Goal: Task Accomplishment & Management: Manage account settings

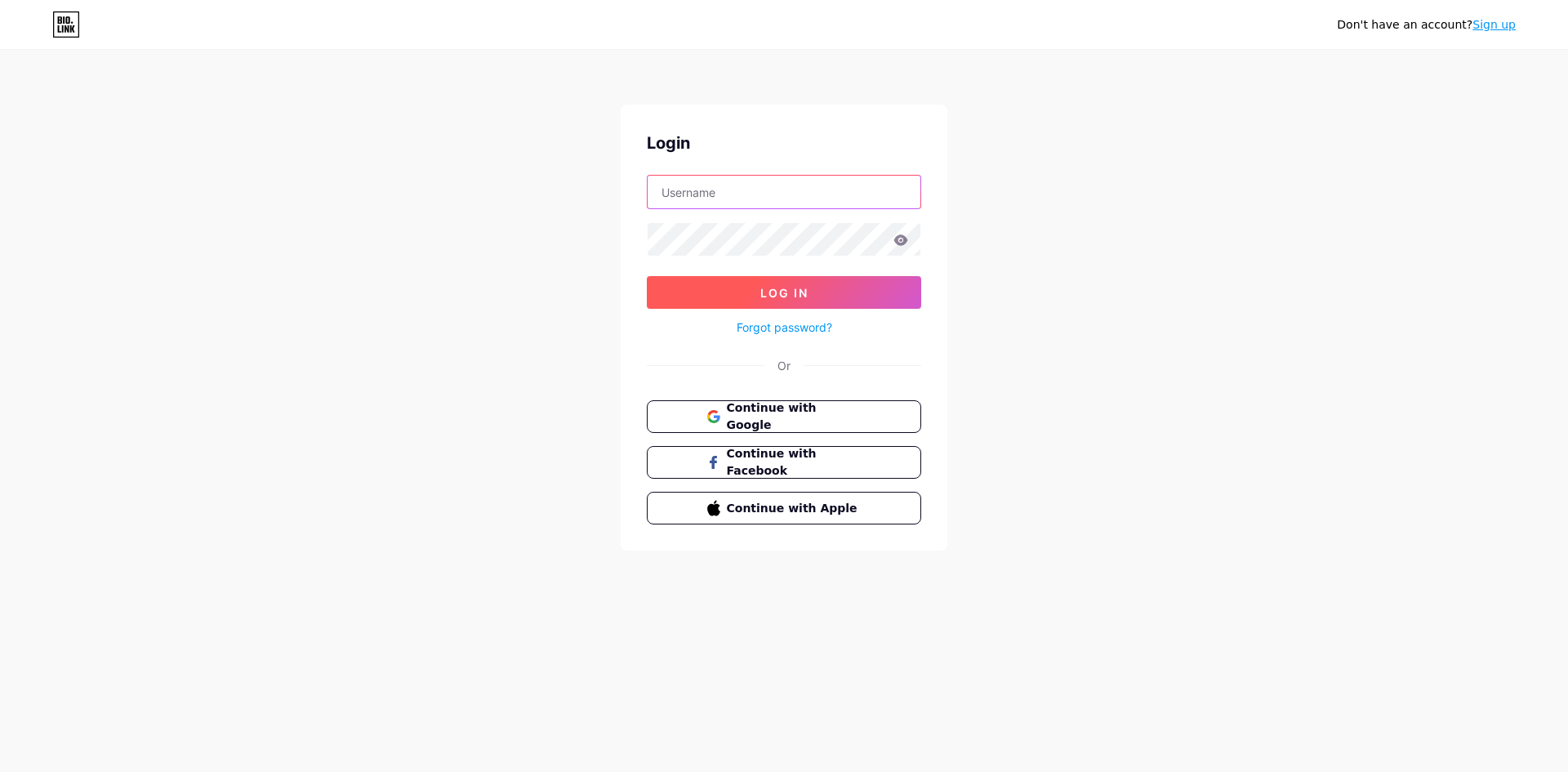
type input "[EMAIL_ADDRESS][DOMAIN_NAME]"
click at [721, 283] on button "Log In" at bounding box center [784, 292] width 274 height 33
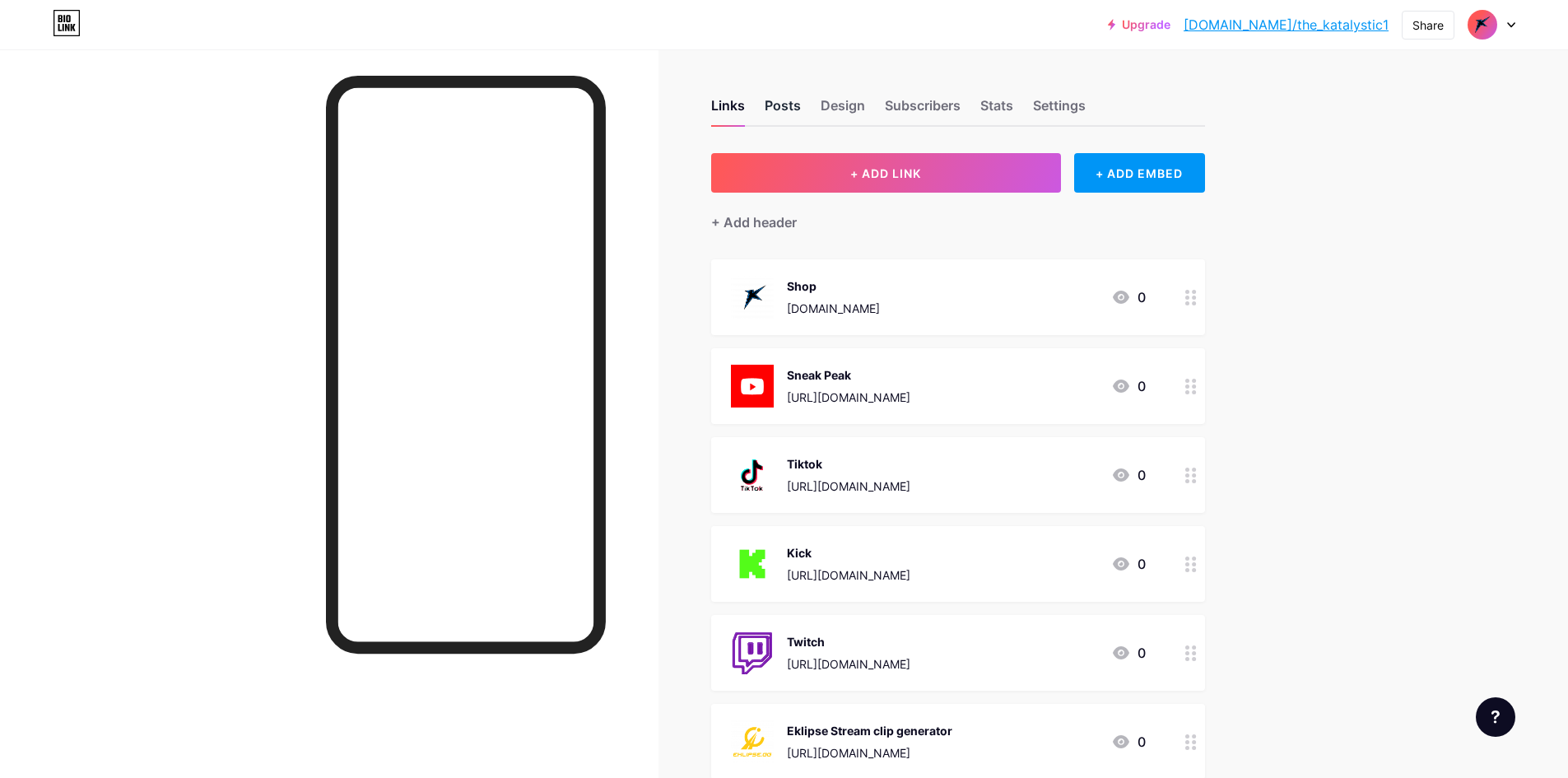
click at [786, 104] on div "Posts" at bounding box center [783, 110] width 37 height 29
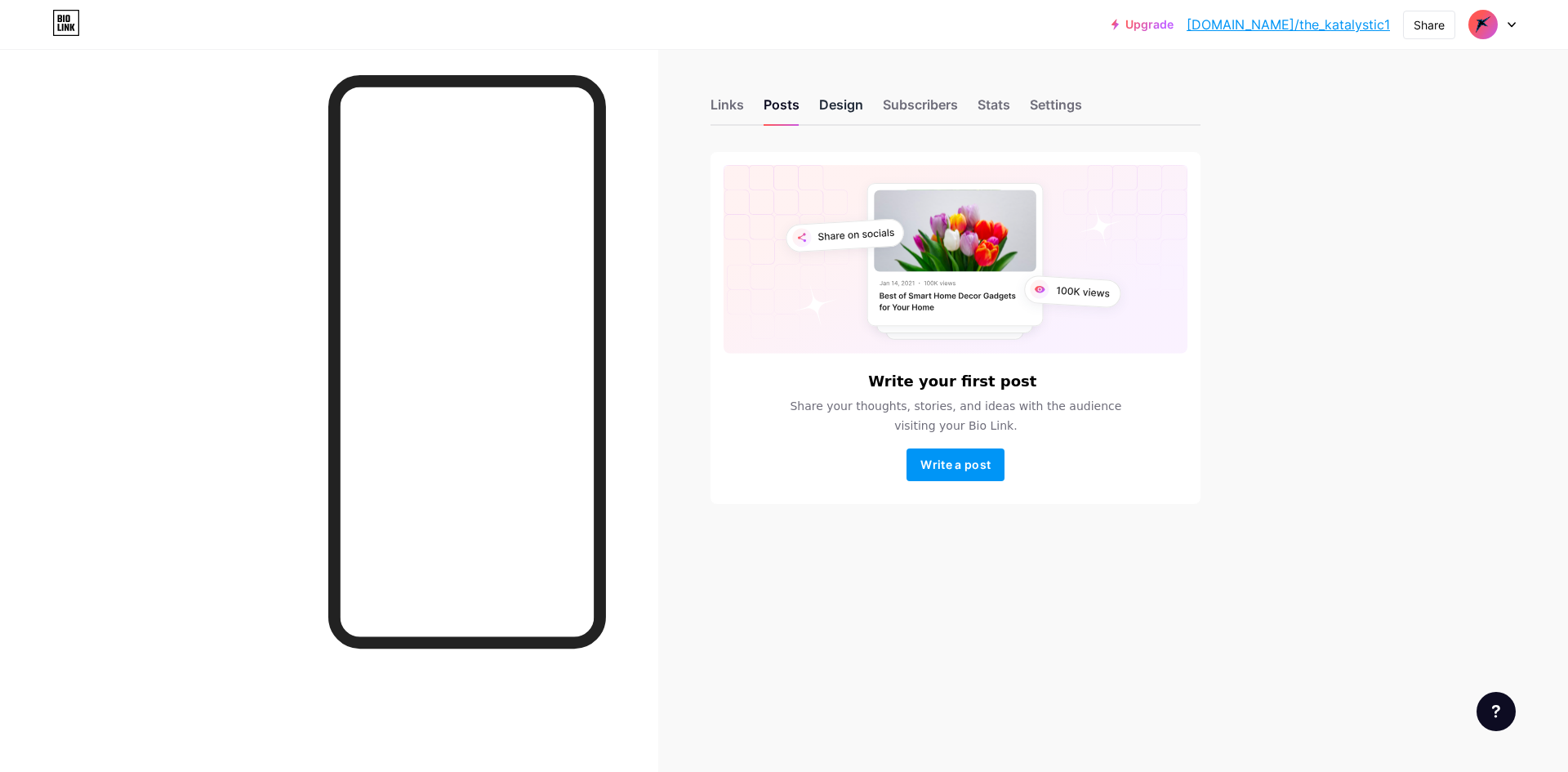
click at [839, 104] on div "Design" at bounding box center [841, 109] width 44 height 29
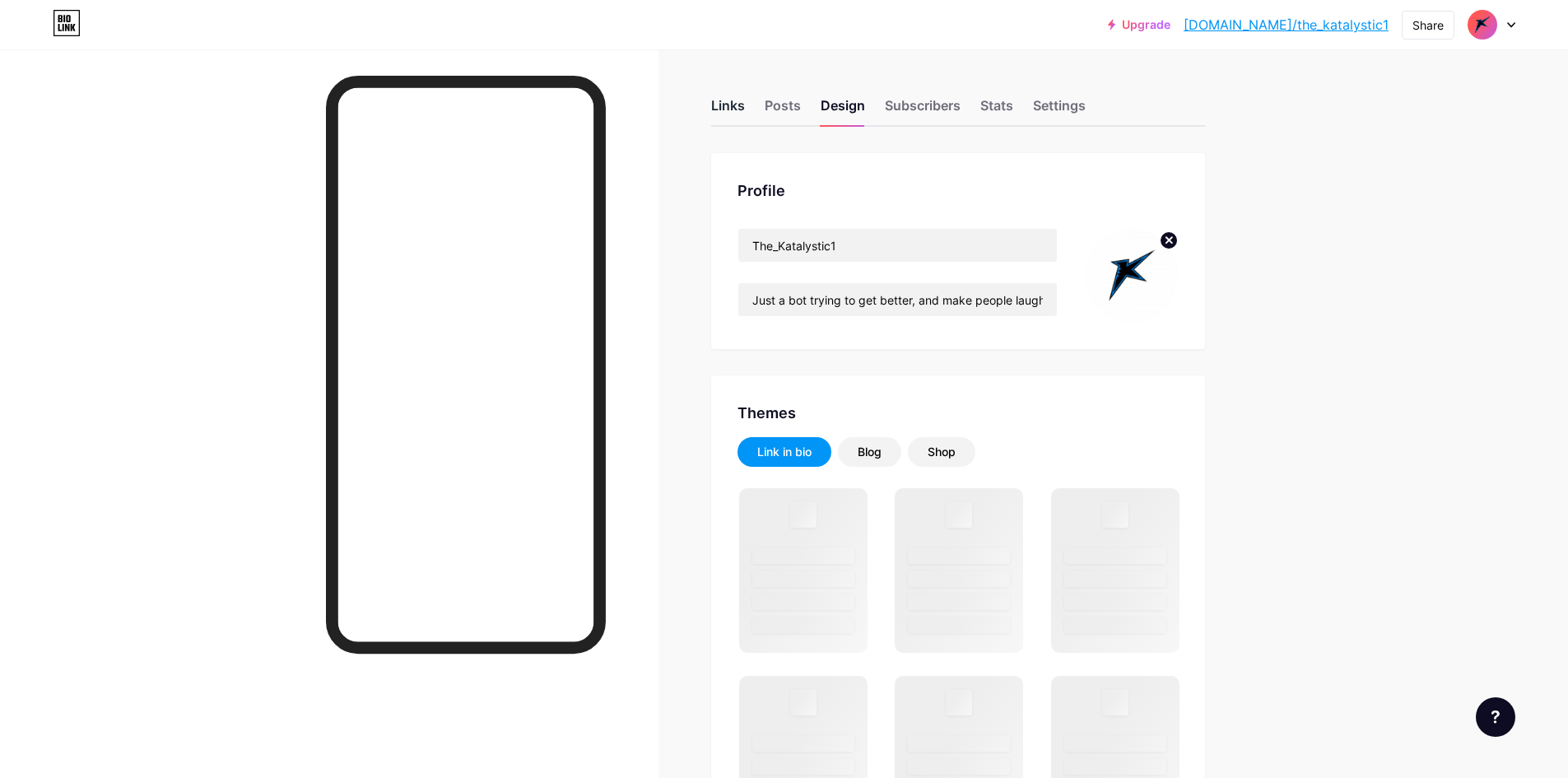
click at [743, 107] on div "Links" at bounding box center [728, 110] width 34 height 29
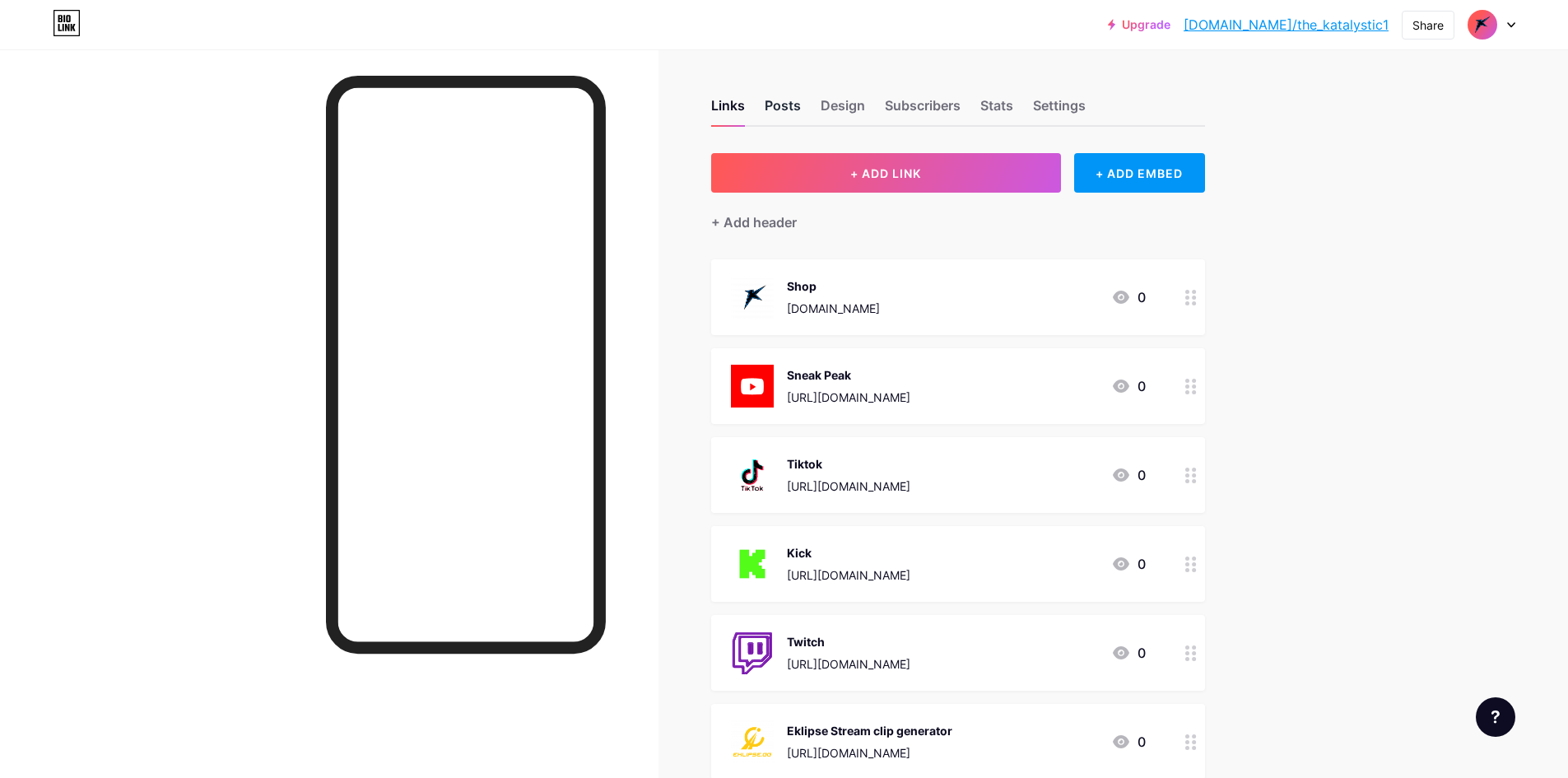
click at [798, 109] on div "Posts" at bounding box center [783, 110] width 37 height 29
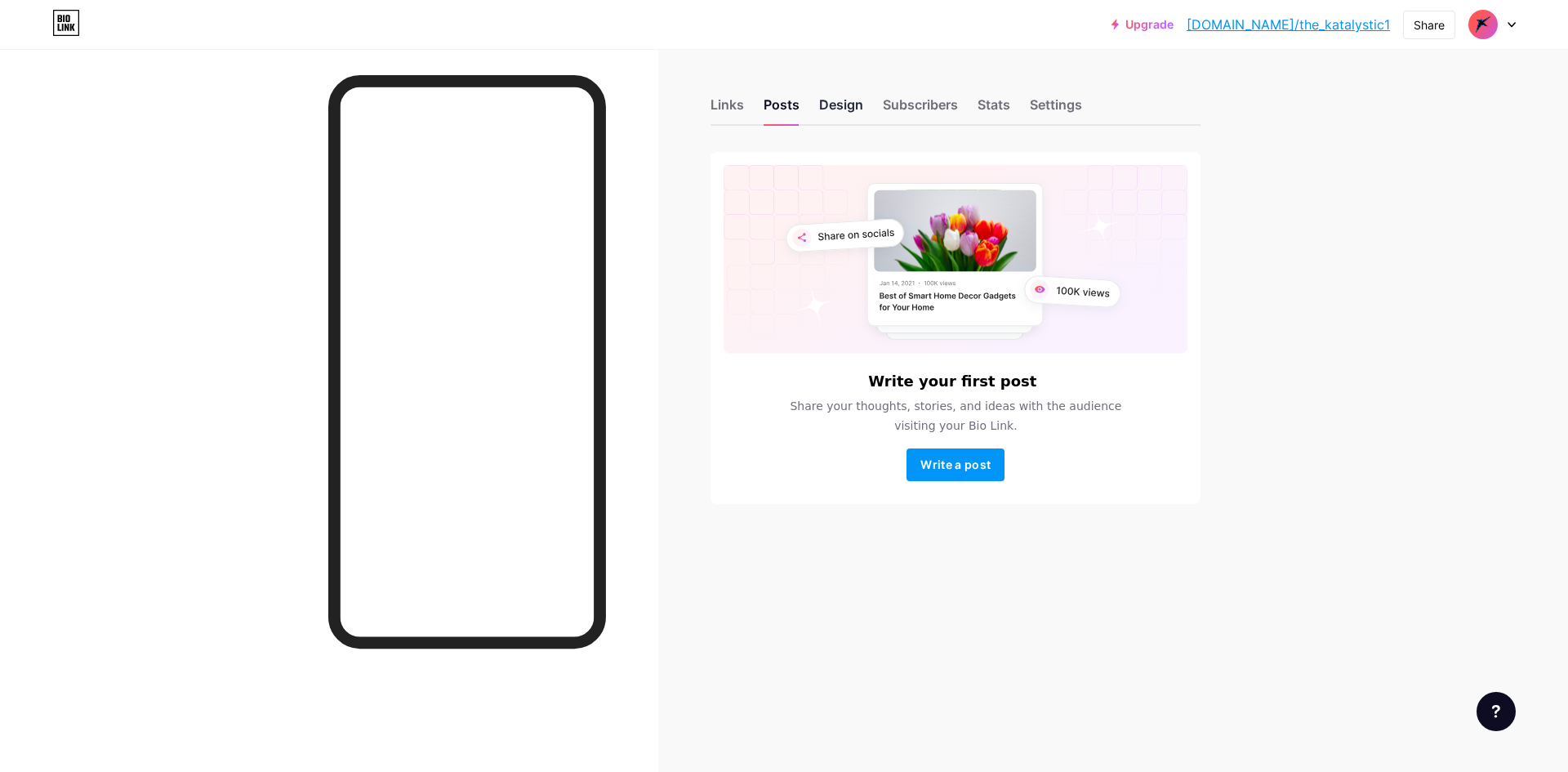
click at [830, 108] on div "Design" at bounding box center [841, 109] width 44 height 29
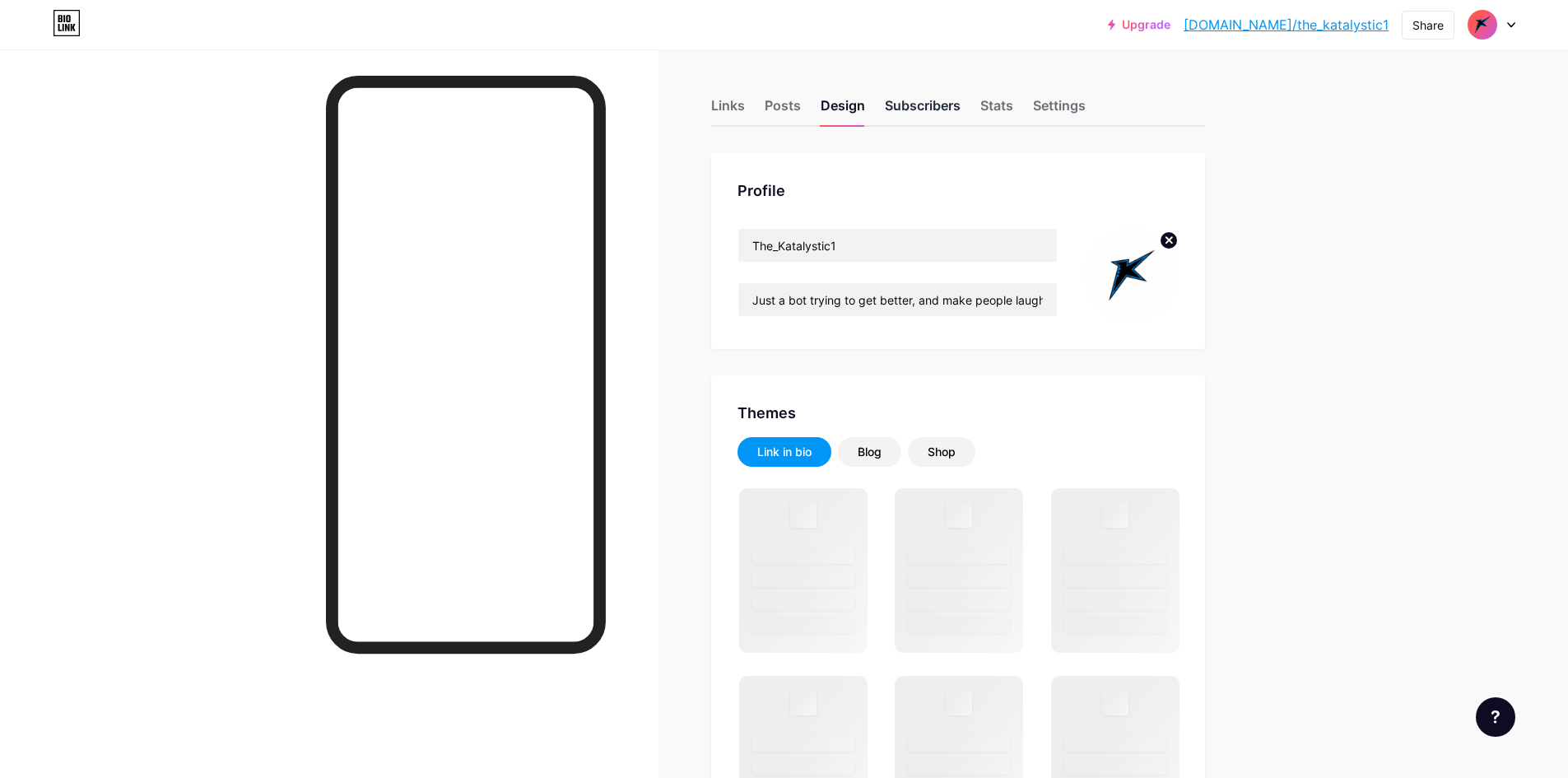
click at [900, 111] on div "Subscribers" at bounding box center [923, 110] width 76 height 29
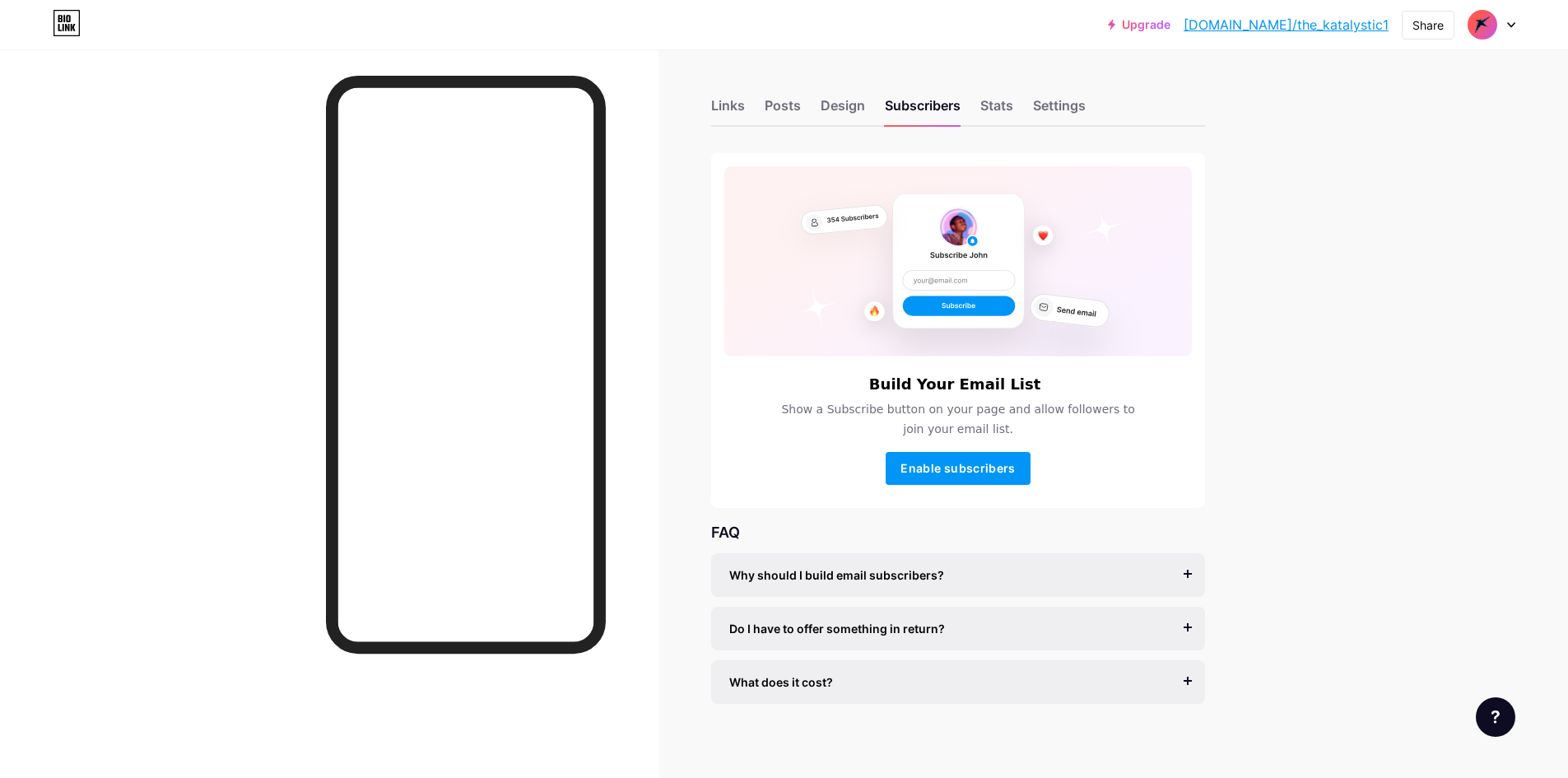
click at [1171, 28] on link "Upgrade" at bounding box center [1140, 24] width 62 height 13
click at [731, 112] on div "Links" at bounding box center [728, 110] width 34 height 29
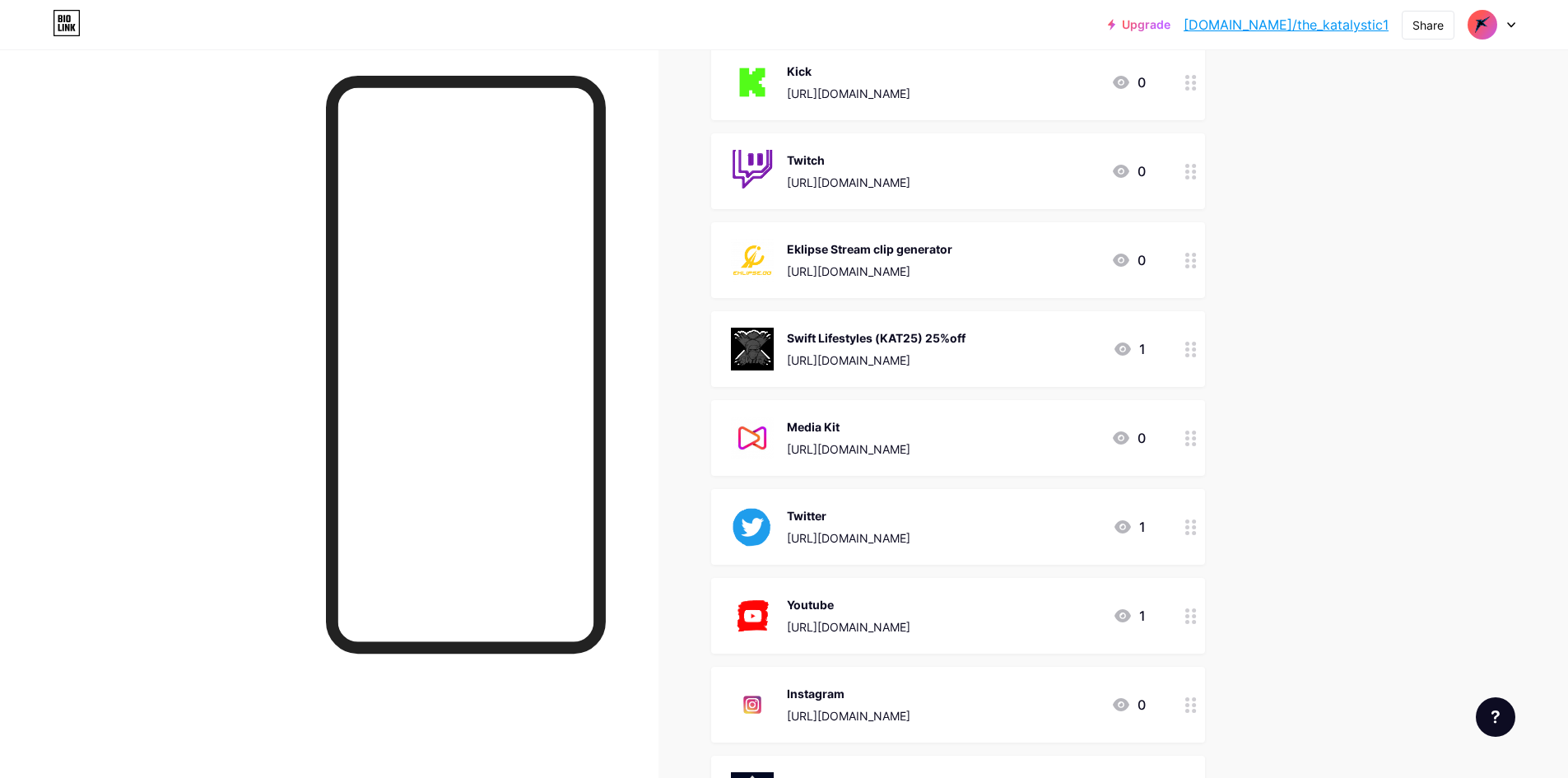
scroll to position [493, 0]
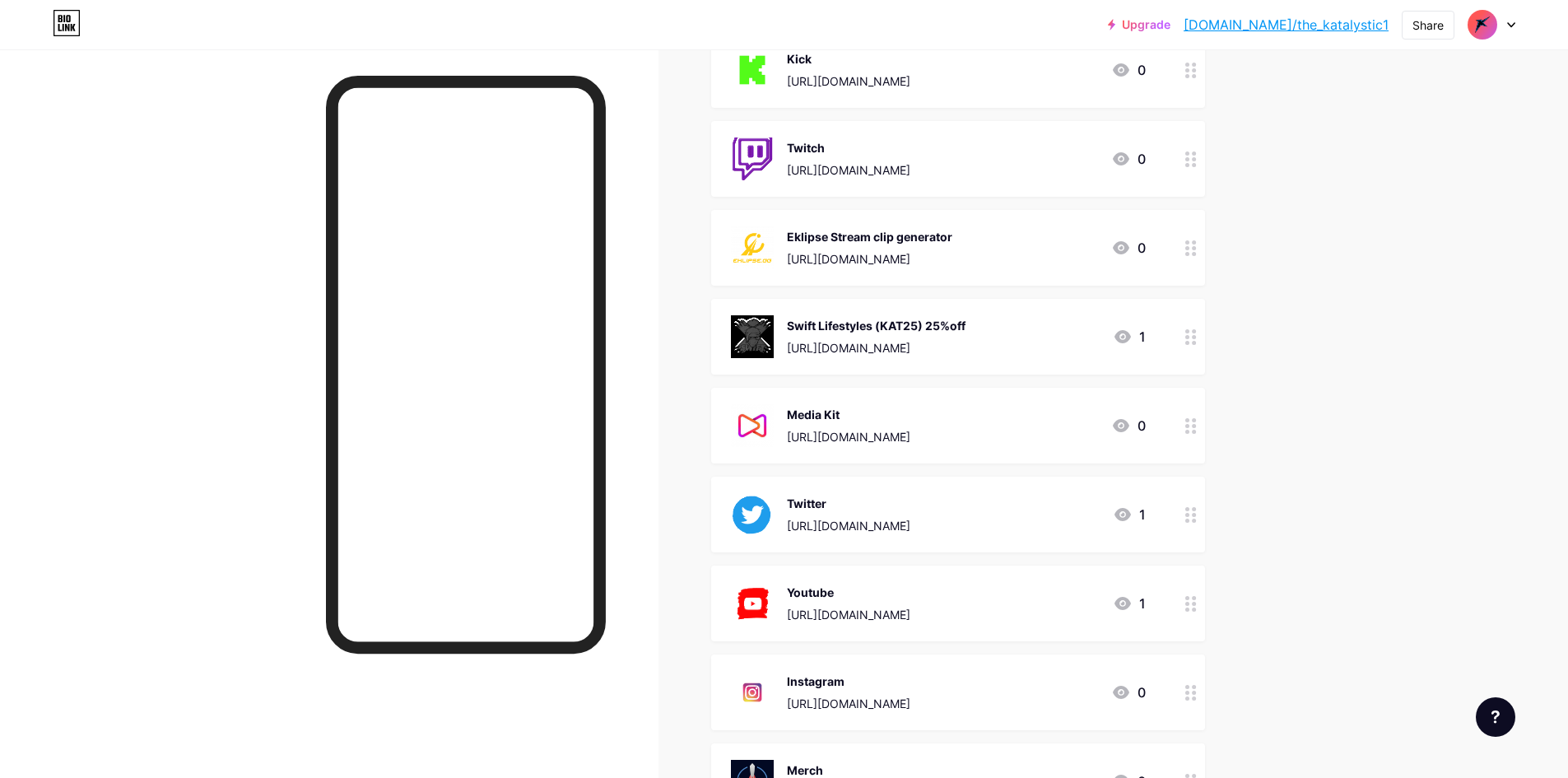
drag, startPoint x: 975, startPoint y: 242, endPoint x: 1008, endPoint y: 221, distance: 39.1
click at [1008, 221] on div "Eklipse Stream clip generator https://eklipse.gg/premium#Kat25 0" at bounding box center [958, 247] width 494 height 76
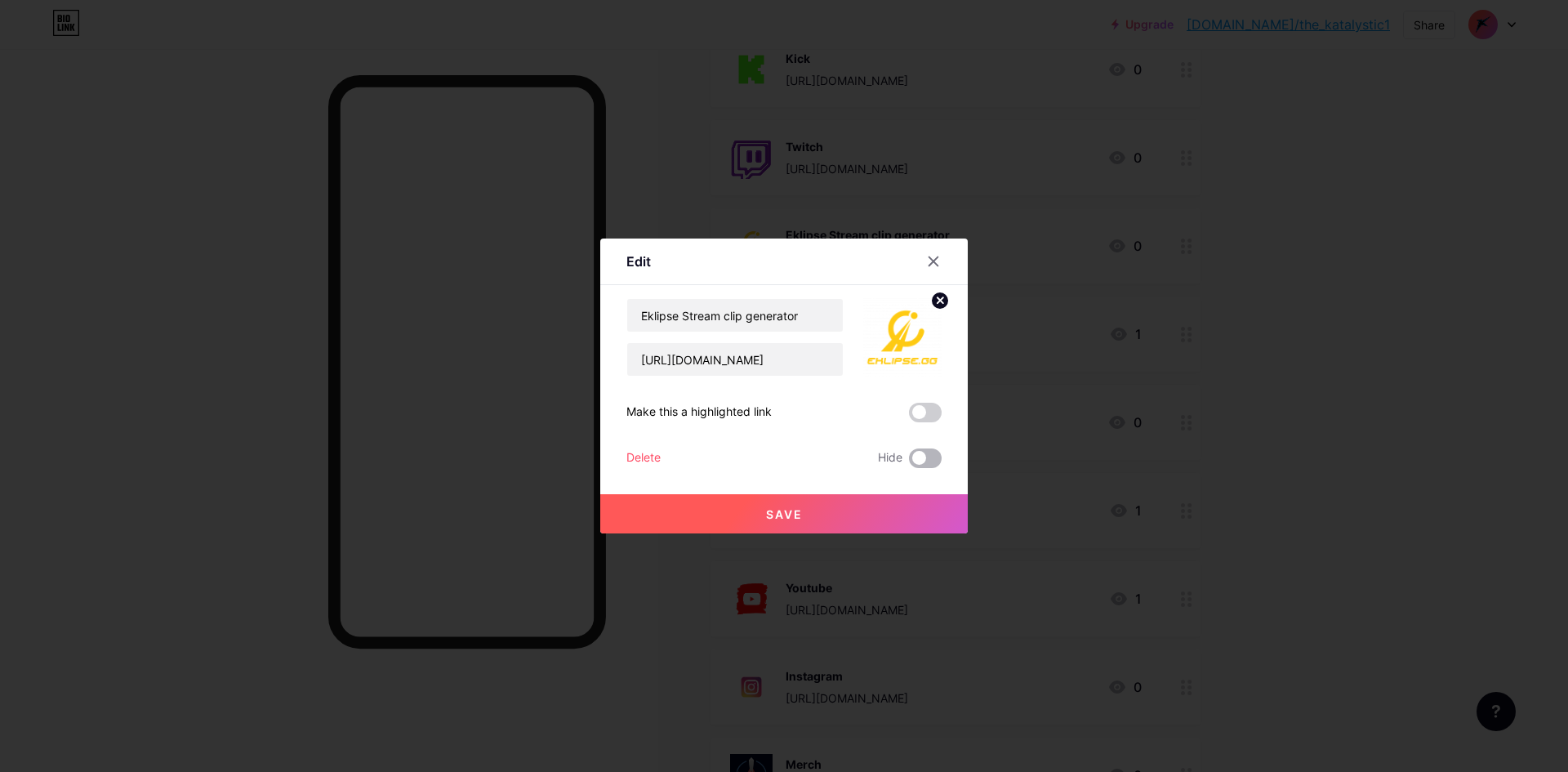
click at [915, 459] on span at bounding box center [925, 458] width 33 height 19
click at [909, 462] on input "checkbox" at bounding box center [909, 462] width 0 height 0
click at [638, 456] on div "Delete" at bounding box center [644, 458] width 35 height 19
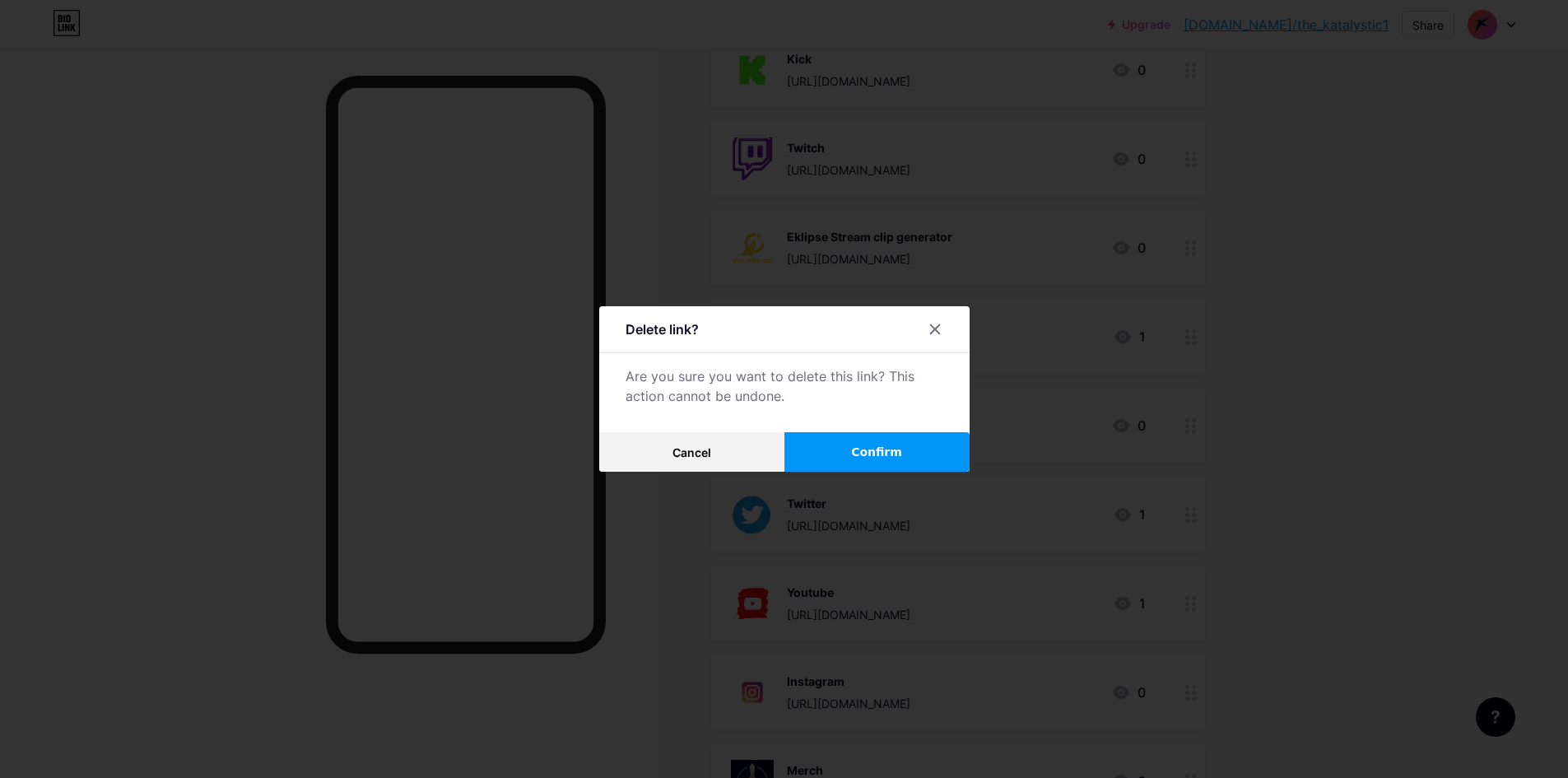
click at [878, 451] on span "Confirm" at bounding box center [876, 451] width 51 height 17
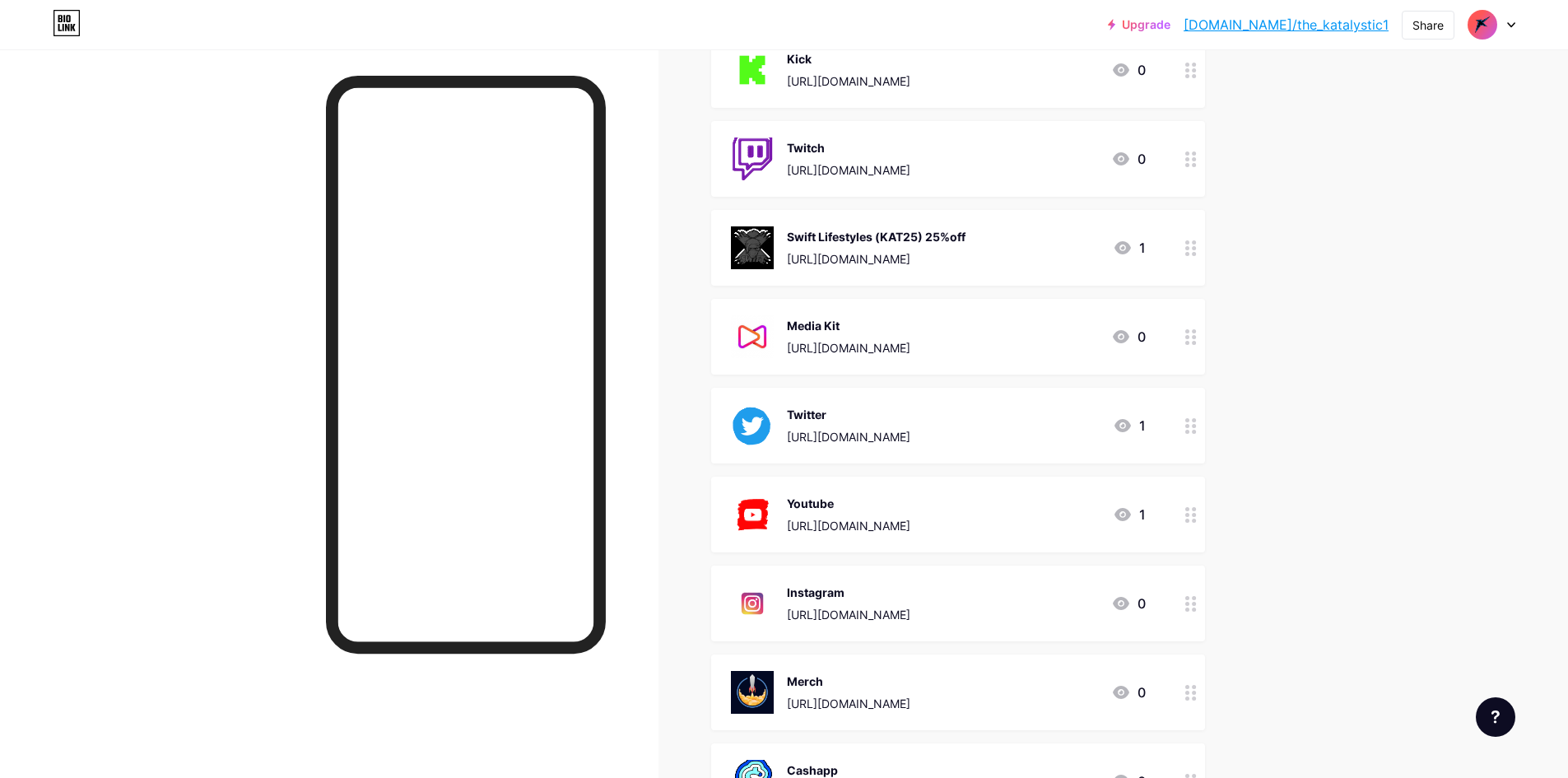
click at [847, 337] on div "Media Kit https://app.mediakits.com/the_katalystic1509" at bounding box center [849, 336] width 123 height 43
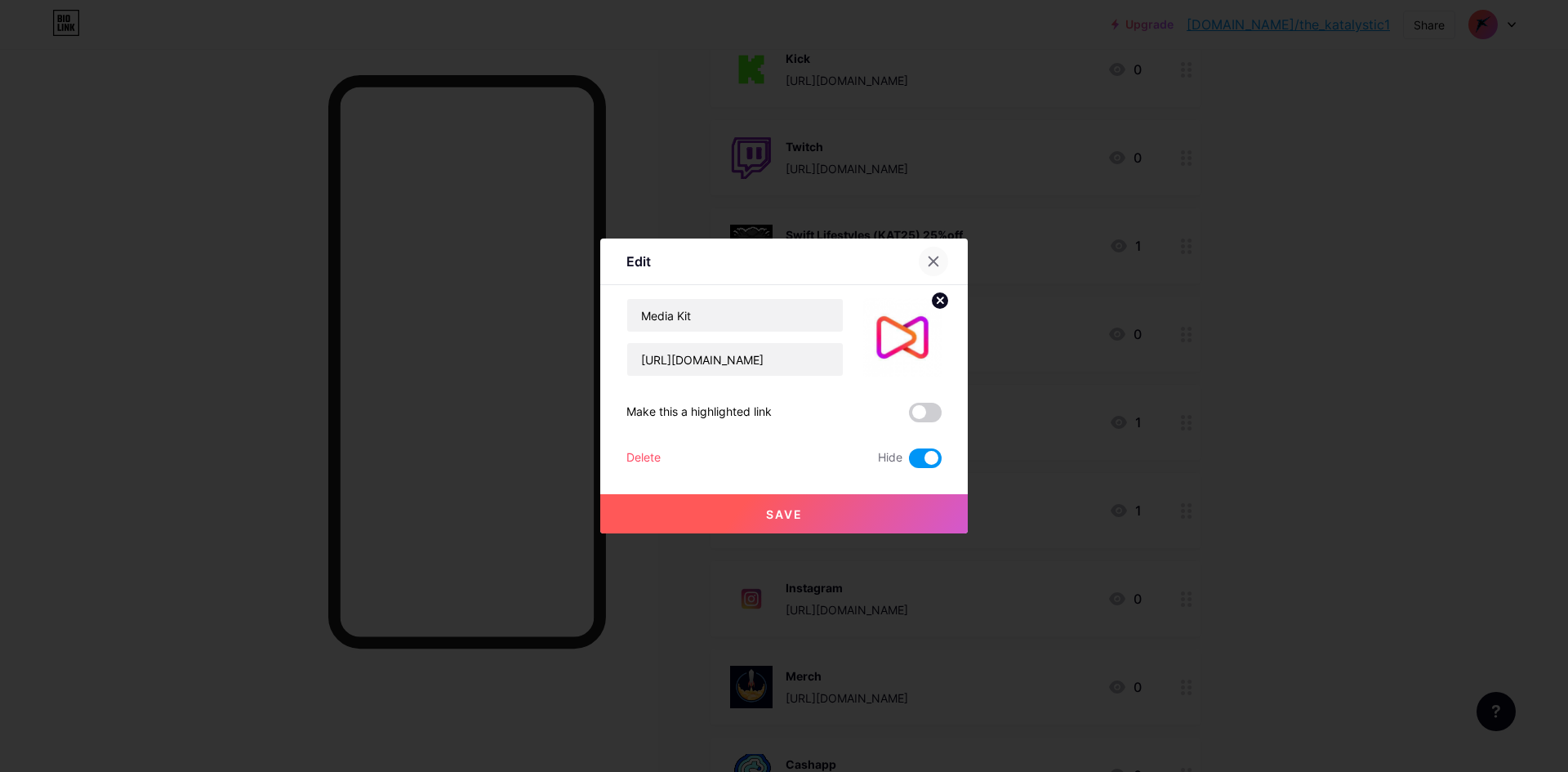
click at [938, 261] on icon at bounding box center [933, 261] width 13 height 13
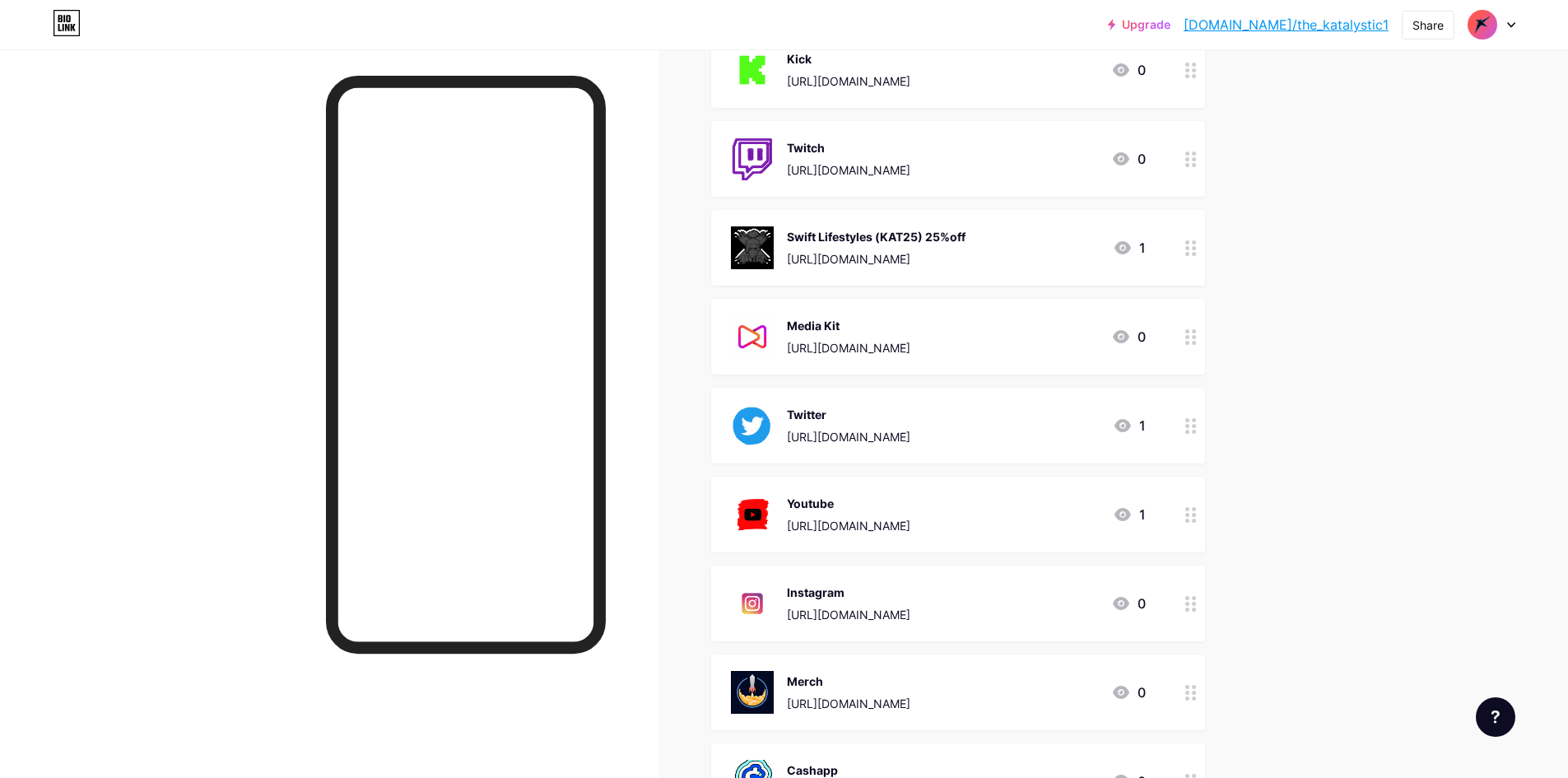
click at [819, 348] on div "https://app.mediakits.com/the_katalystic1509" at bounding box center [849, 347] width 123 height 17
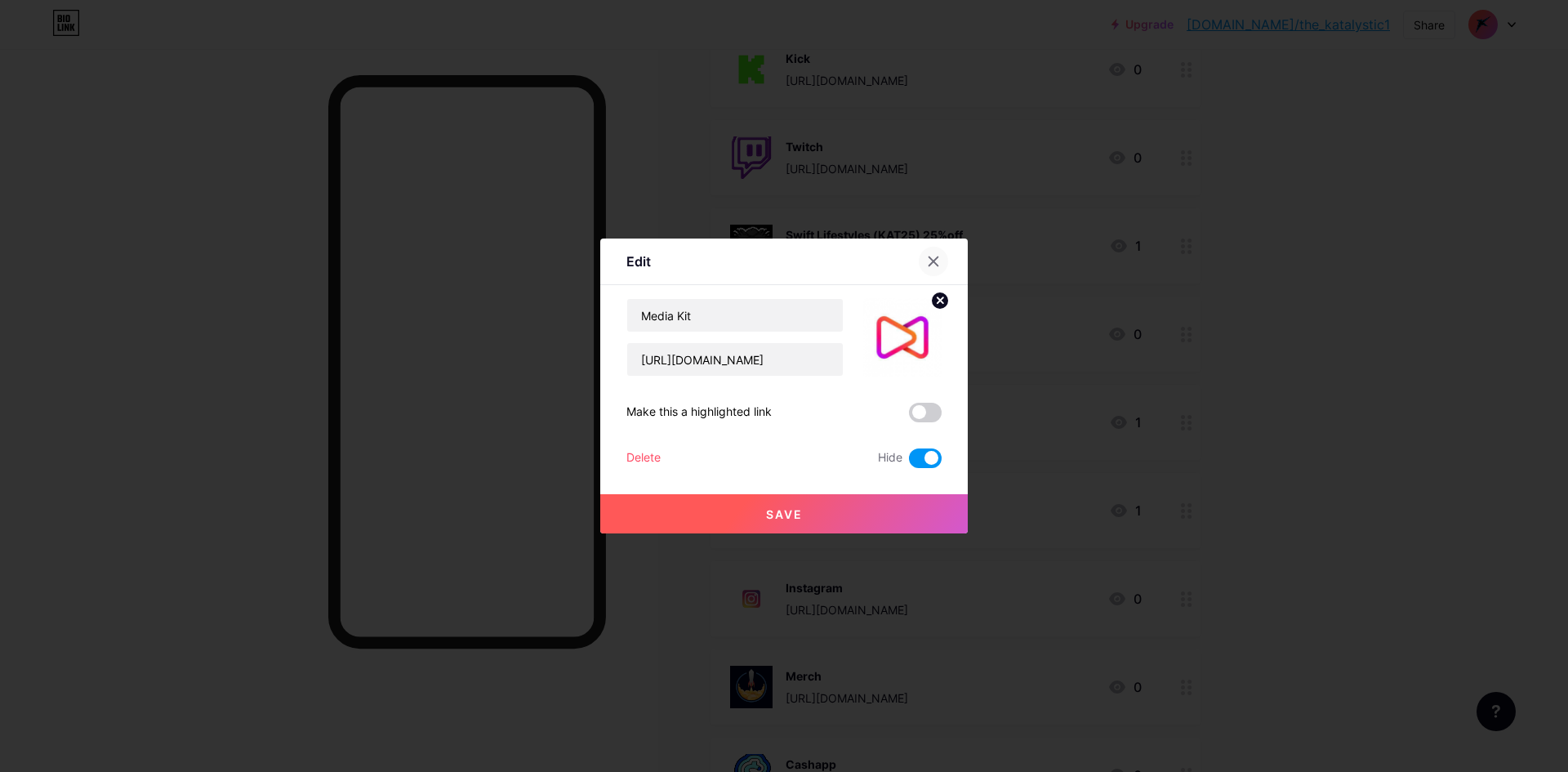
click at [932, 265] on icon at bounding box center [933, 261] width 13 height 13
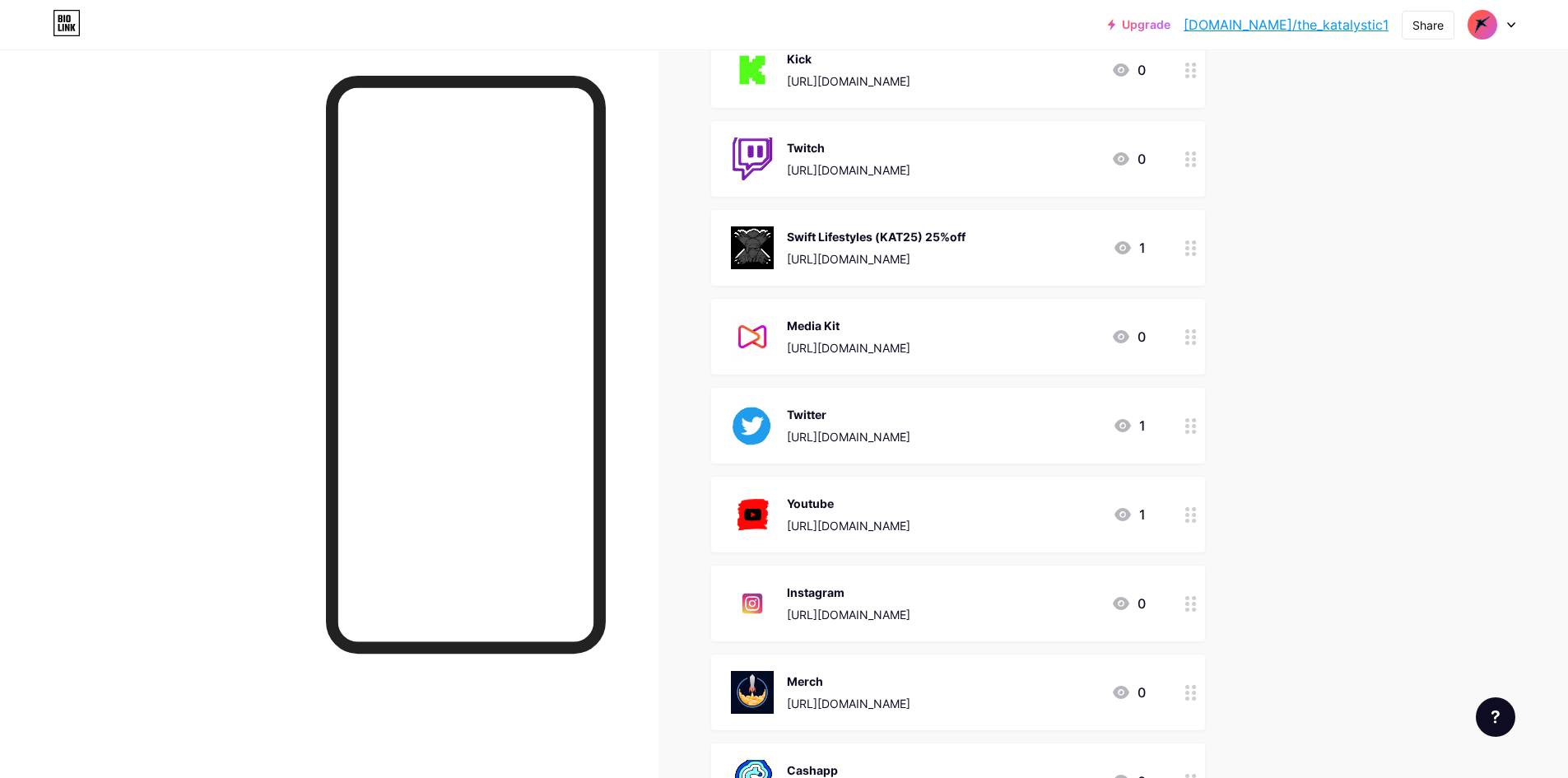
click at [1190, 337] on circle at bounding box center [1187, 336] width 4 height 4
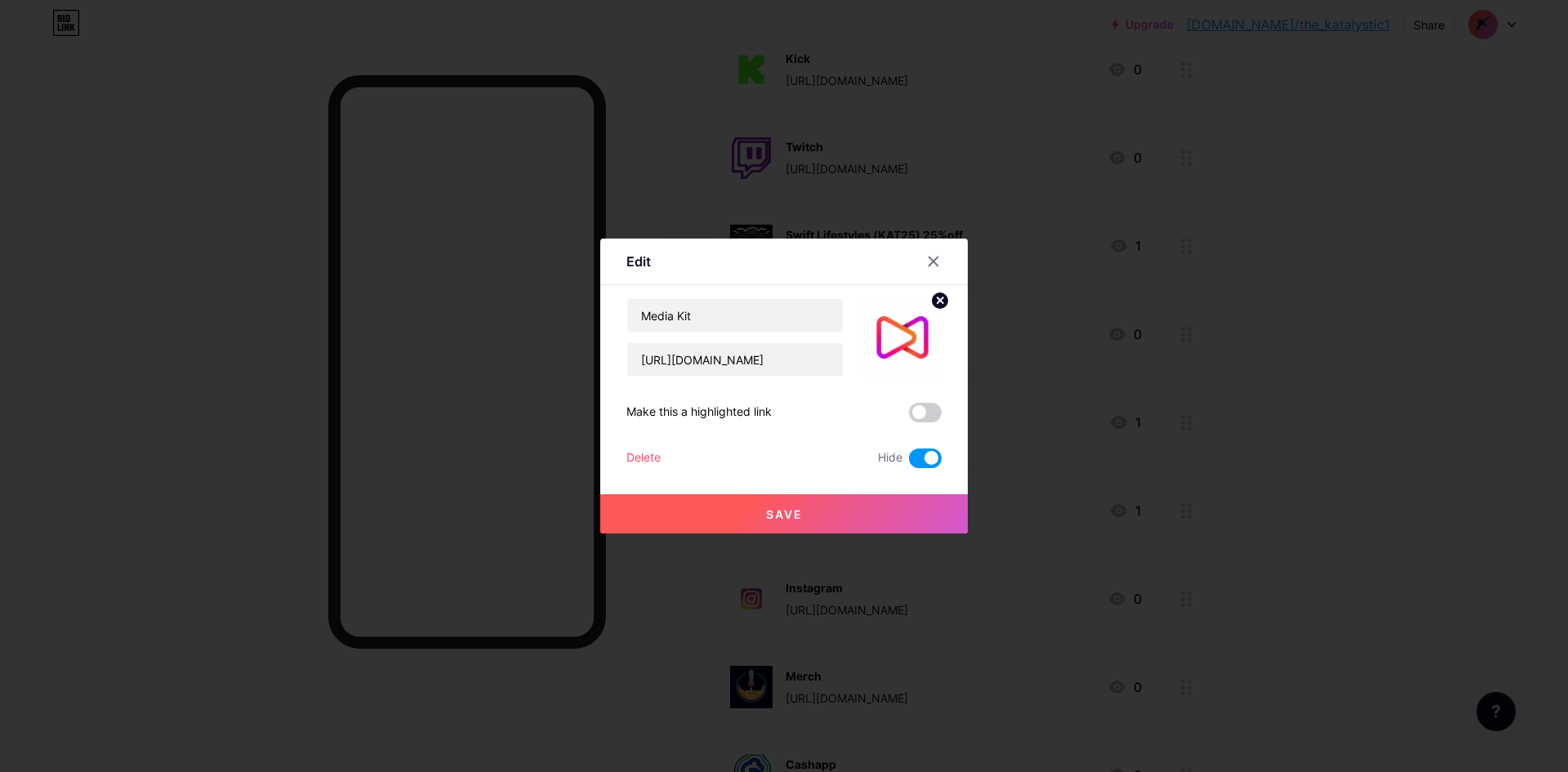
click at [919, 455] on span at bounding box center [925, 458] width 33 height 19
click at [909, 462] on input "checkbox" at bounding box center [909, 462] width 0 height 0
click at [937, 263] on icon at bounding box center [933, 261] width 13 height 13
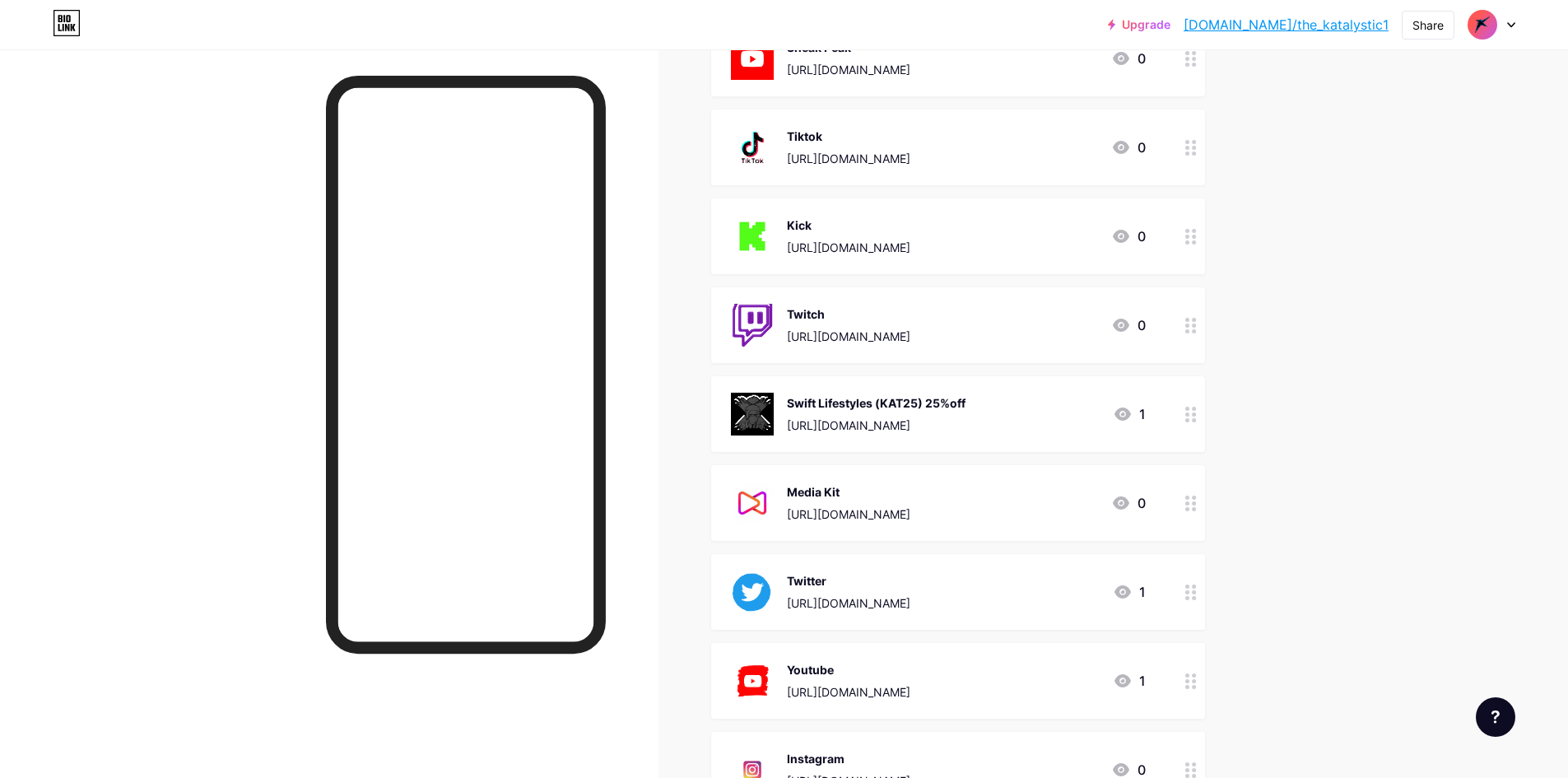
scroll to position [329, 0]
drag, startPoint x: 1099, startPoint y: 501, endPoint x: 1199, endPoint y: 517, distance: 101.3
click at [1199, 517] on div at bounding box center [1191, 501] width 28 height 76
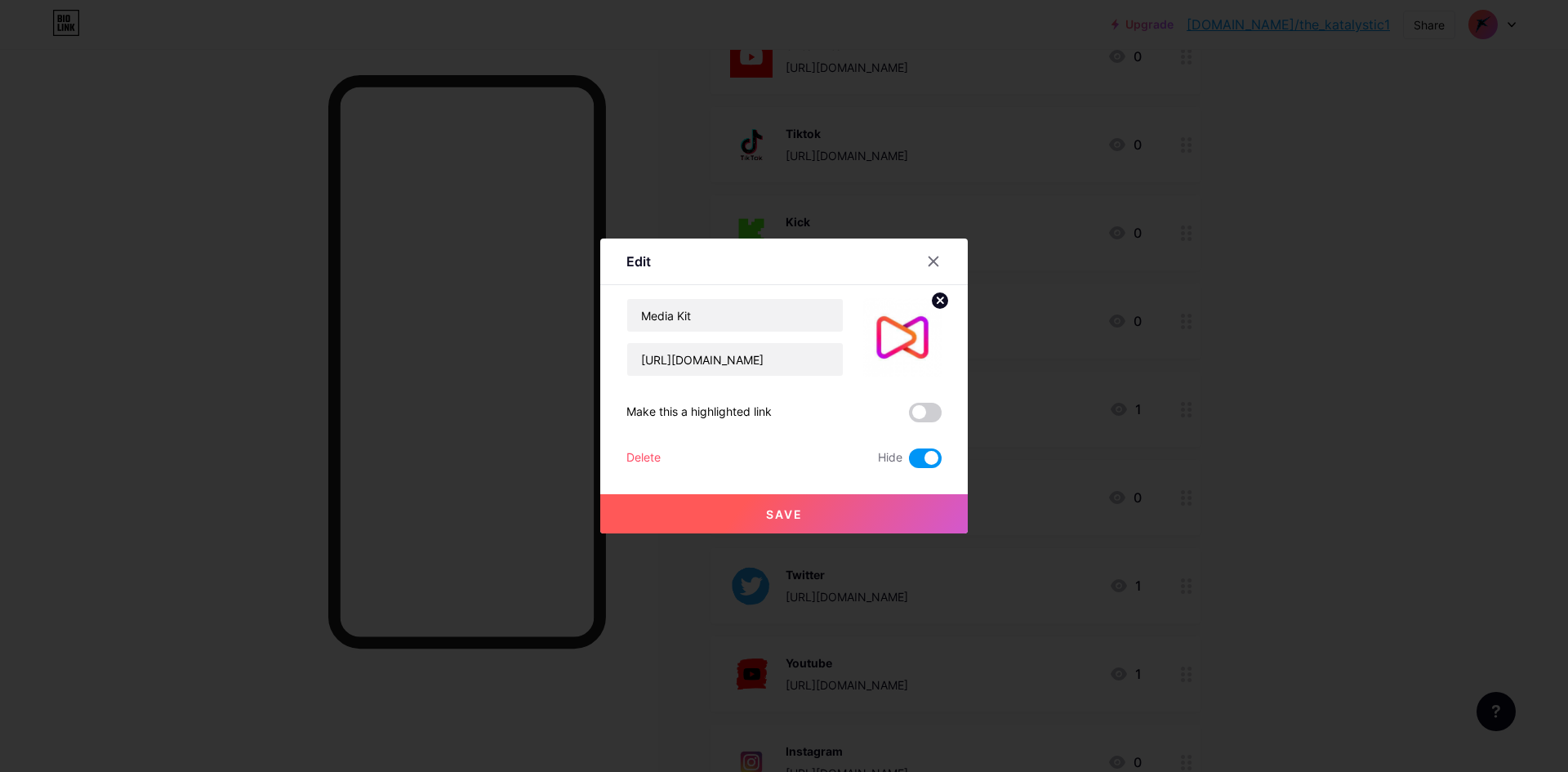
click at [912, 454] on span at bounding box center [925, 458] width 33 height 19
click at [909, 462] on input "checkbox" at bounding box center [909, 462] width 0 height 0
click at [864, 506] on button "Save" at bounding box center [784, 513] width 367 height 39
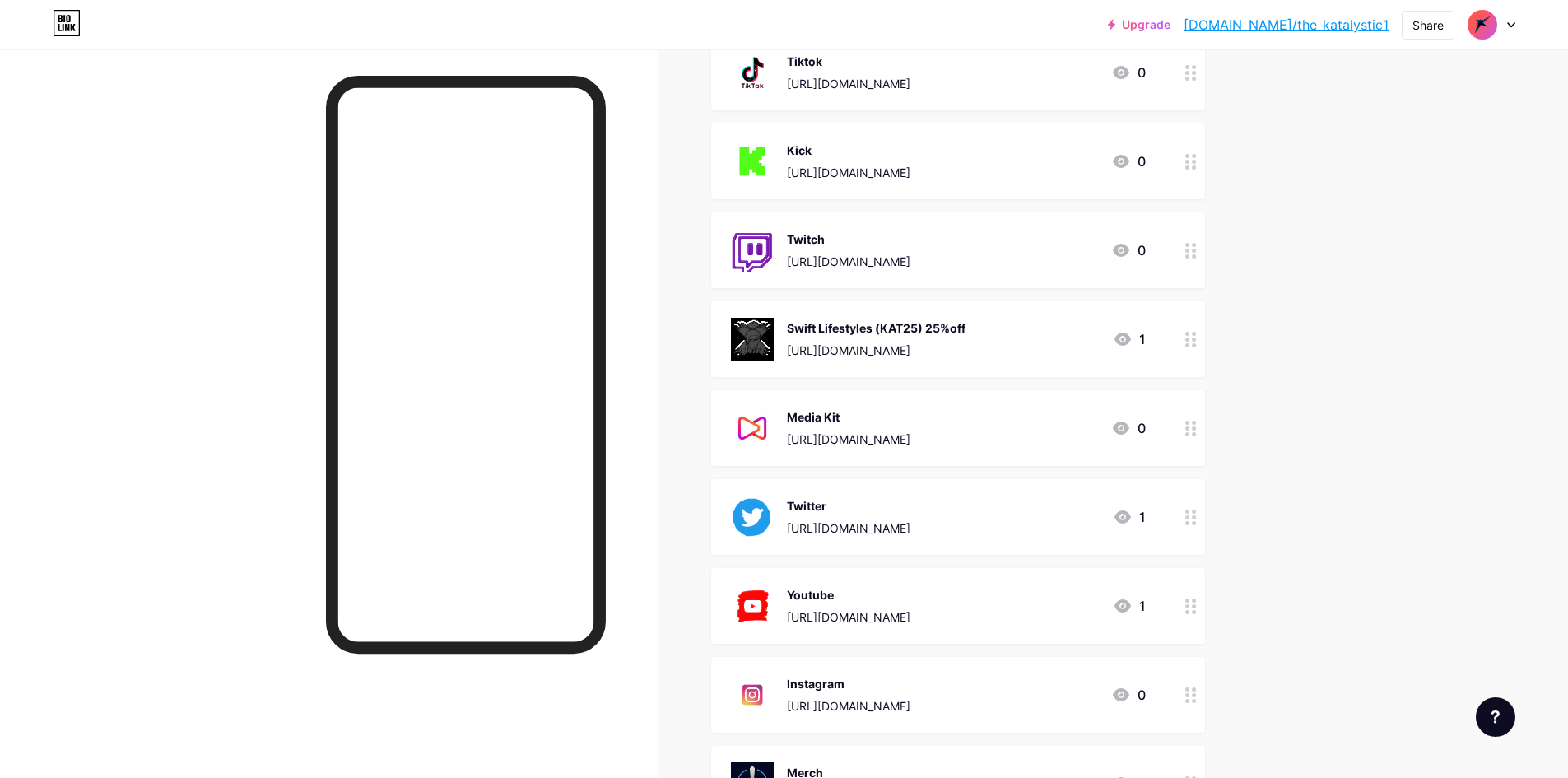
scroll to position [411, 0]
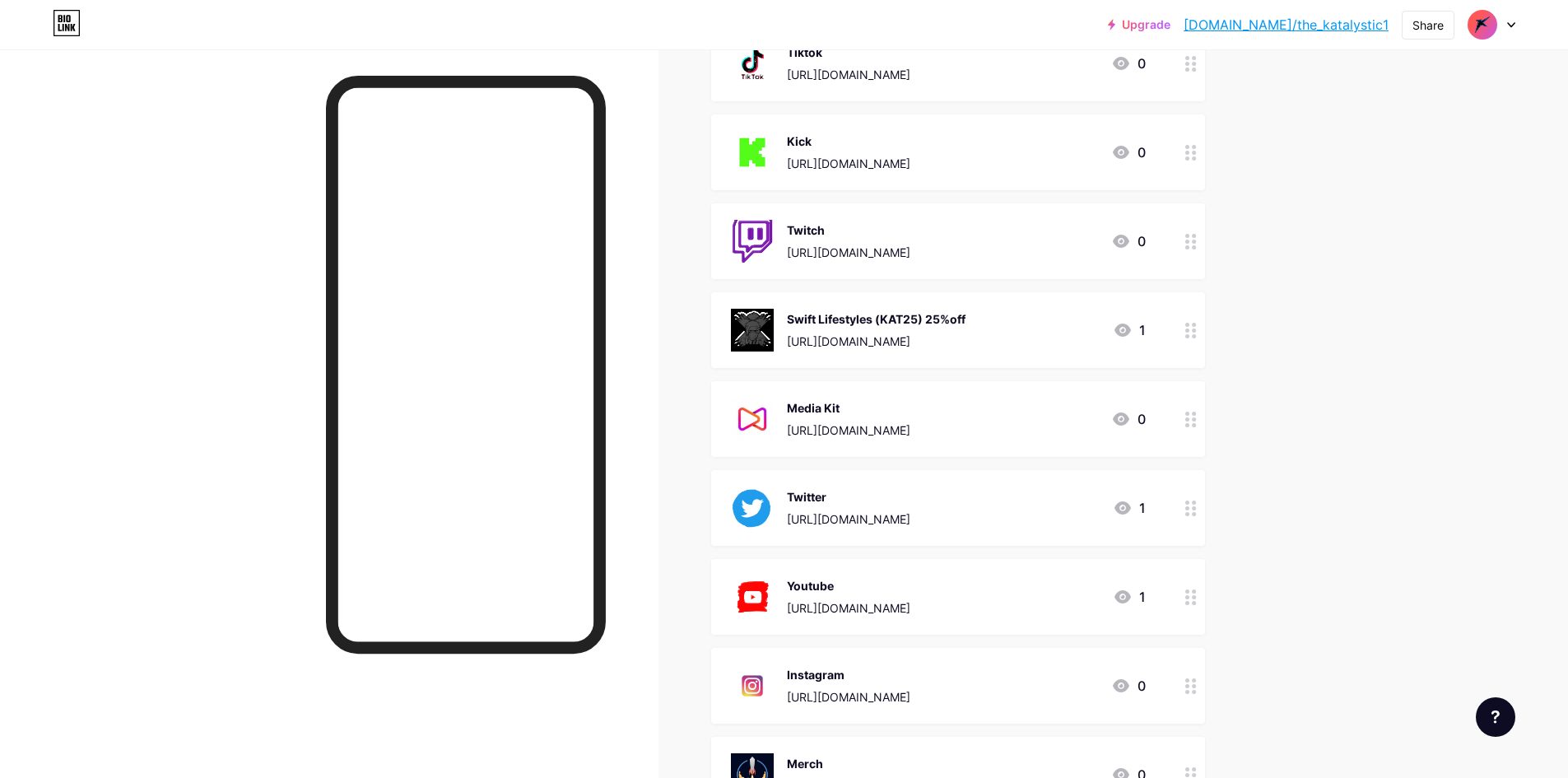
drag, startPoint x: 1085, startPoint y: 419, endPoint x: 1025, endPoint y: 420, distance: 60.0
click at [910, 421] on div "https://app.mediakits.com/the_katalystic1509" at bounding box center [849, 429] width 123 height 17
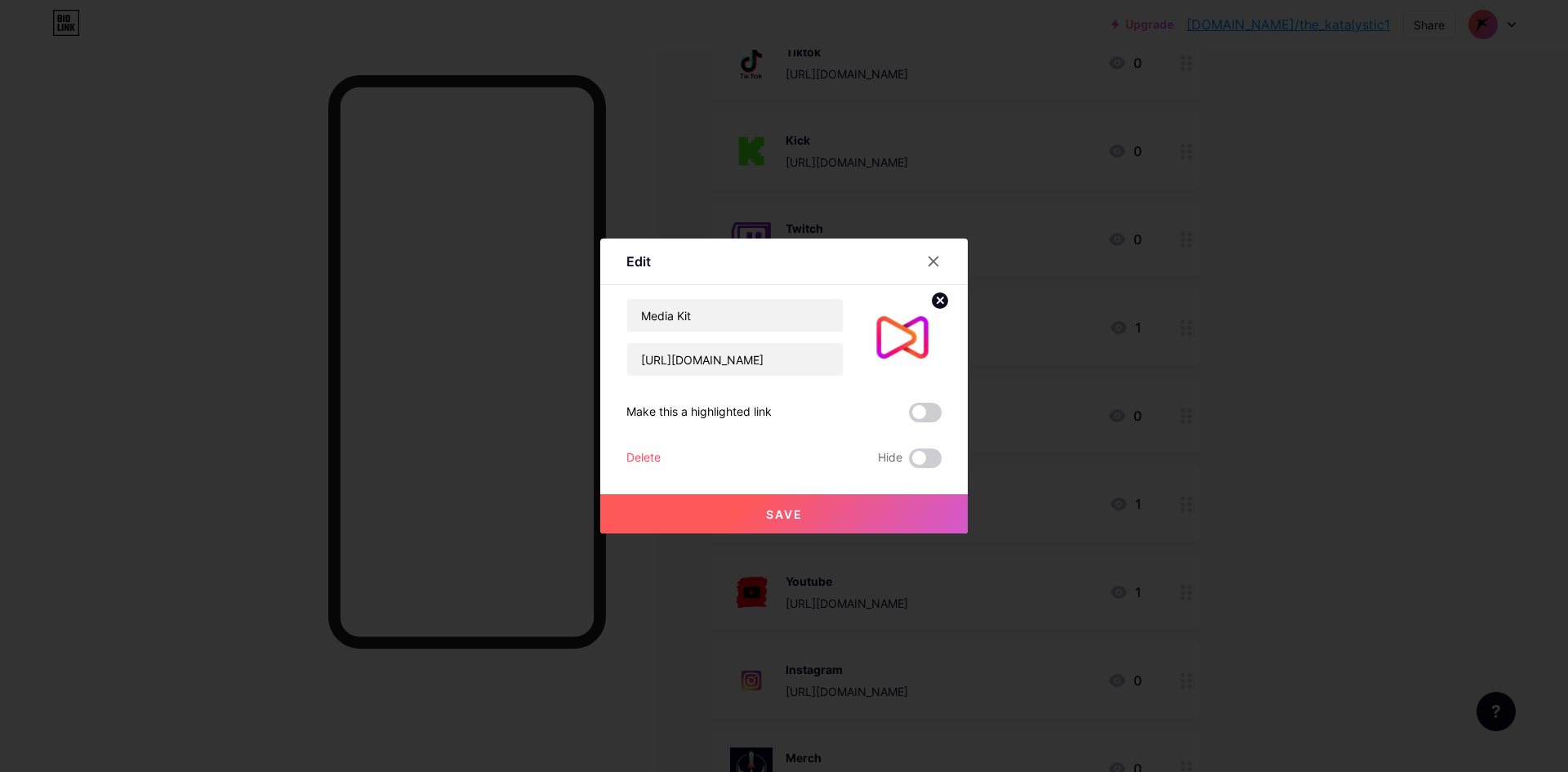
click at [641, 457] on div "Delete" at bounding box center [644, 458] width 35 height 19
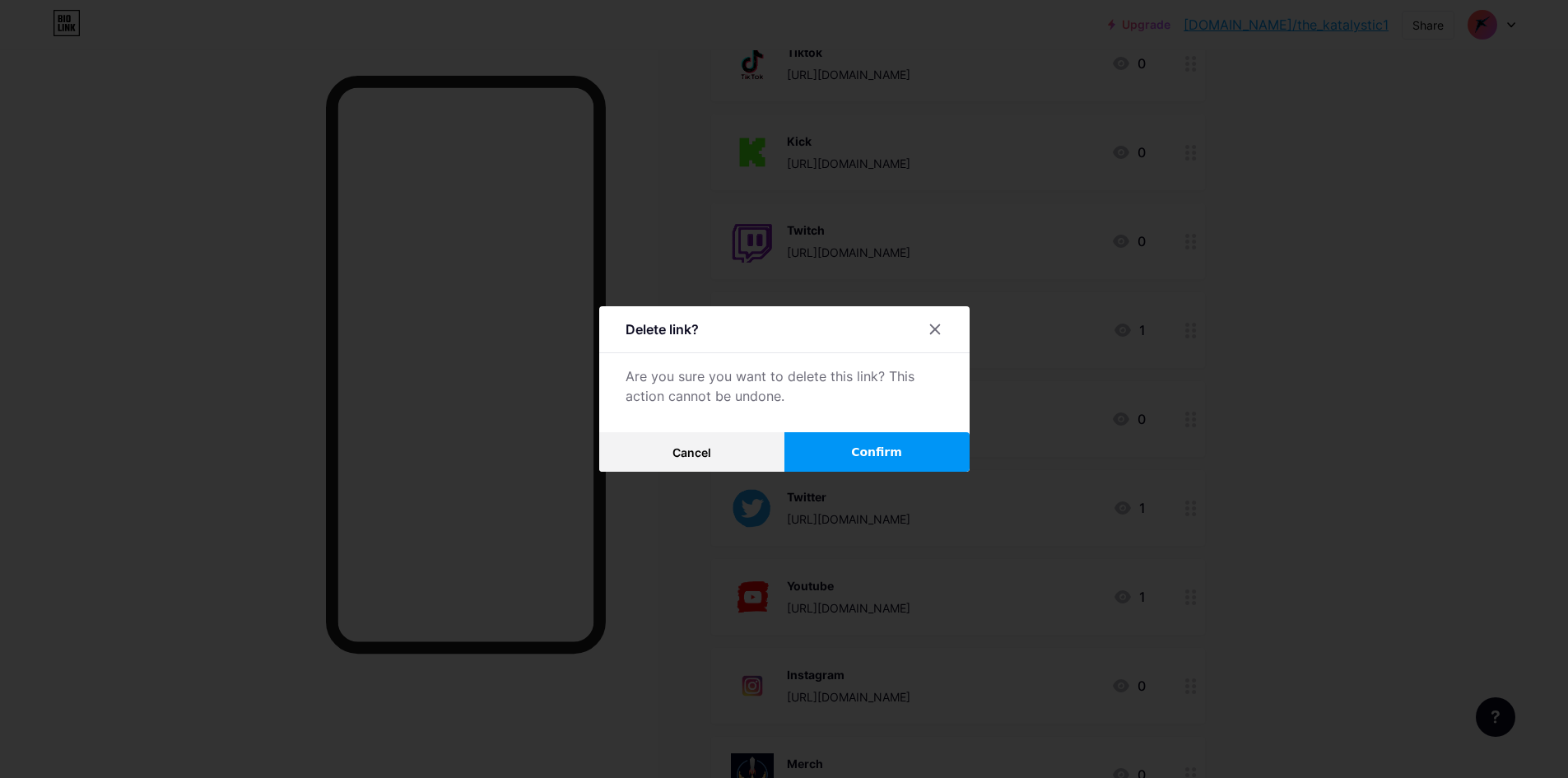
click at [849, 452] on button "Confirm" at bounding box center [877, 451] width 186 height 39
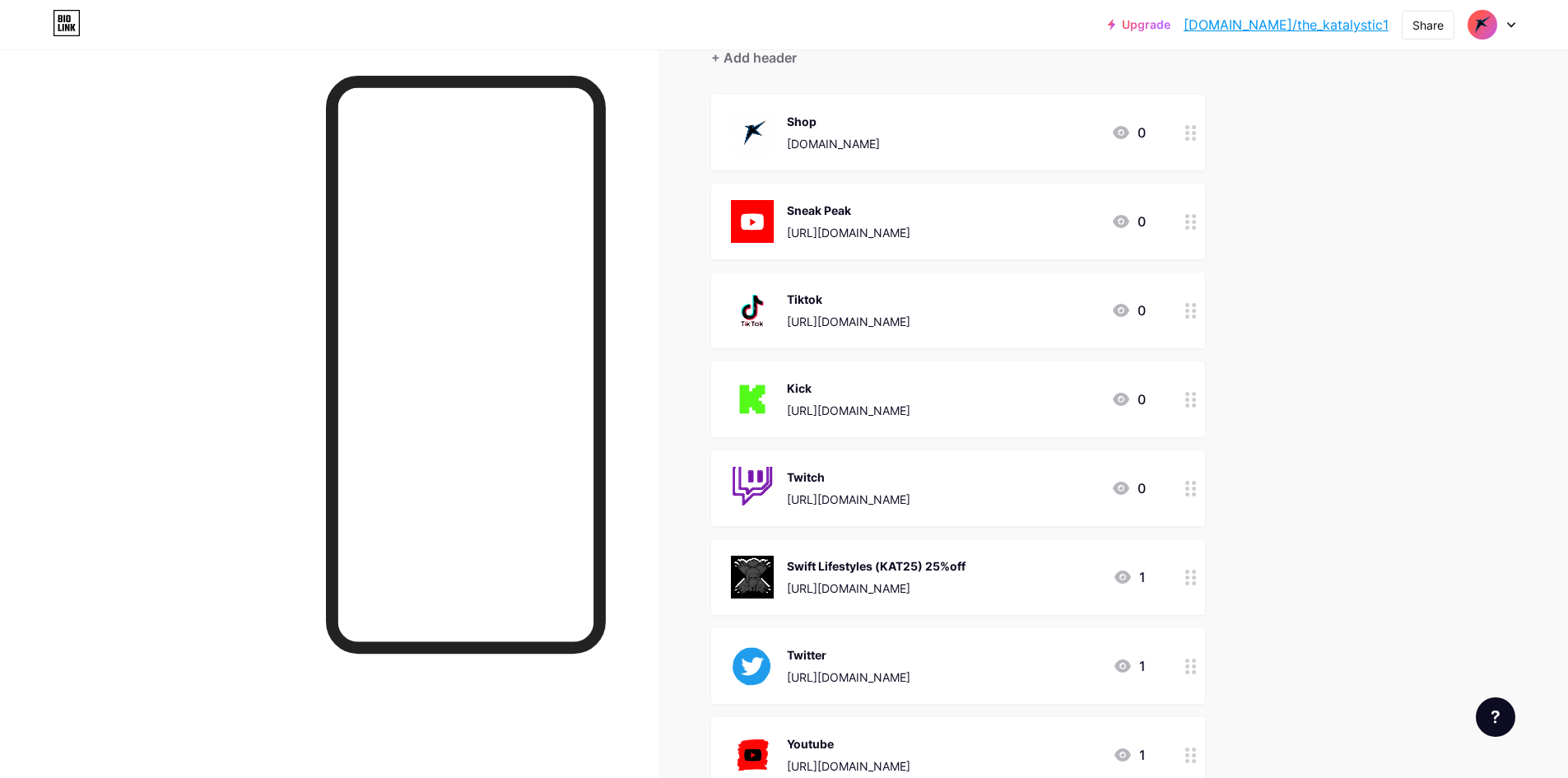
scroll to position [82, 0]
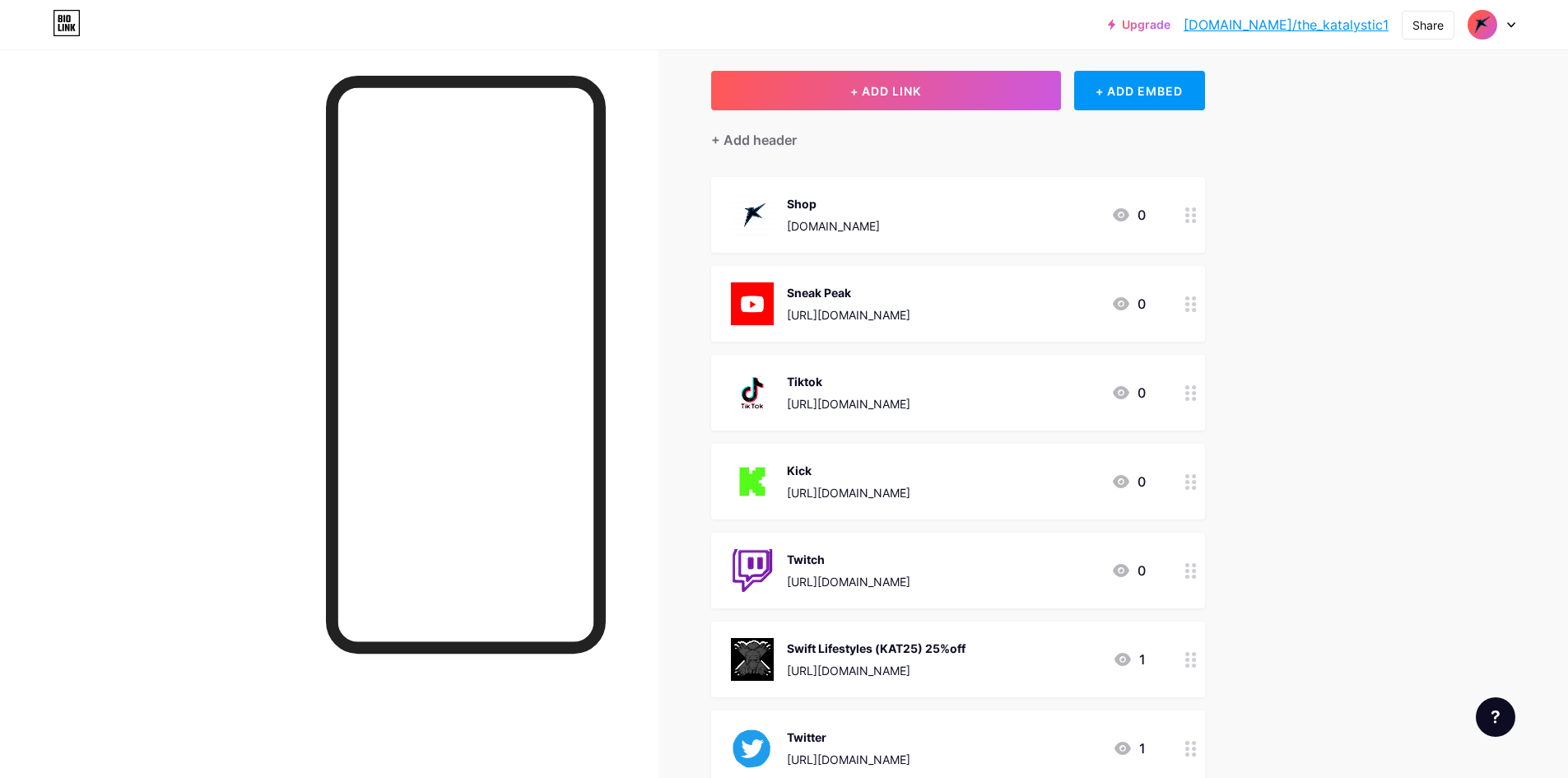
click at [962, 215] on div "Shop katalysticgaming.shop 0" at bounding box center [938, 215] width 415 height 43
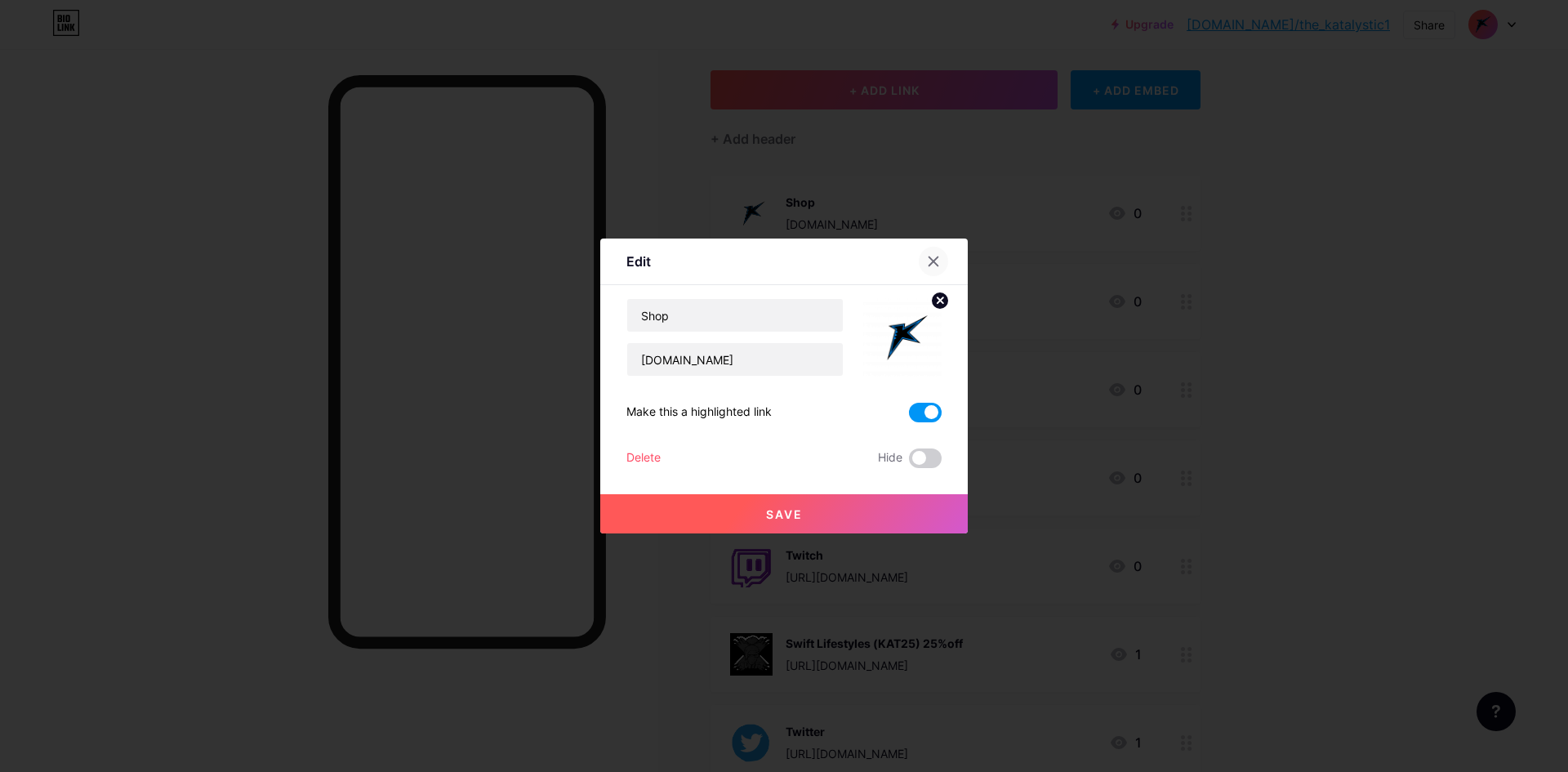
click at [942, 259] on div at bounding box center [933, 261] width 29 height 29
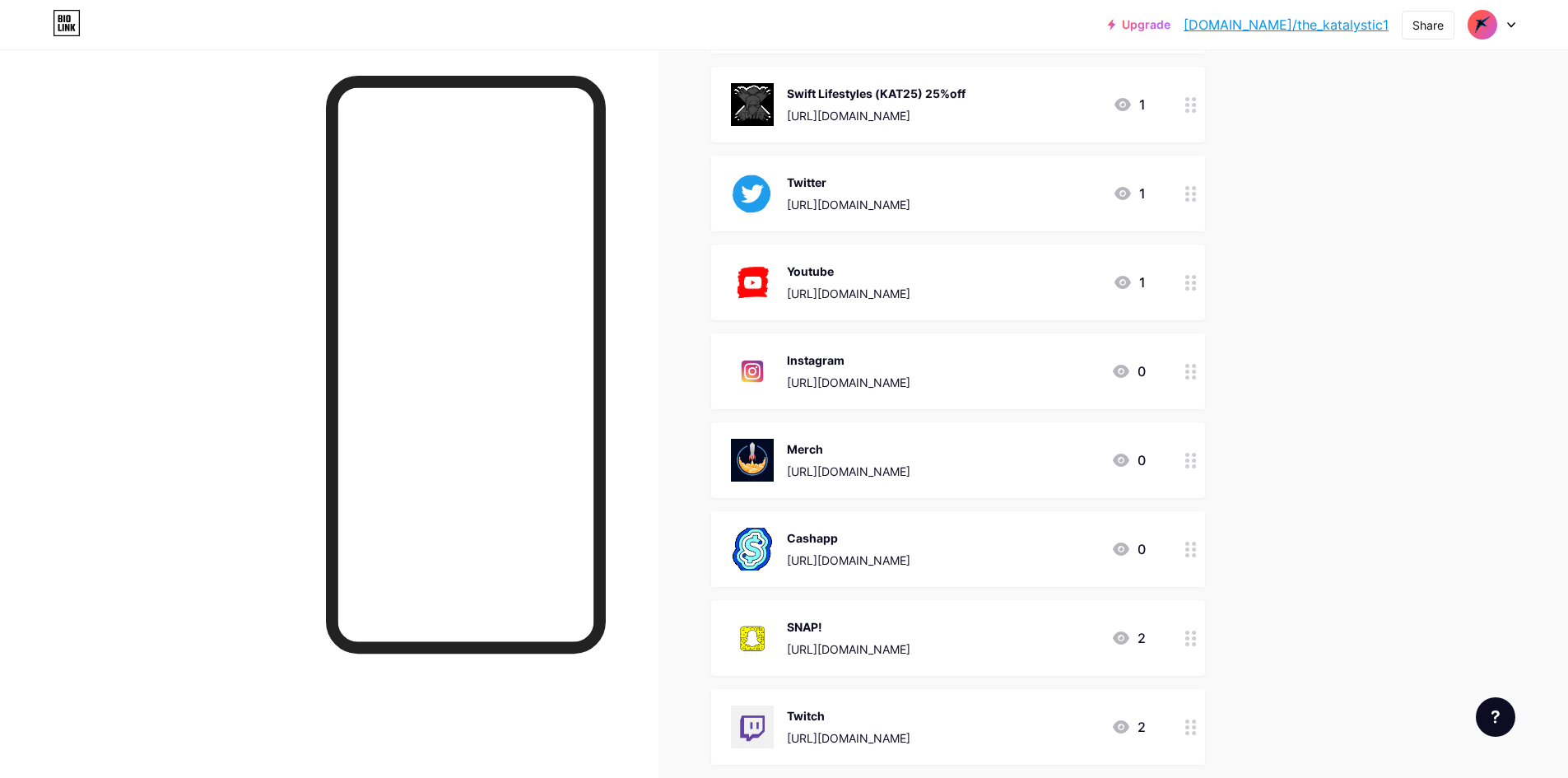
scroll to position [650, 0]
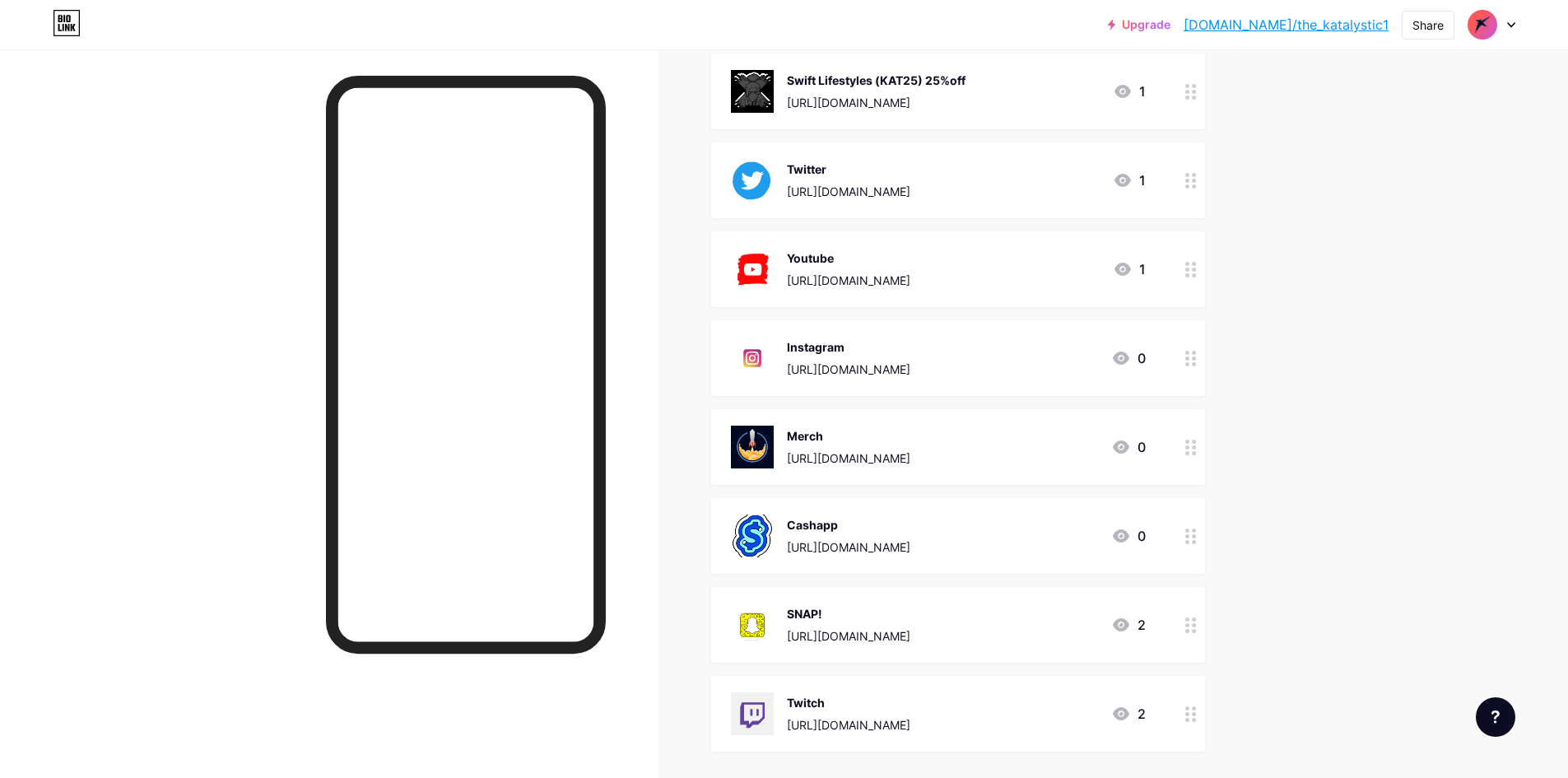
click at [910, 436] on div "Merch" at bounding box center [849, 435] width 123 height 17
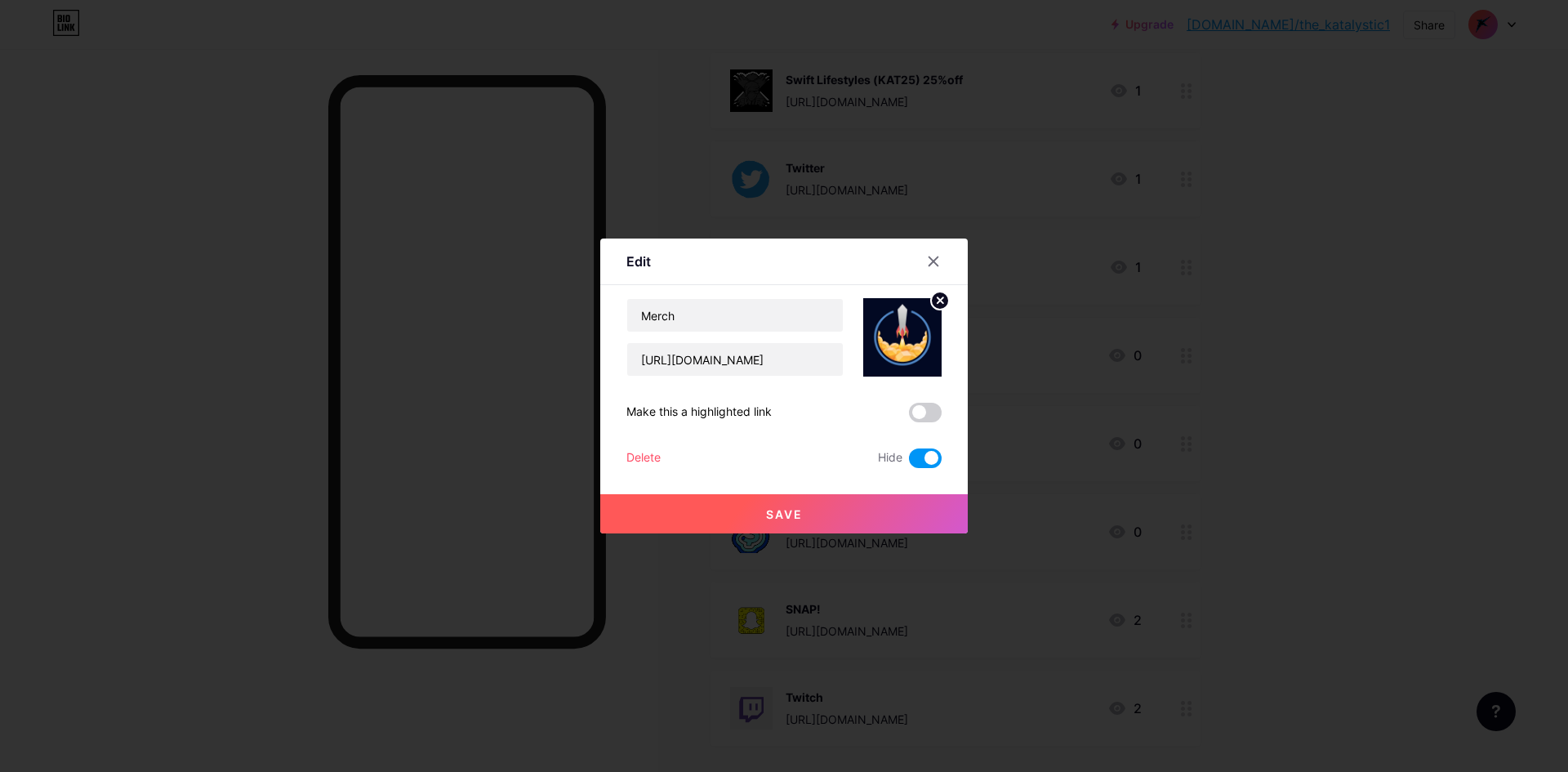
click at [656, 459] on div "Delete" at bounding box center [644, 458] width 35 height 19
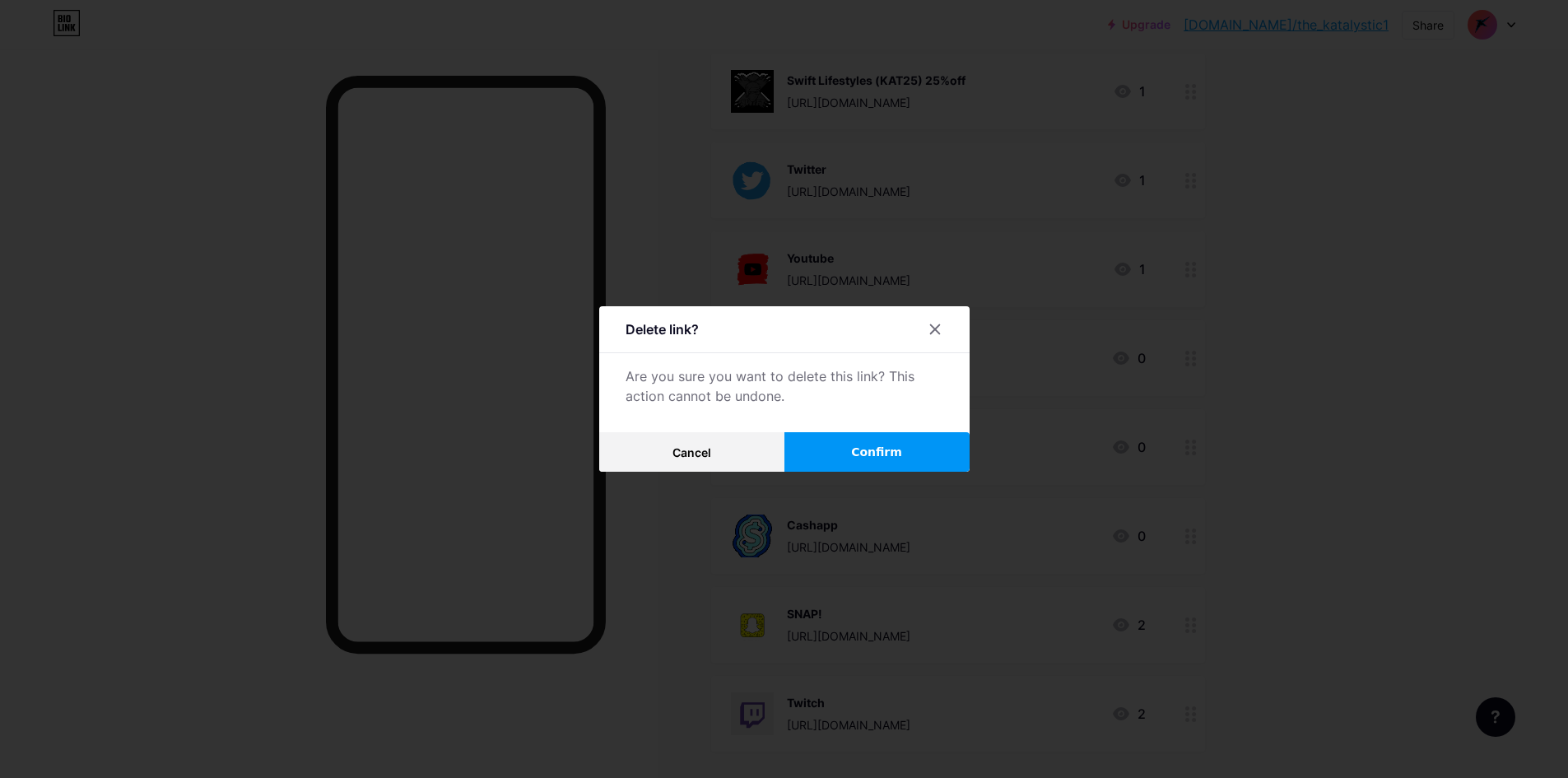
click at [852, 454] on button "Confirm" at bounding box center [877, 451] width 186 height 39
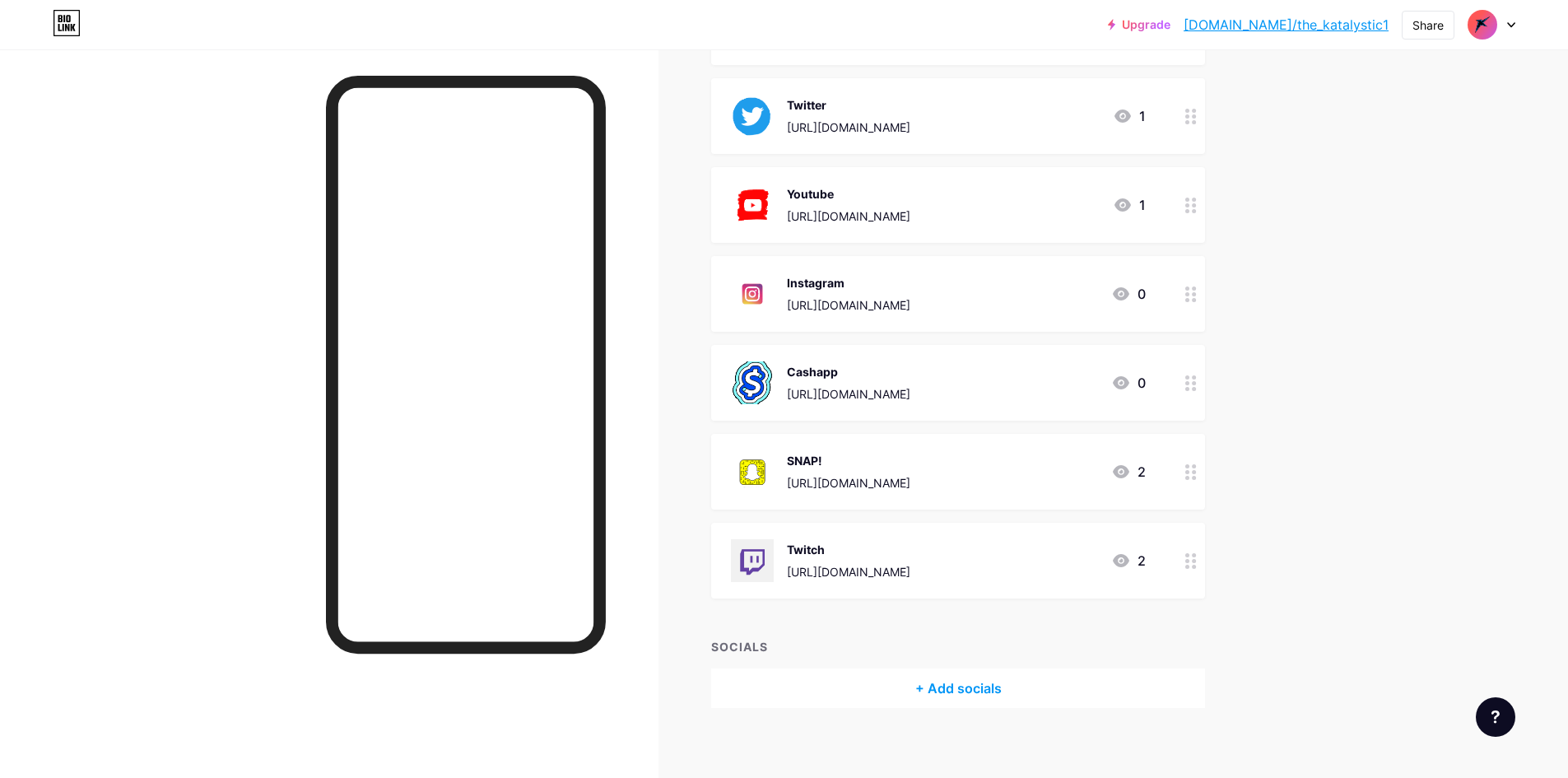
scroll to position [726, 0]
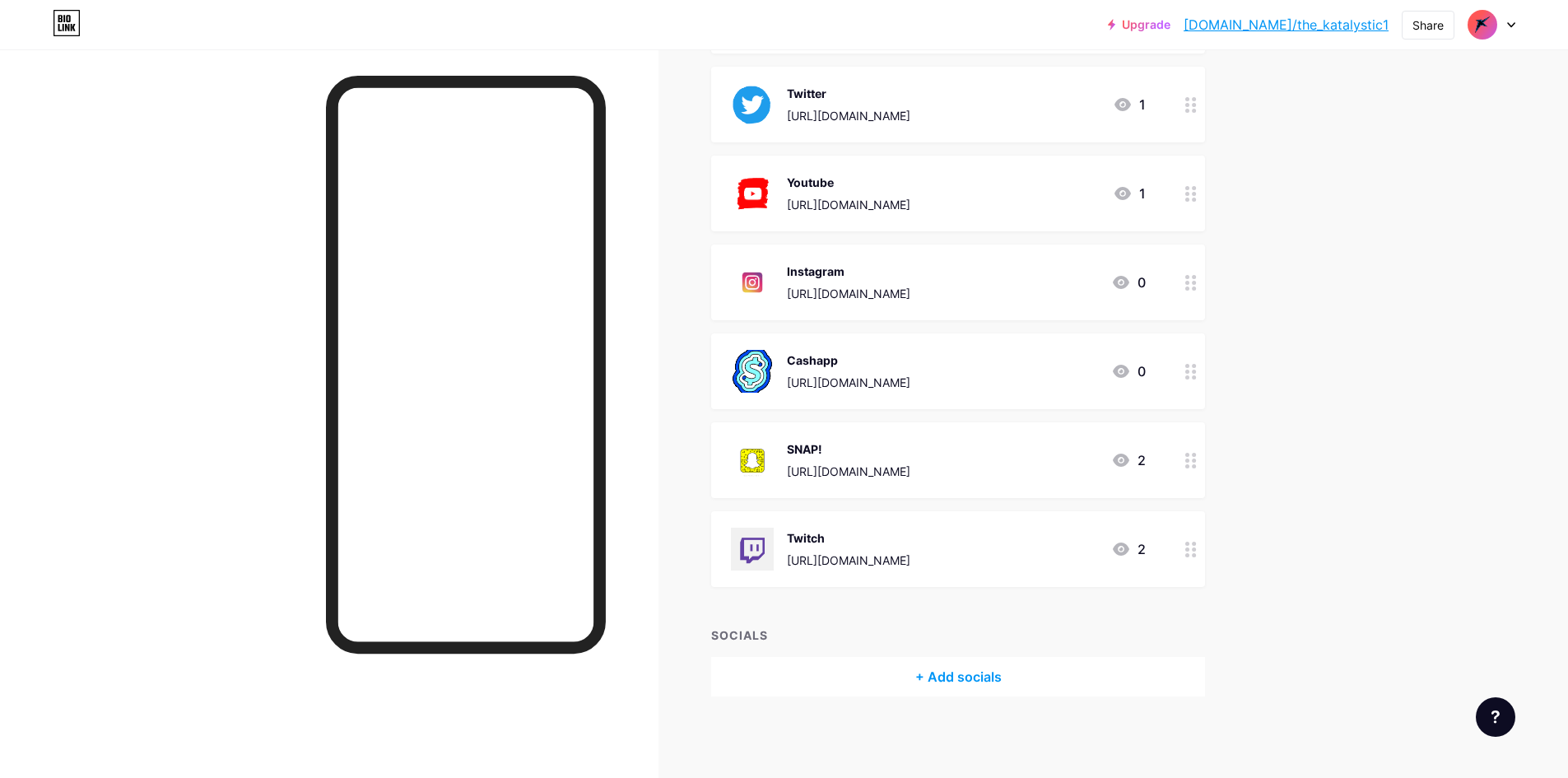
click at [1196, 548] on circle at bounding box center [1194, 549] width 4 height 4
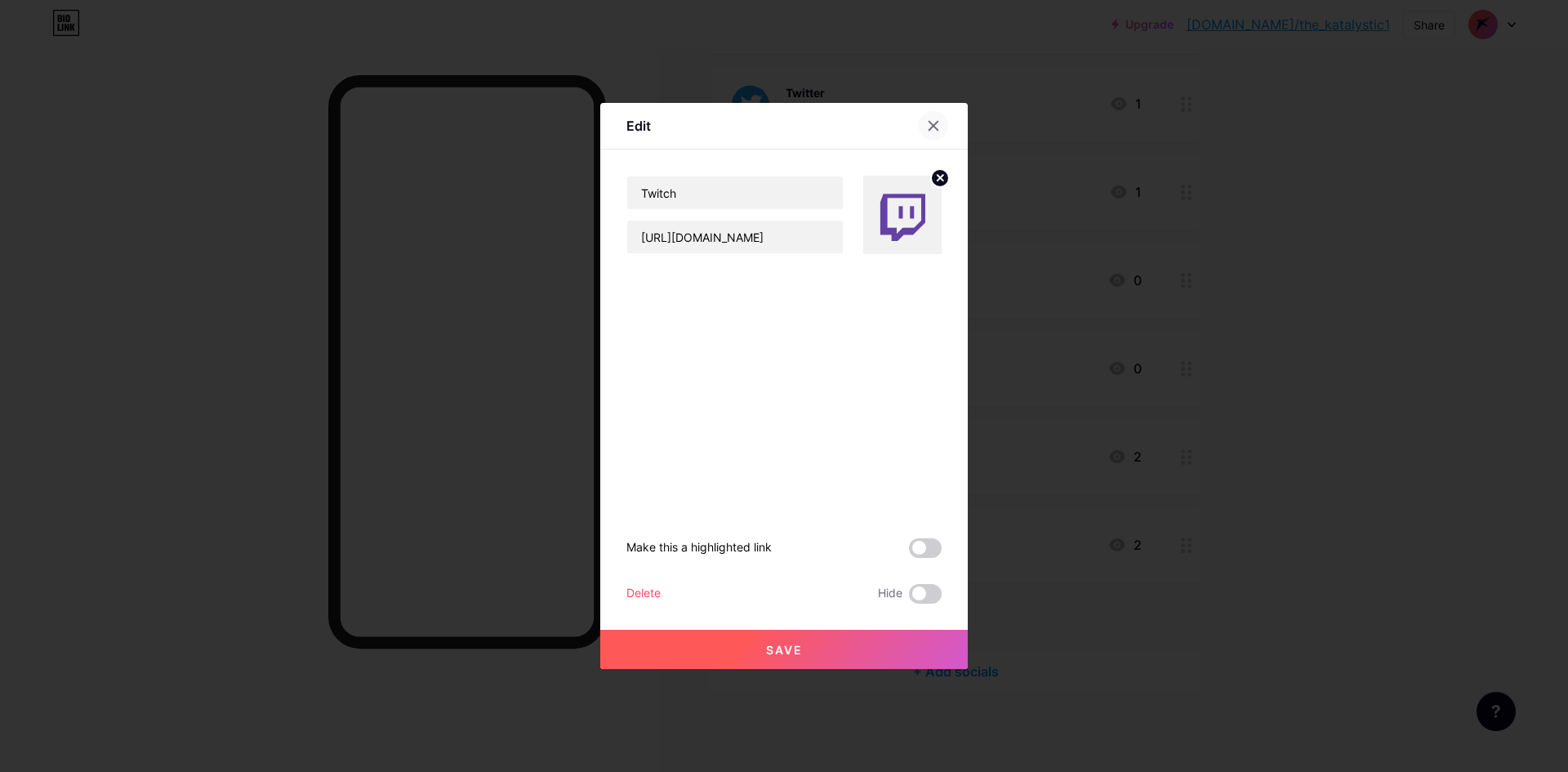
click at [938, 132] on icon at bounding box center [933, 126] width 13 height 13
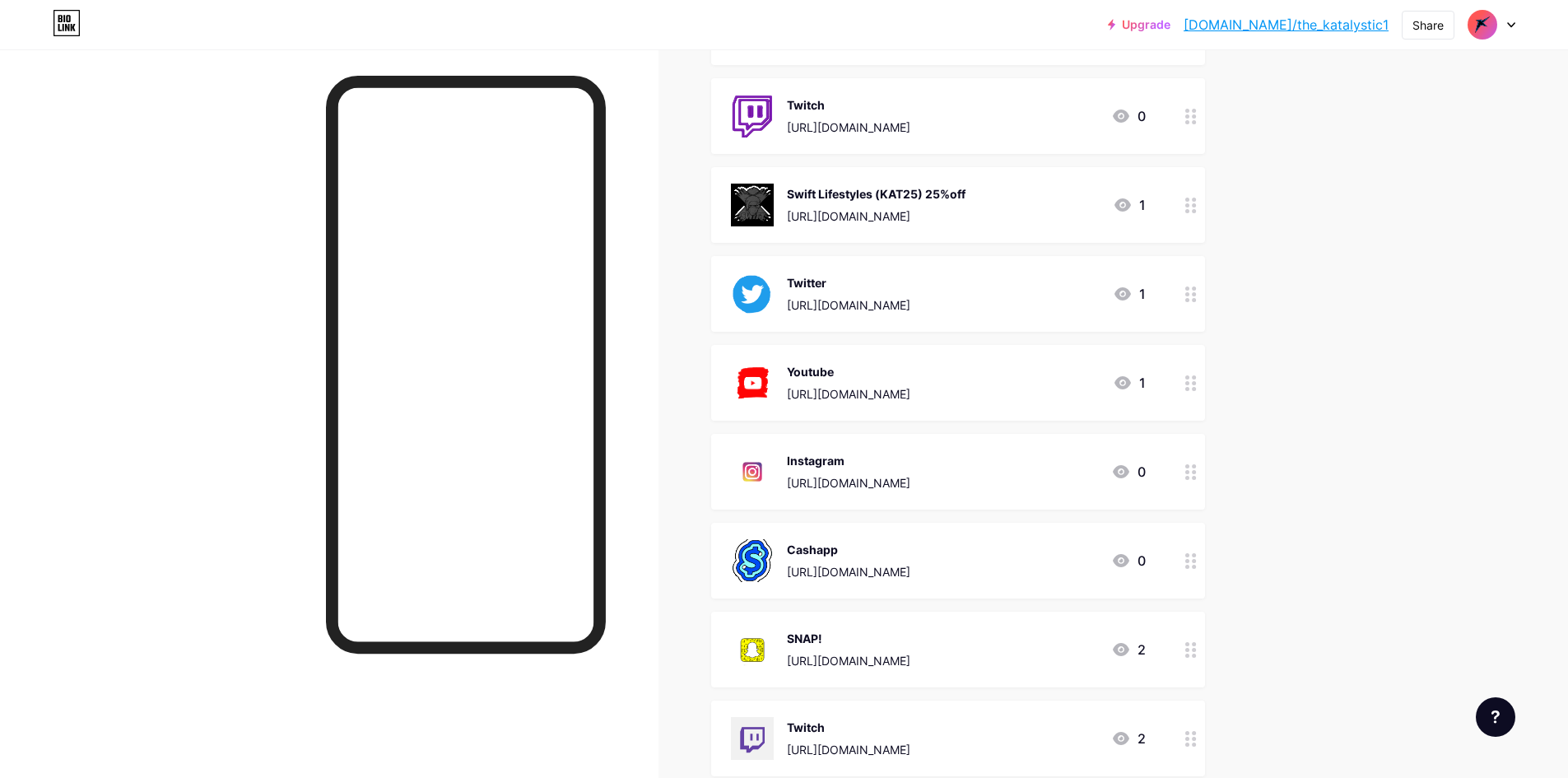
scroll to position [479, 0]
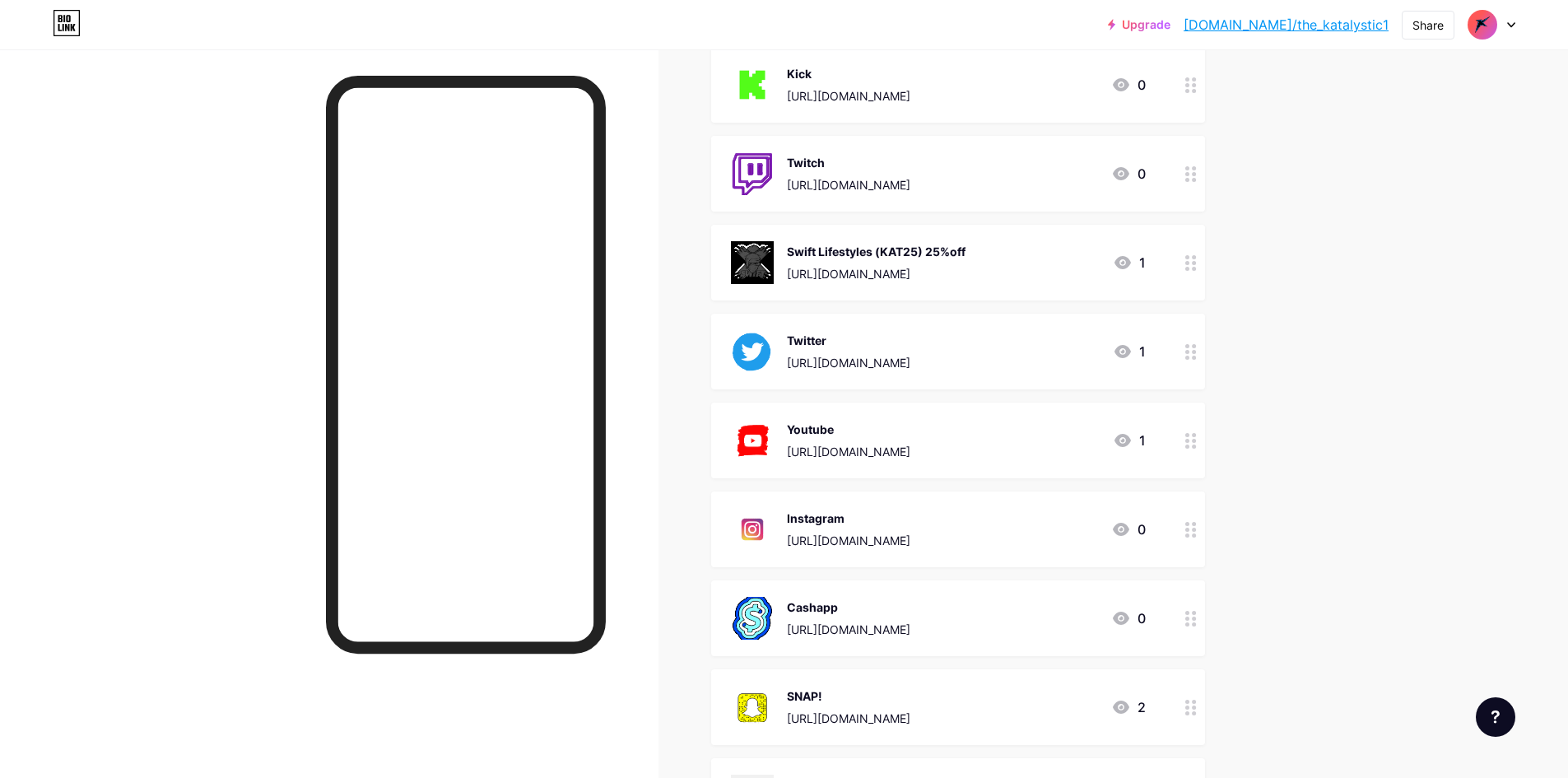
click at [1073, 175] on div "Twitch https://www.twitch.tv/the_katalystic1 0" at bounding box center [938, 174] width 415 height 43
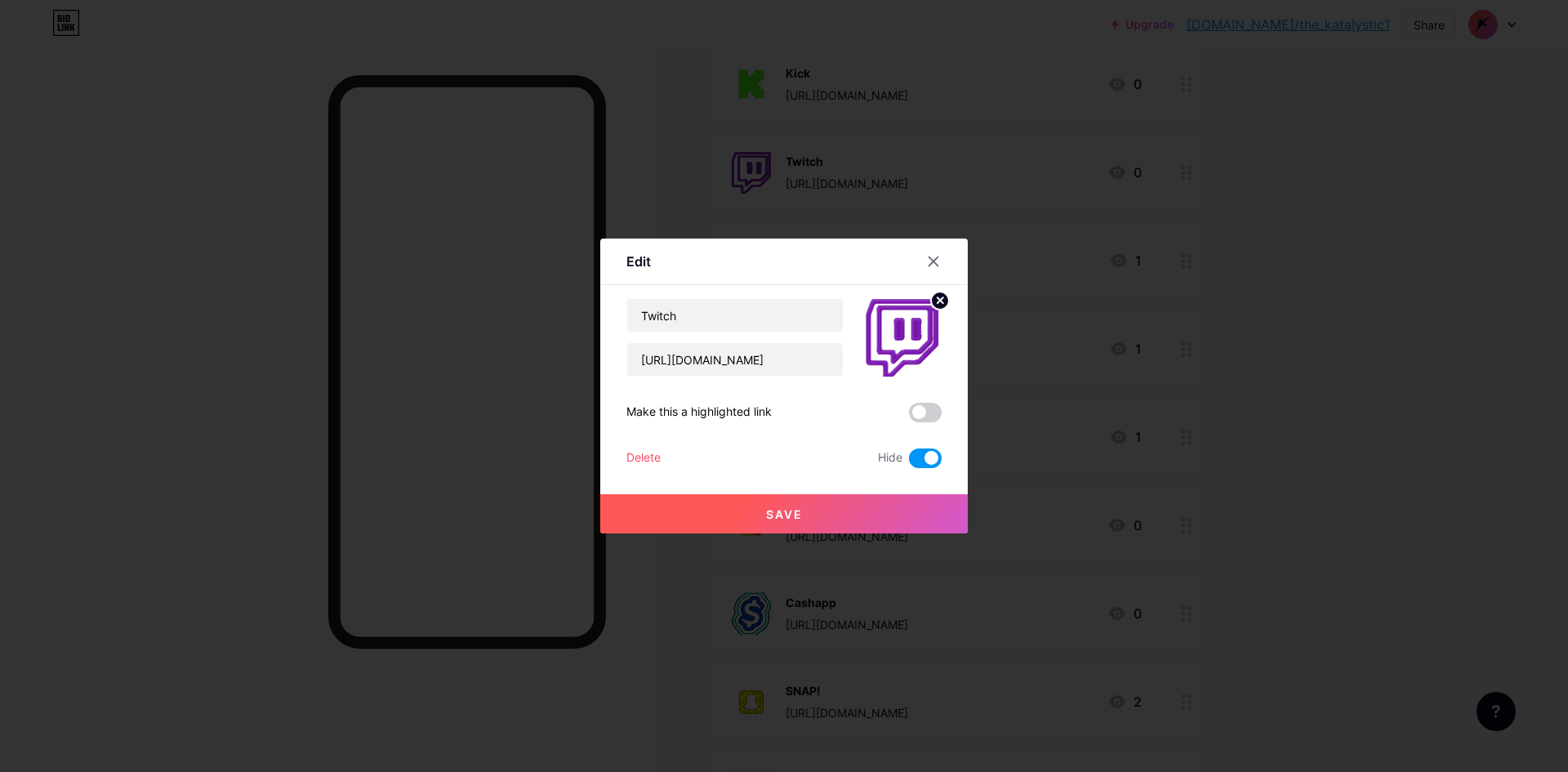
click at [922, 458] on span at bounding box center [925, 458] width 33 height 19
click at [909, 462] on input "checkbox" at bounding box center [909, 462] width 0 height 0
click at [879, 511] on button "Save" at bounding box center [784, 513] width 367 height 39
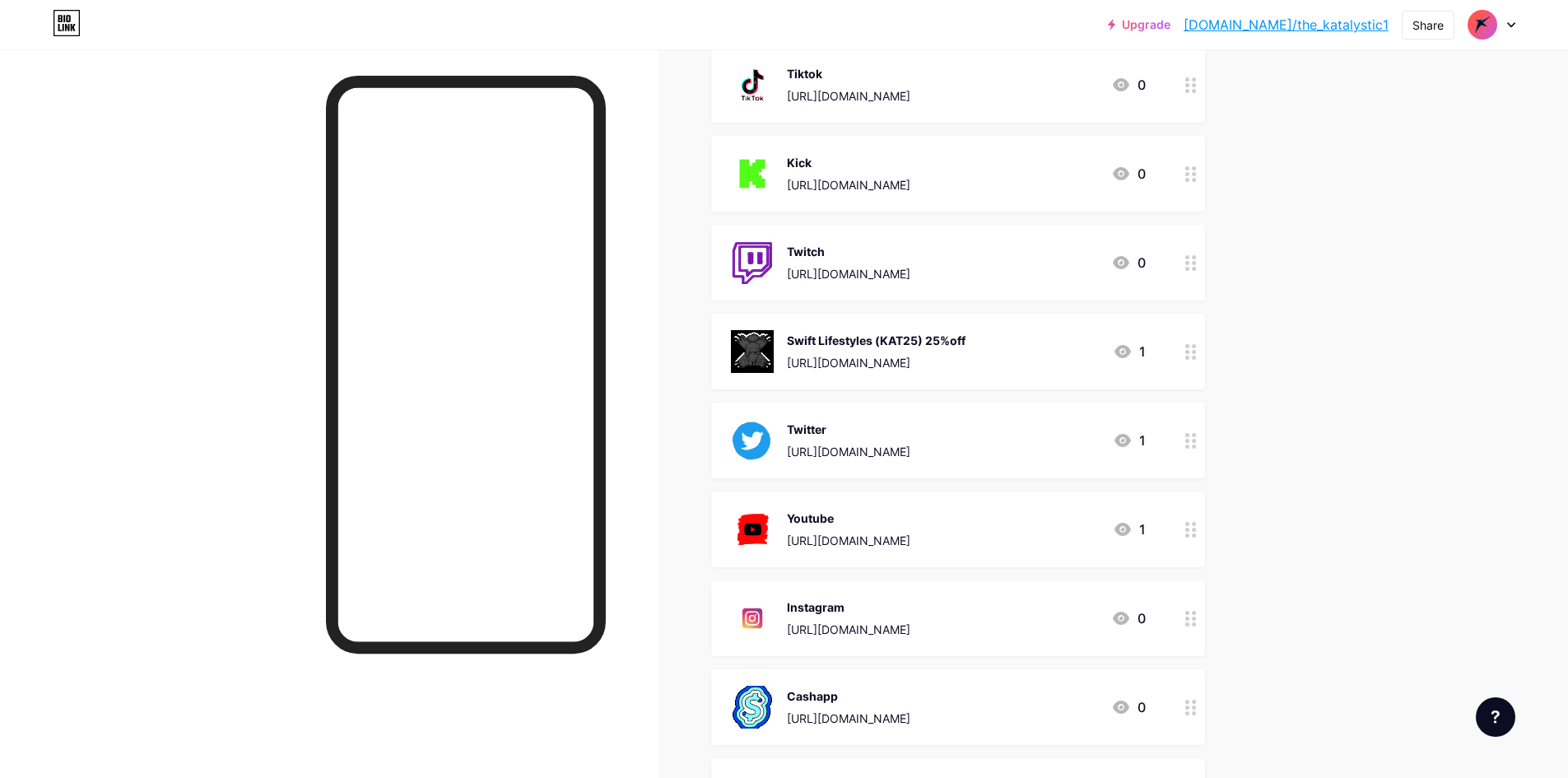
scroll to position [314, 0]
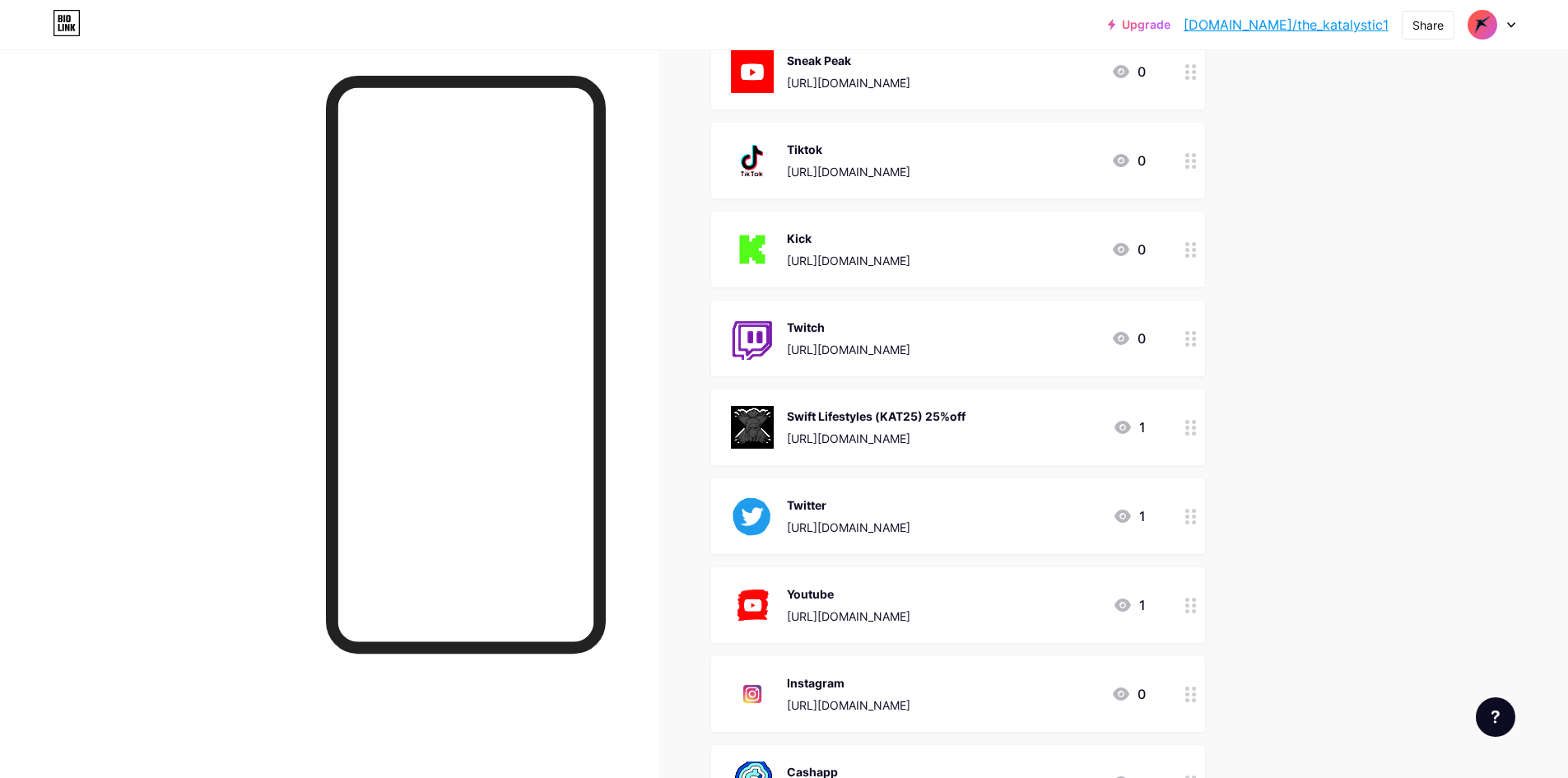
click at [1066, 250] on div "Kick https://kick.com/the-katalystic1 0" at bounding box center [938, 250] width 415 height 43
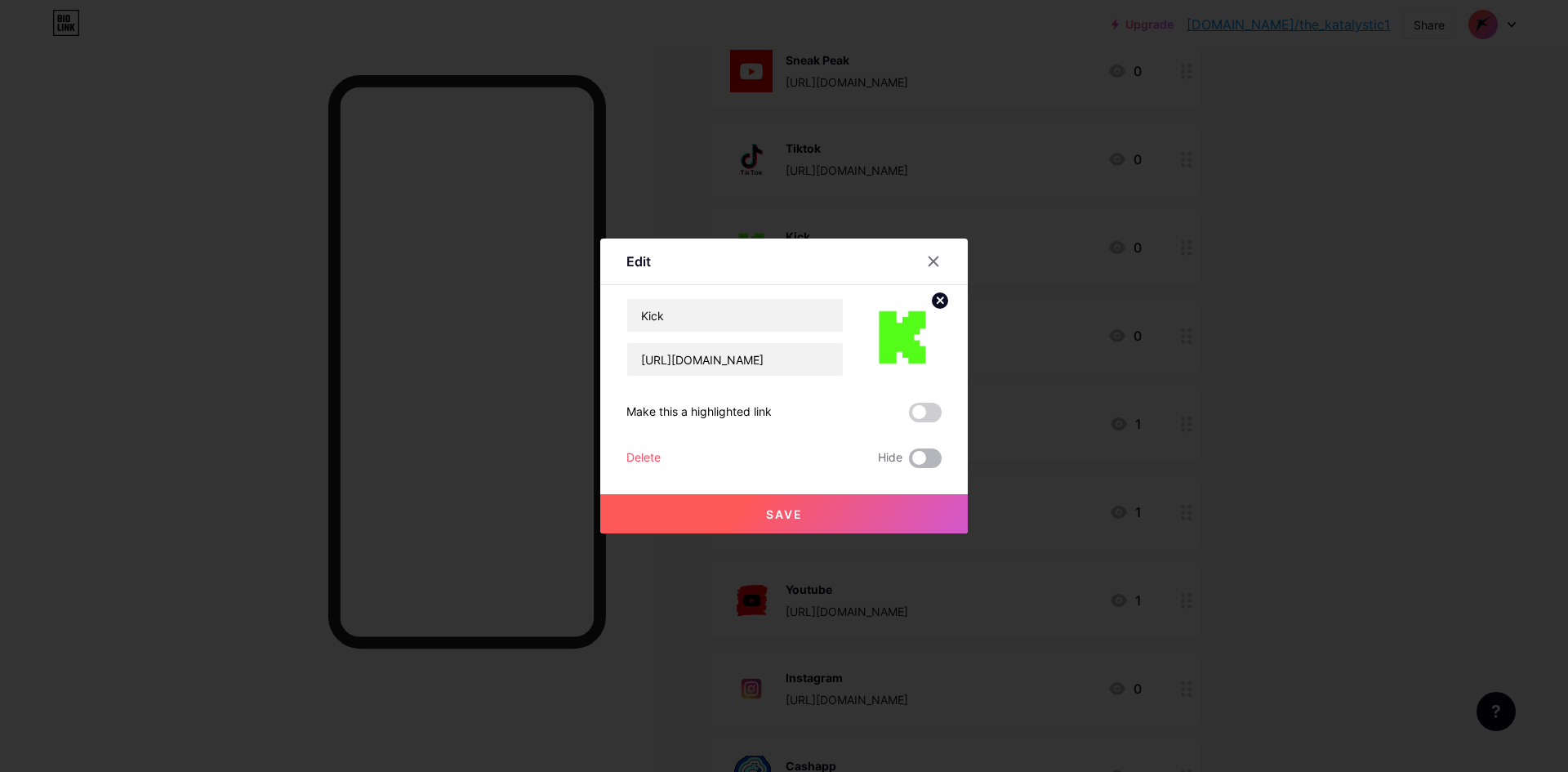
click at [921, 459] on span at bounding box center [925, 458] width 33 height 19
click at [909, 462] on input "checkbox" at bounding box center [909, 462] width 0 height 0
click at [833, 503] on button "Save" at bounding box center [784, 513] width 367 height 39
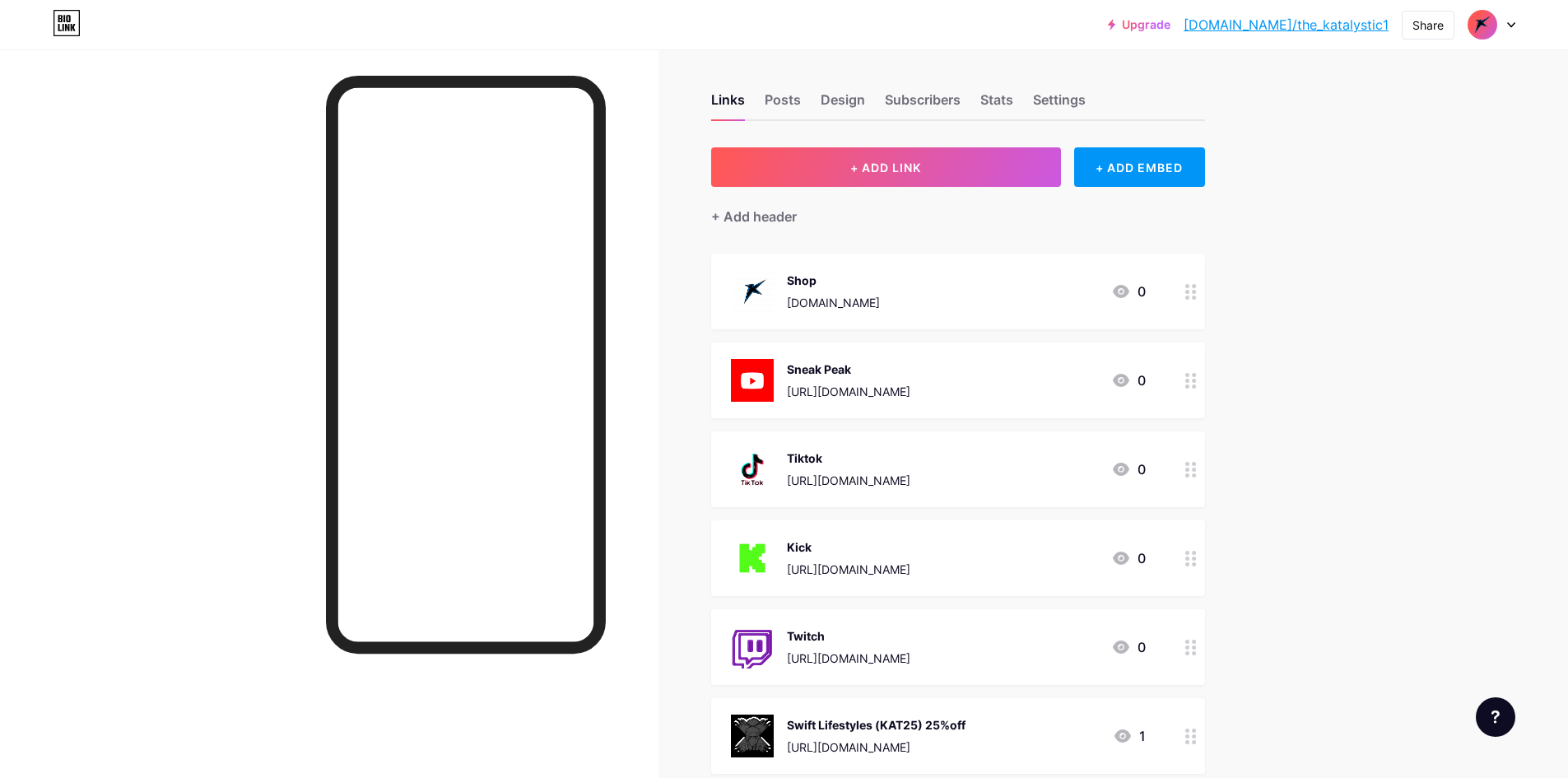
scroll to position [0, 0]
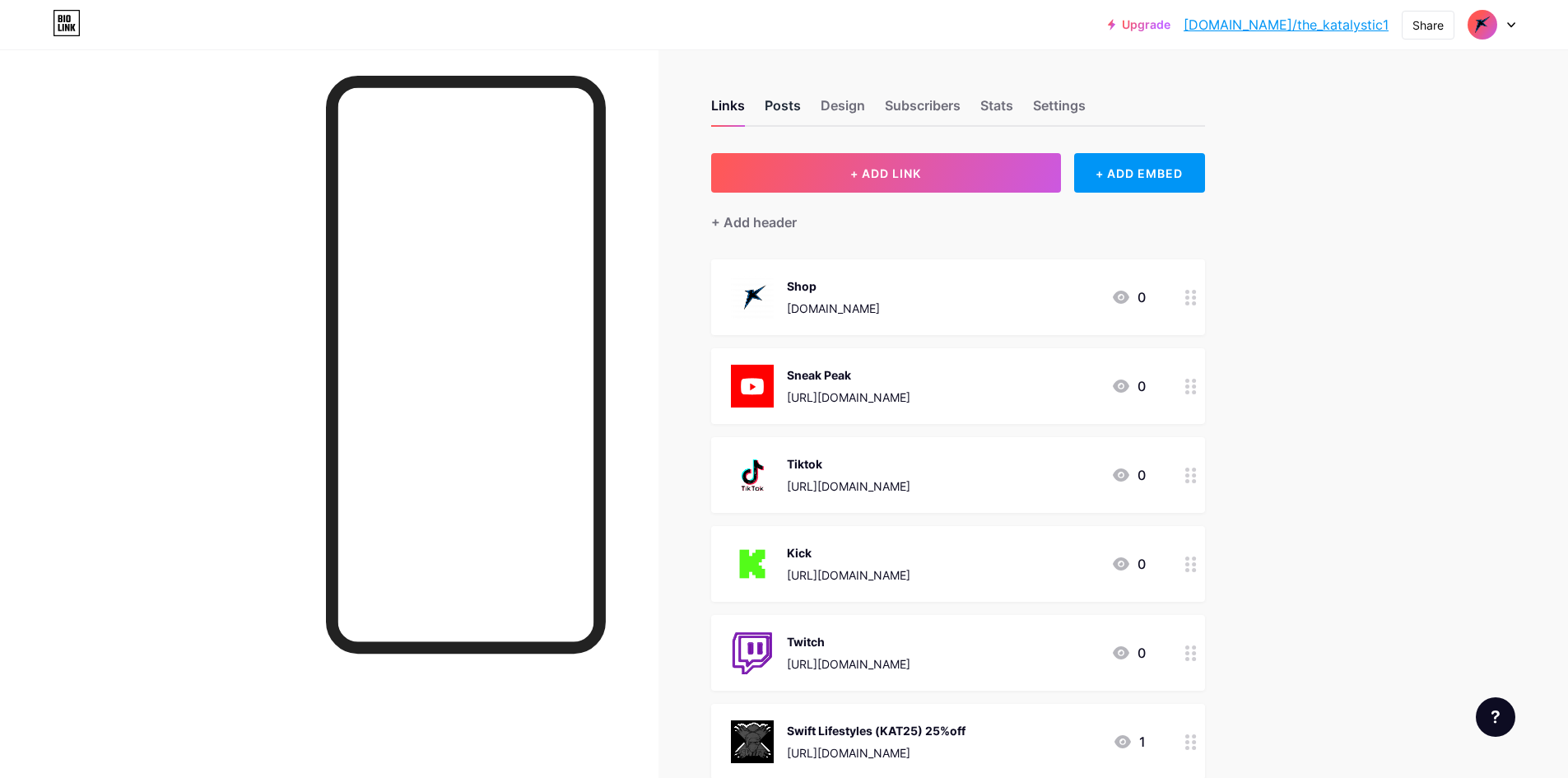
click at [792, 108] on div "Posts" at bounding box center [783, 110] width 37 height 29
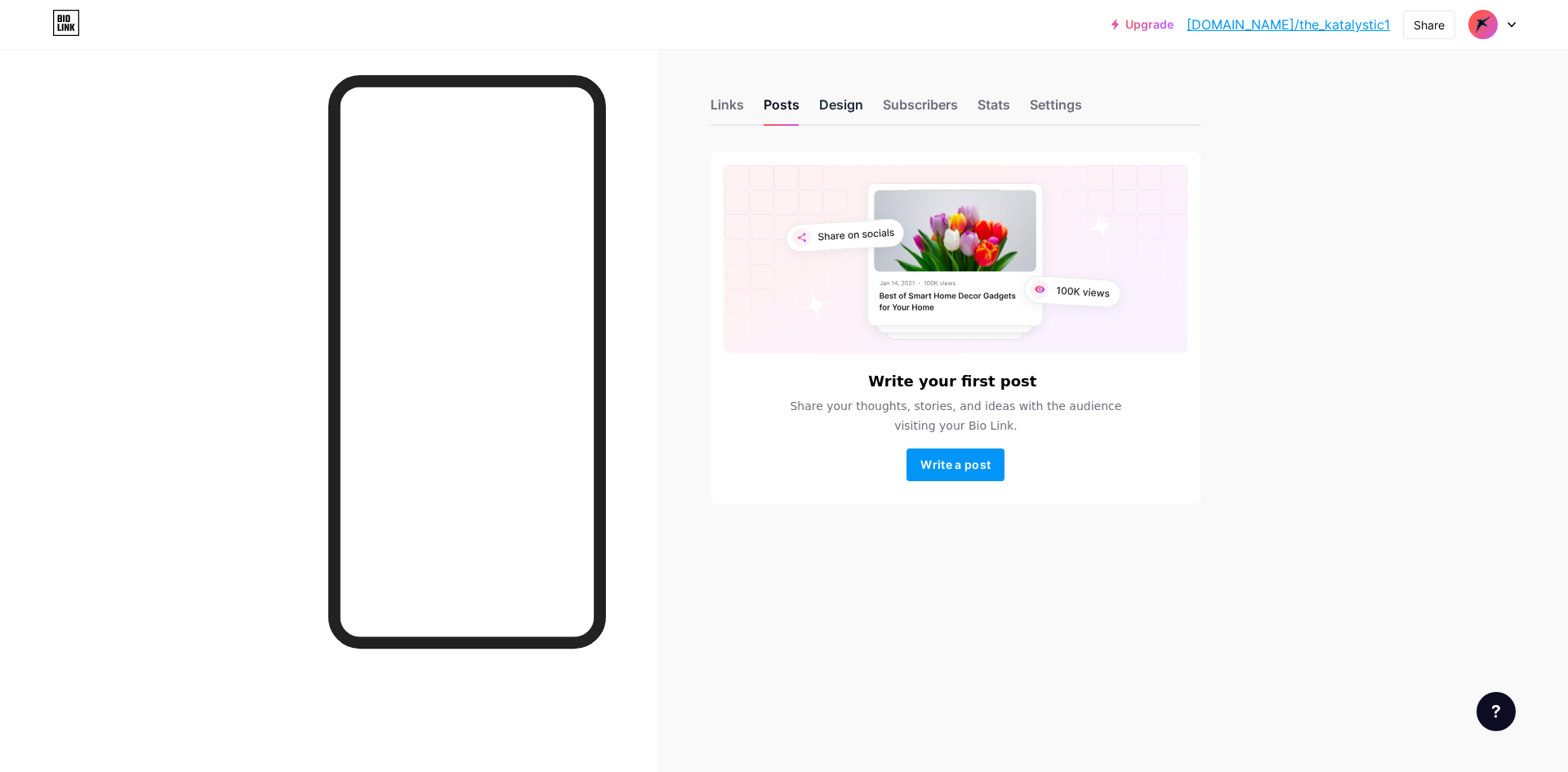
click at [855, 105] on div "Design" at bounding box center [841, 109] width 44 height 29
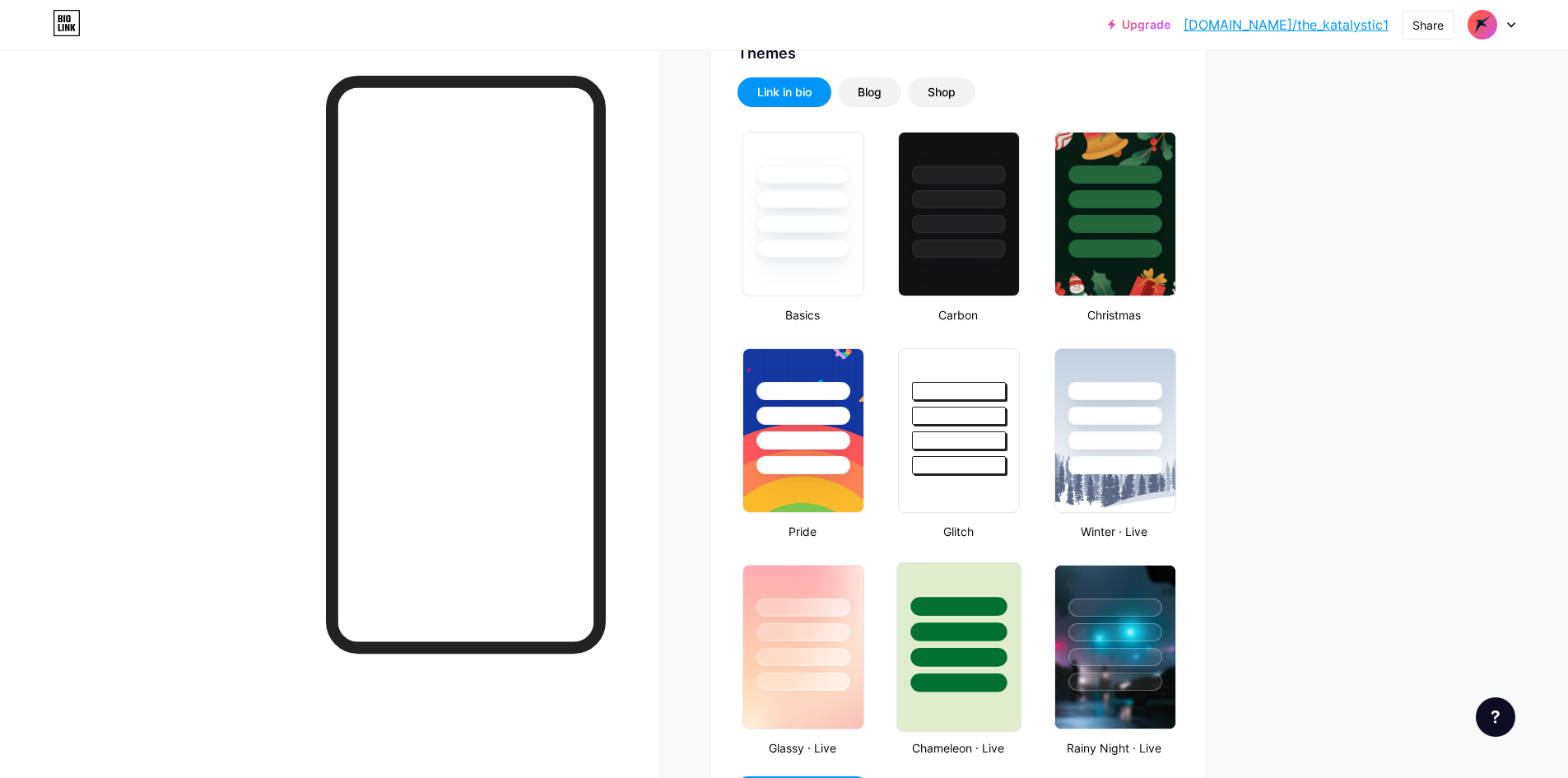
scroll to position [329, 0]
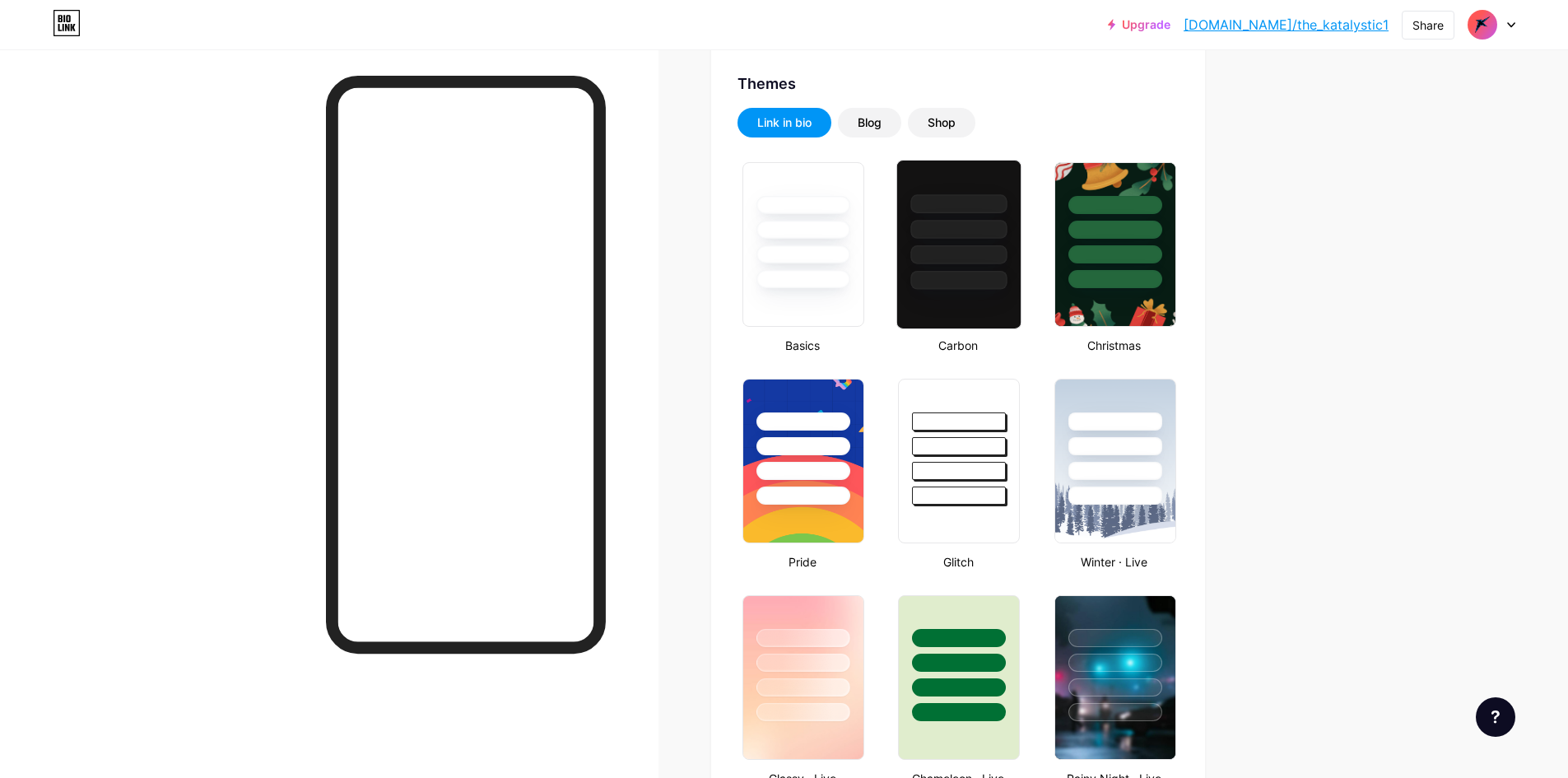
click at [954, 207] on div at bounding box center [959, 203] width 96 height 19
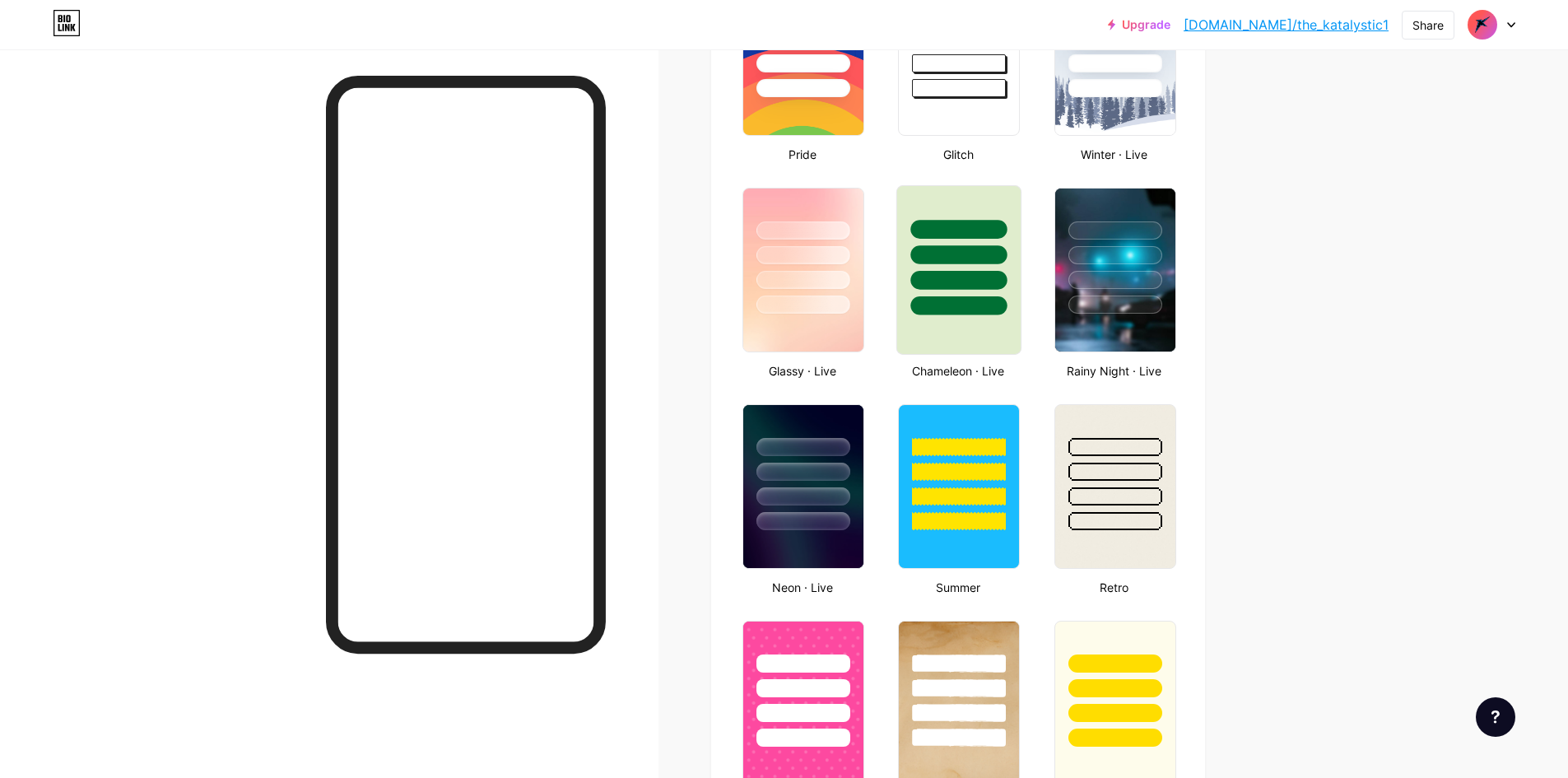
scroll to position [741, 0]
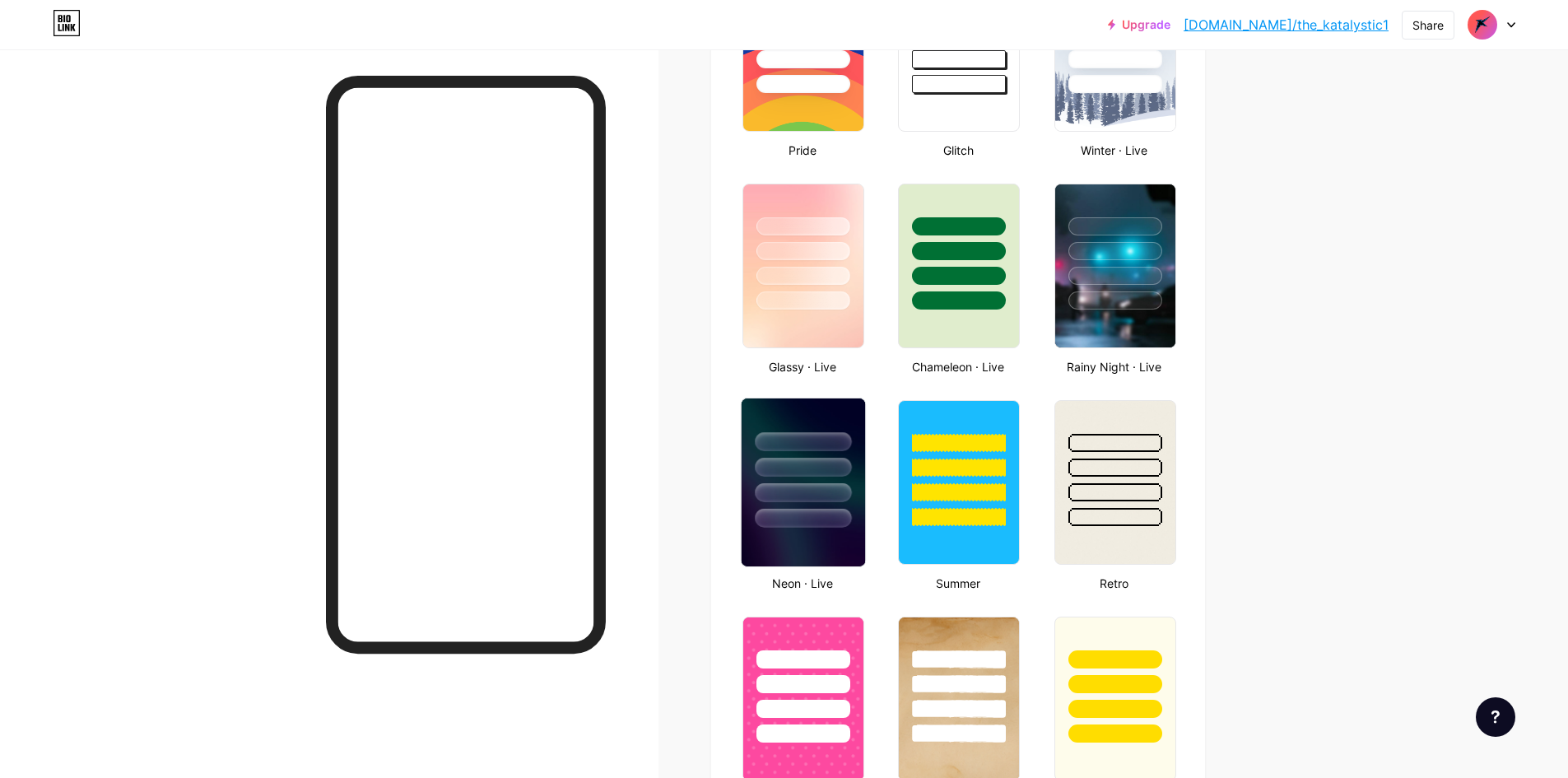
click at [824, 413] on div at bounding box center [803, 462] width 123 height 129
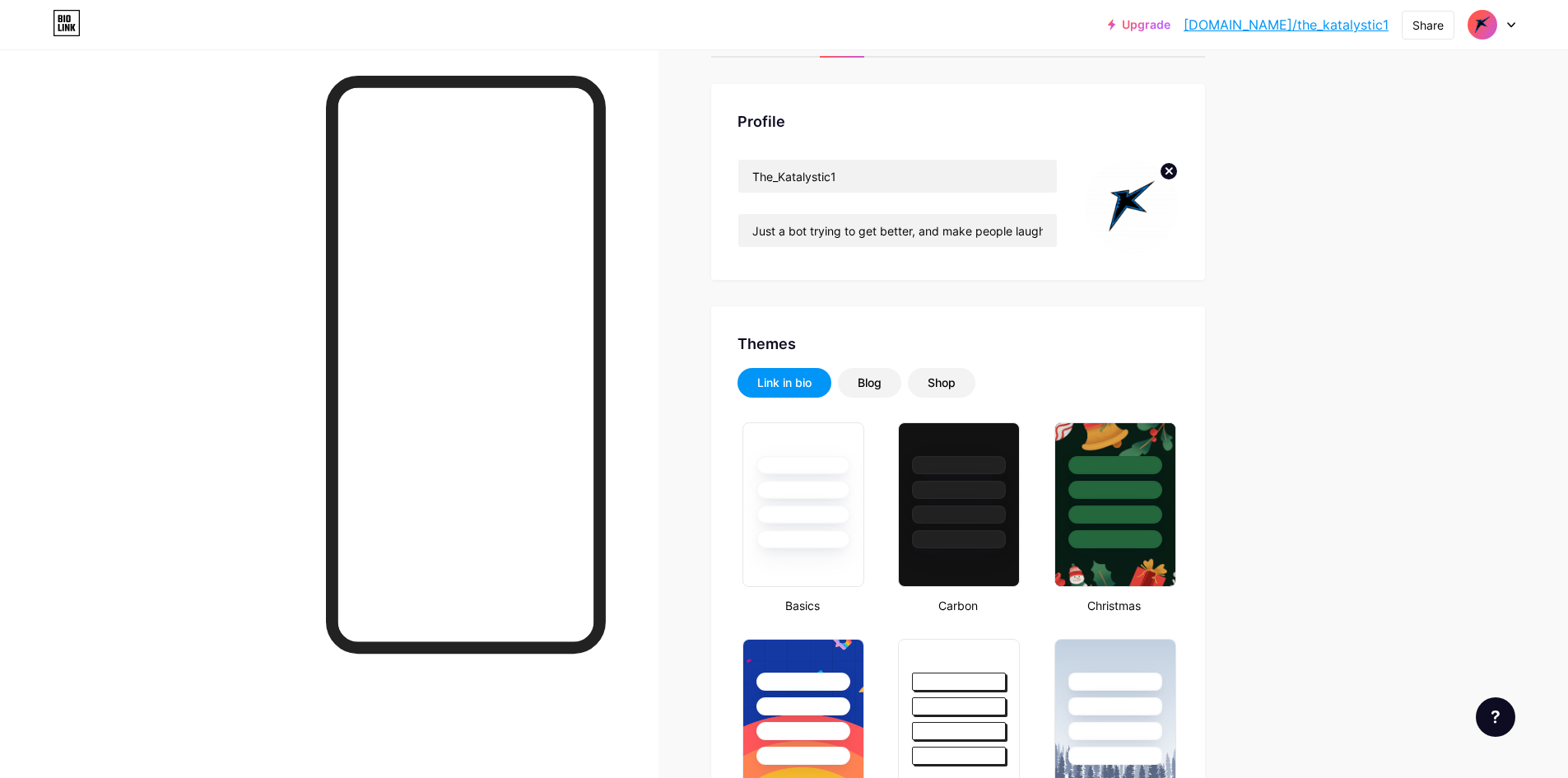
scroll to position [0, 0]
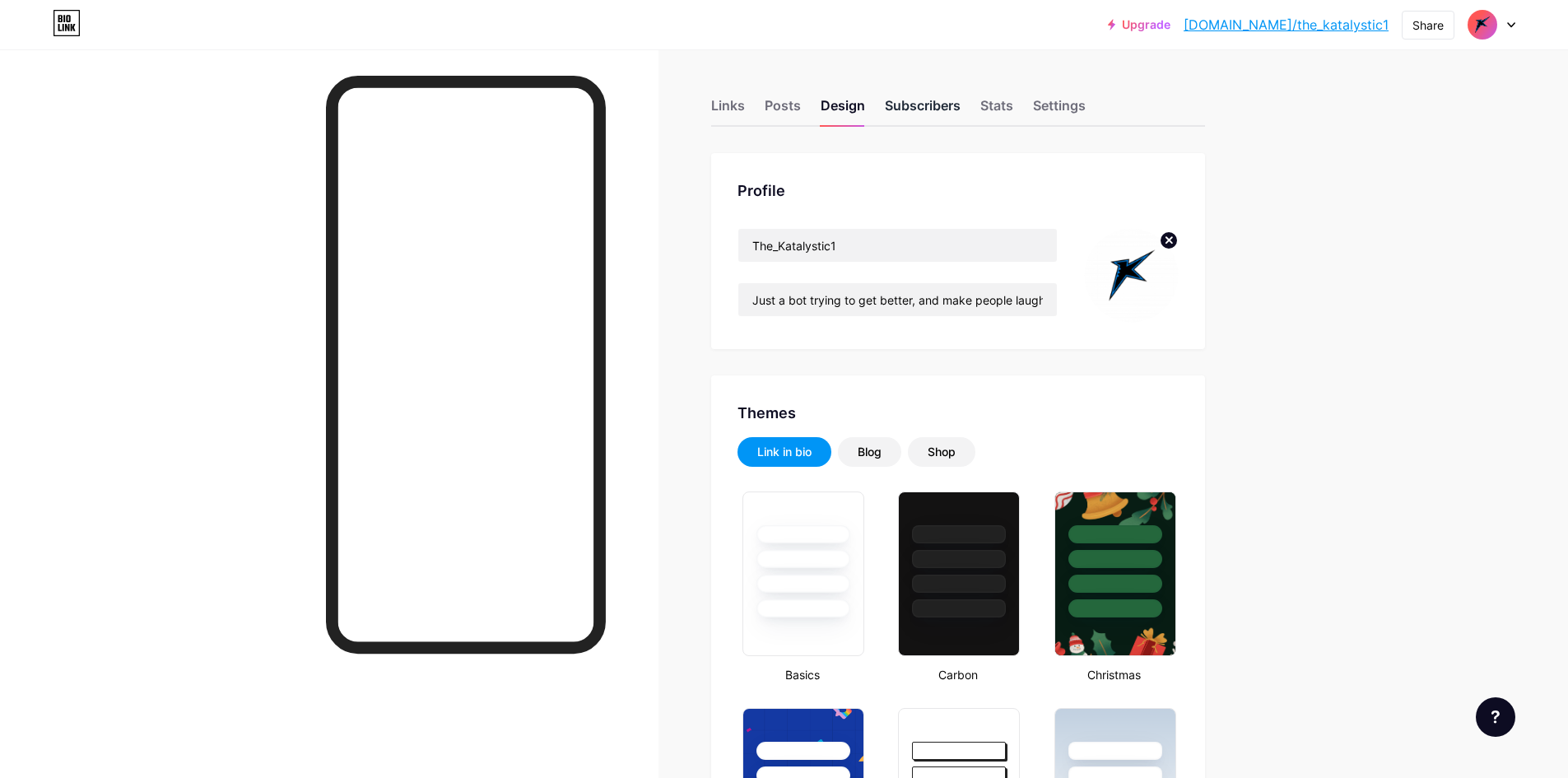
click at [937, 107] on div "Subscribers" at bounding box center [923, 110] width 76 height 29
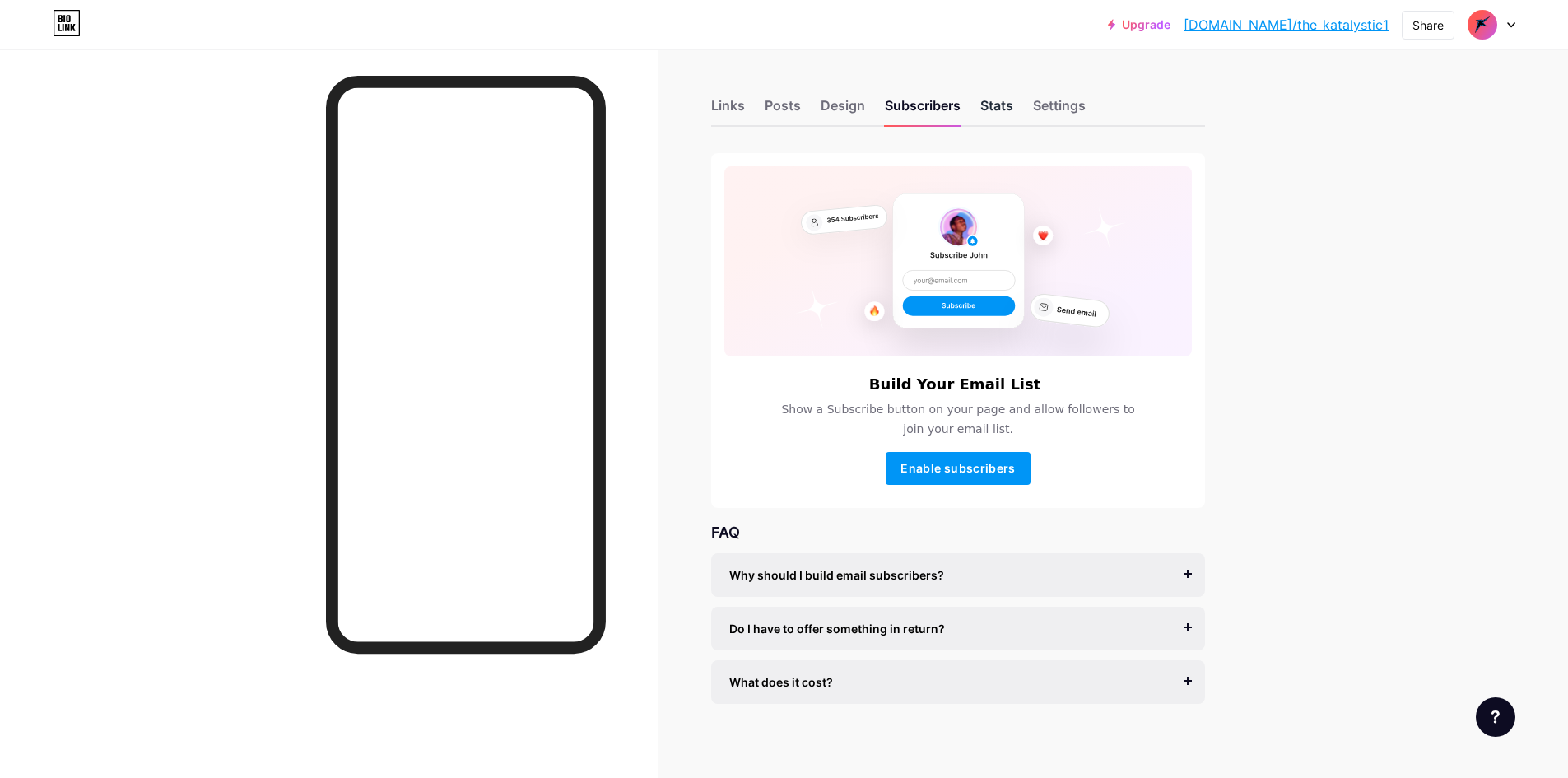
click at [996, 120] on div "Stats" at bounding box center [997, 110] width 33 height 29
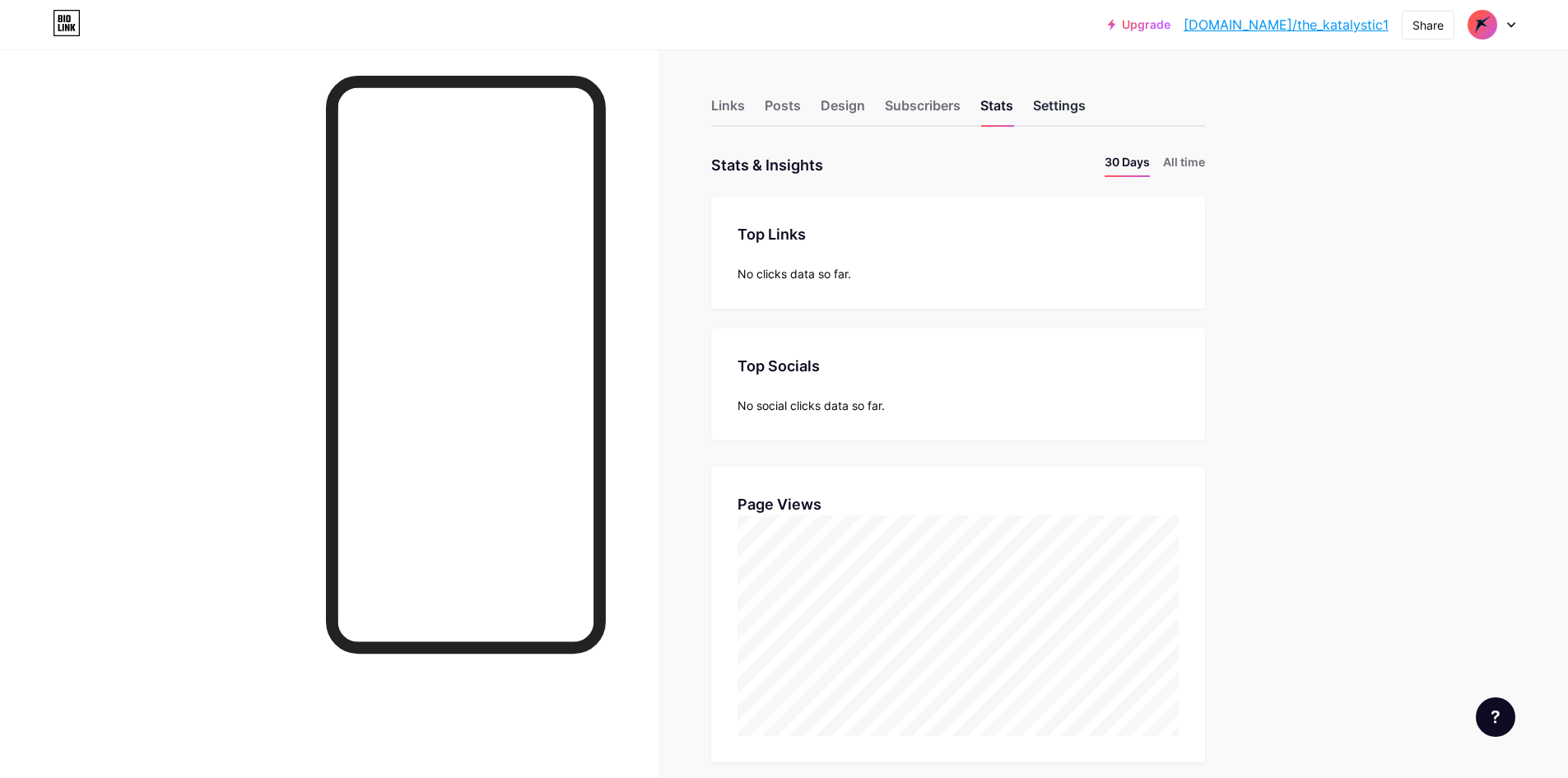
scroll to position [778, 1568]
click at [1057, 103] on div "Settings" at bounding box center [1059, 110] width 53 height 29
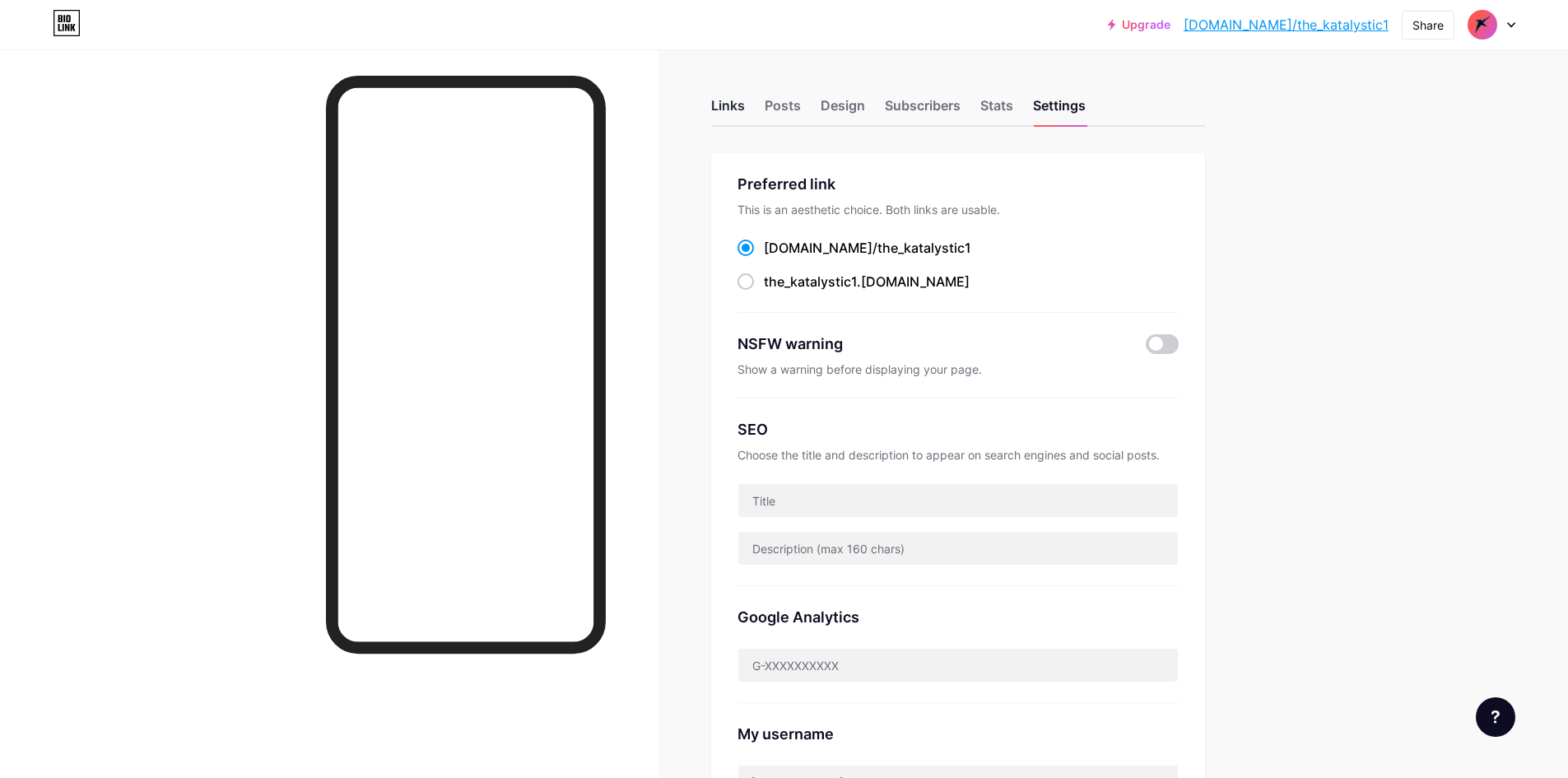
click at [725, 107] on div "Links" at bounding box center [728, 110] width 34 height 29
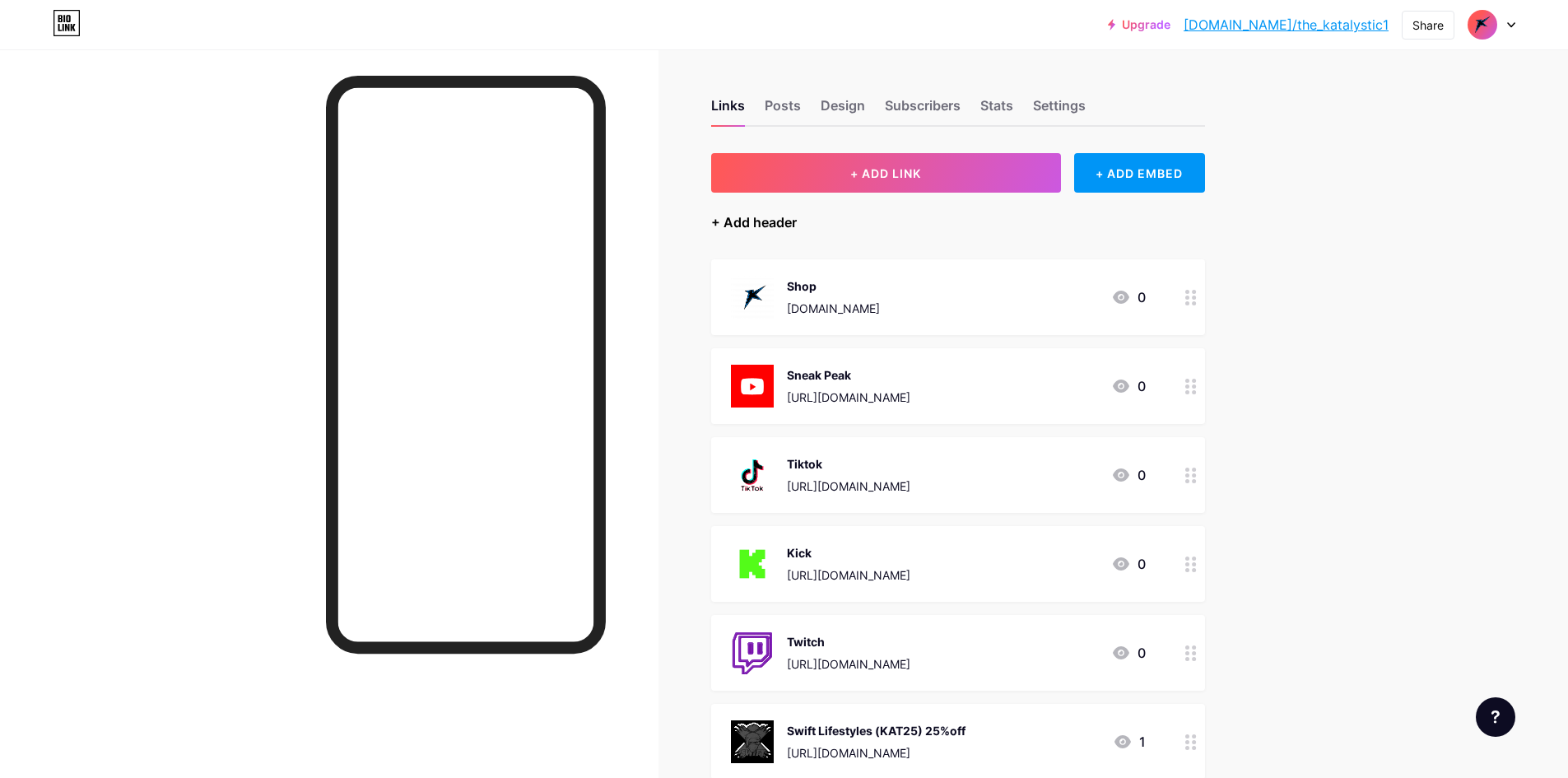
click at [791, 221] on div "+ Add header" at bounding box center [754, 222] width 86 height 20
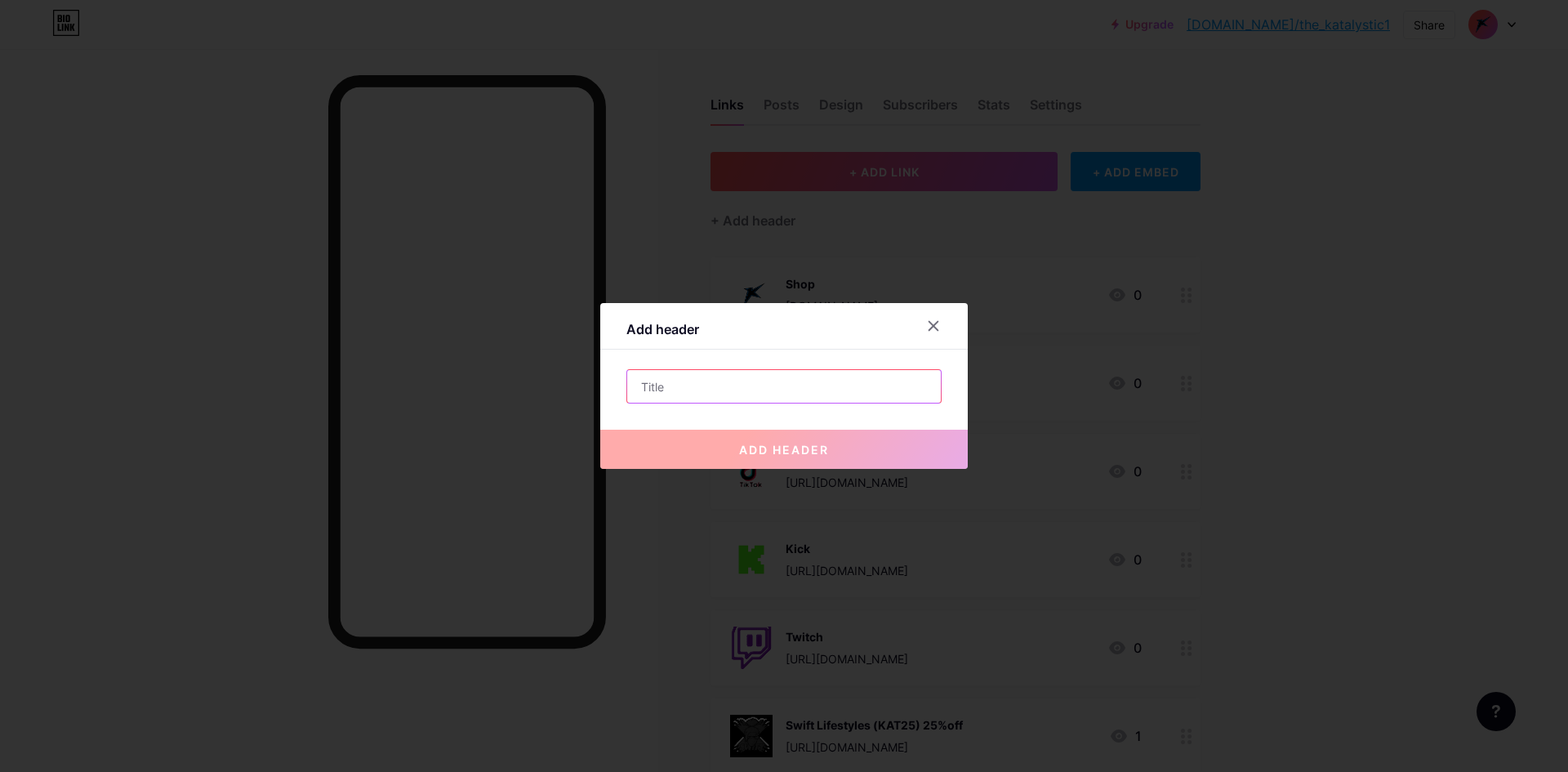
click at [811, 382] on input "text" at bounding box center [784, 386] width 313 height 33
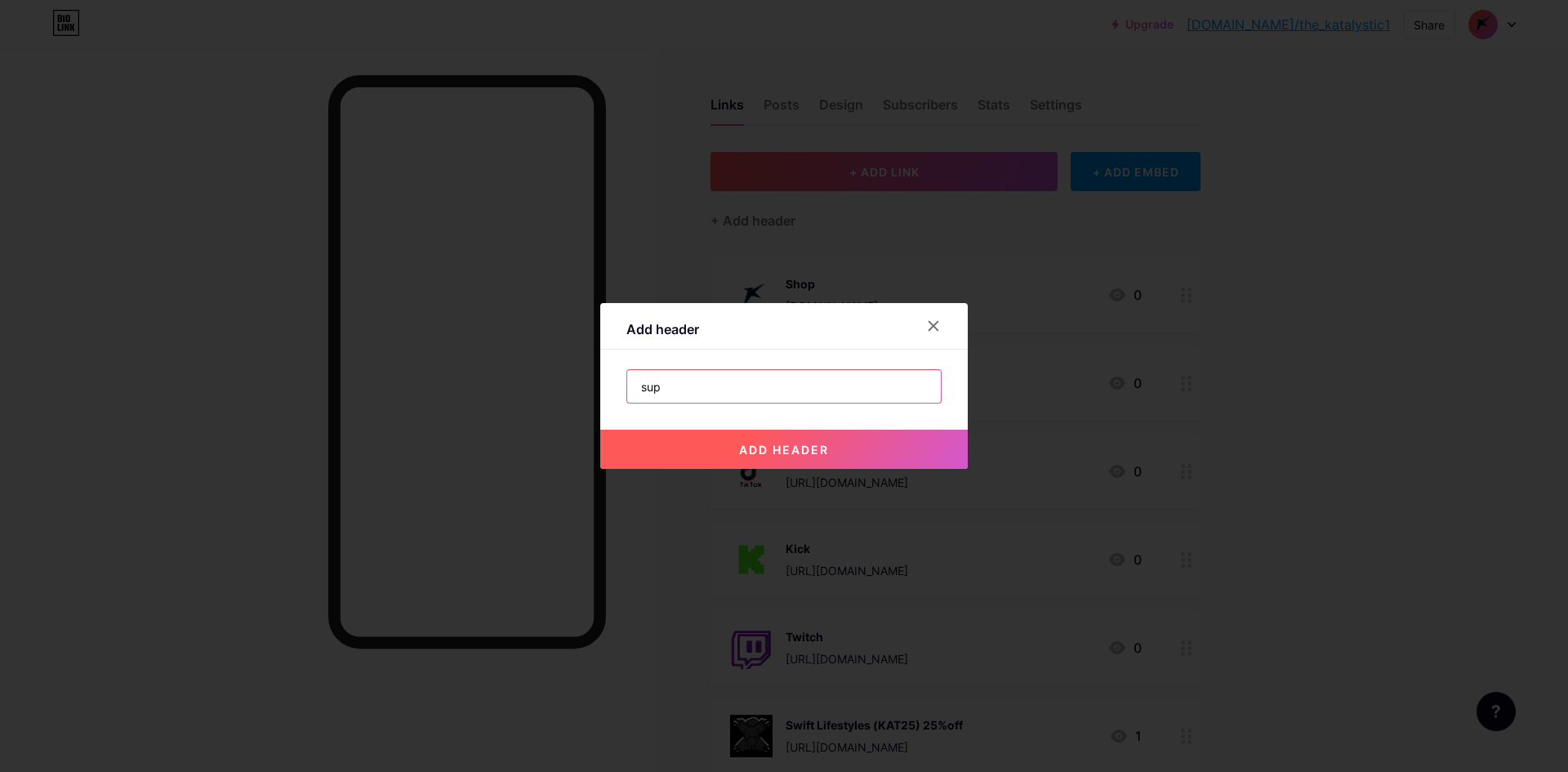
type input "sup"
click at [822, 452] on span "add header" at bounding box center [784, 450] width 89 height 14
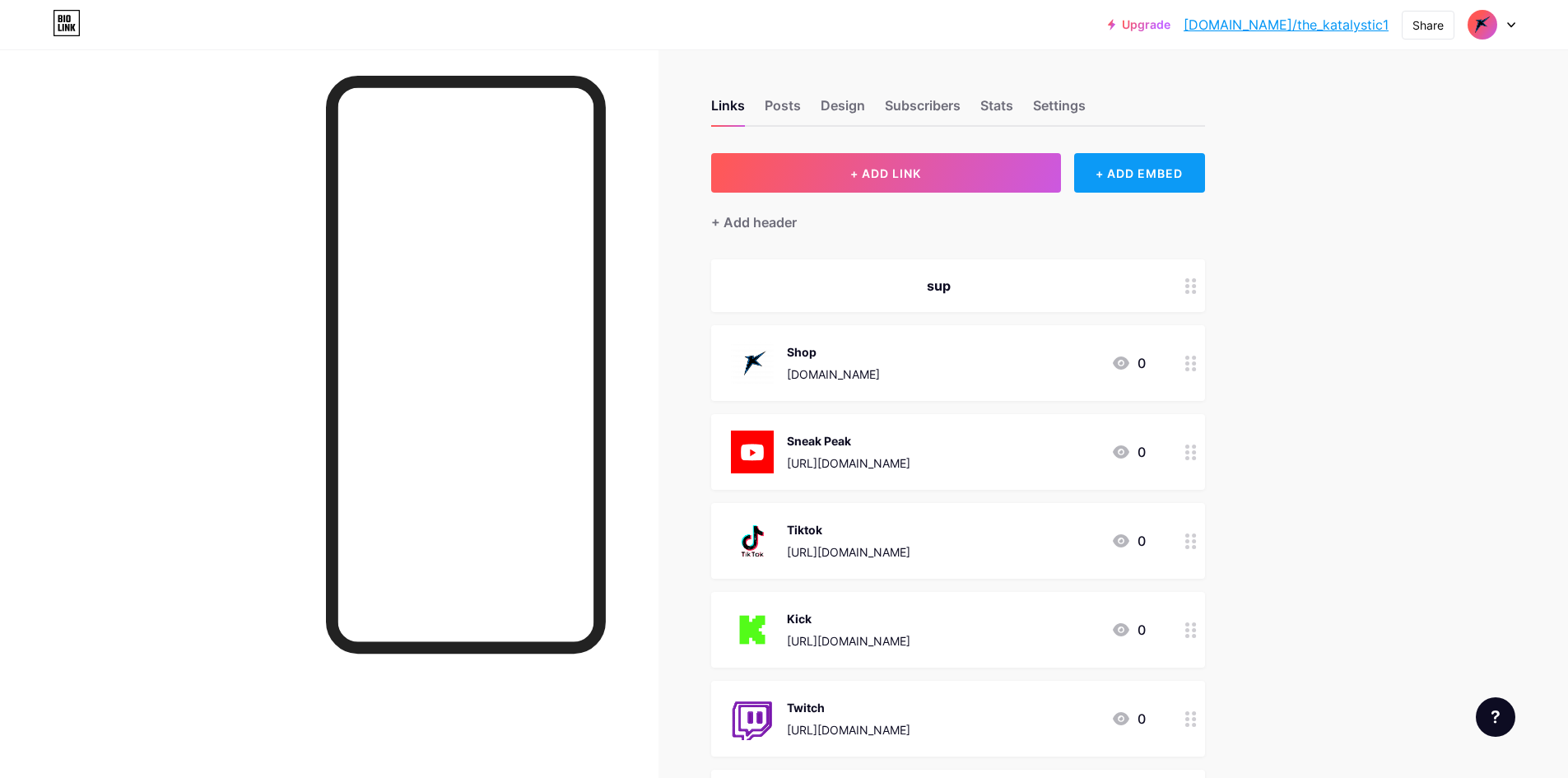
click at [1157, 178] on div "+ ADD EMBED" at bounding box center [1140, 173] width 131 height 39
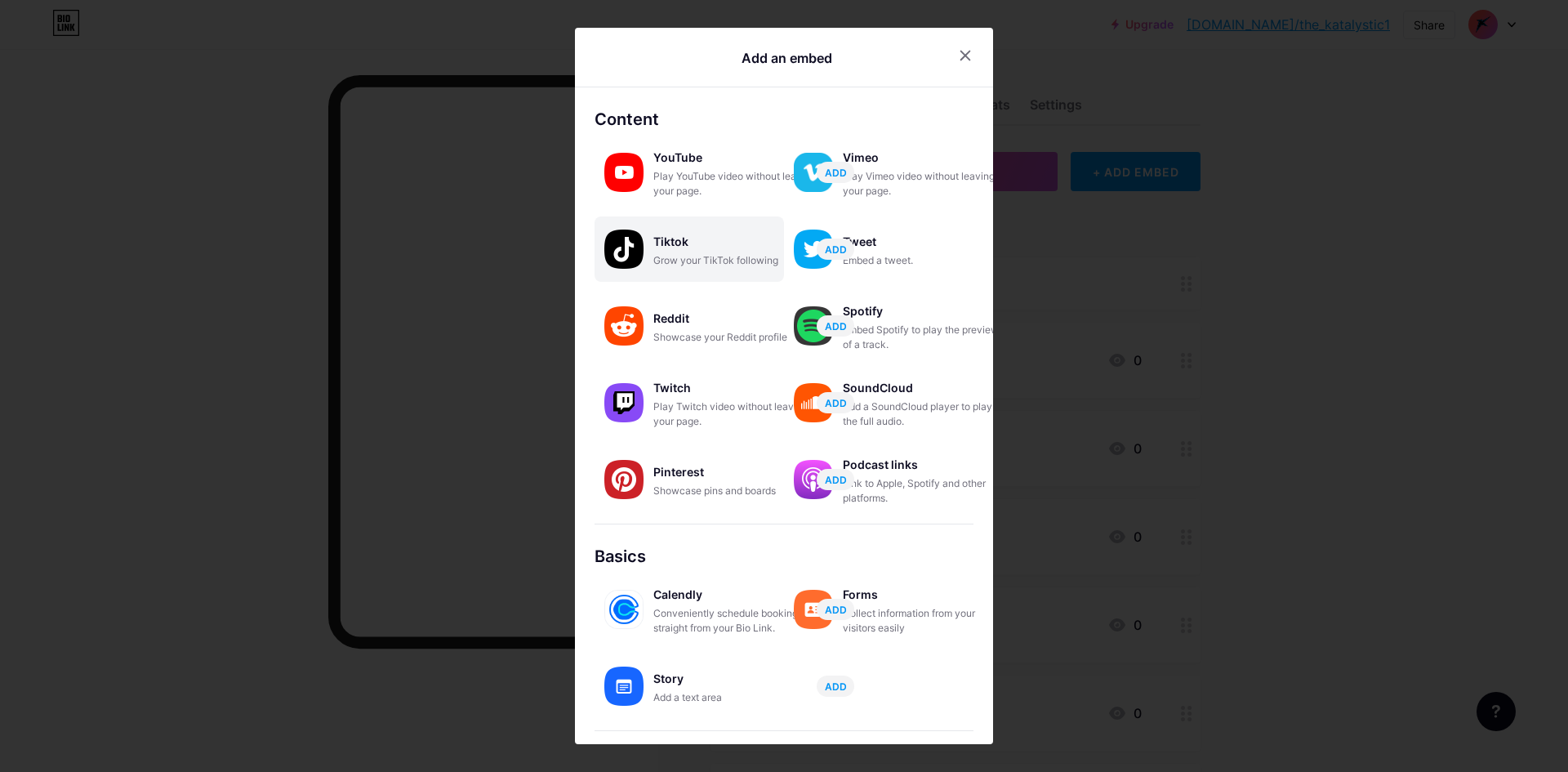
click at [623, 250] on img at bounding box center [624, 249] width 39 height 39
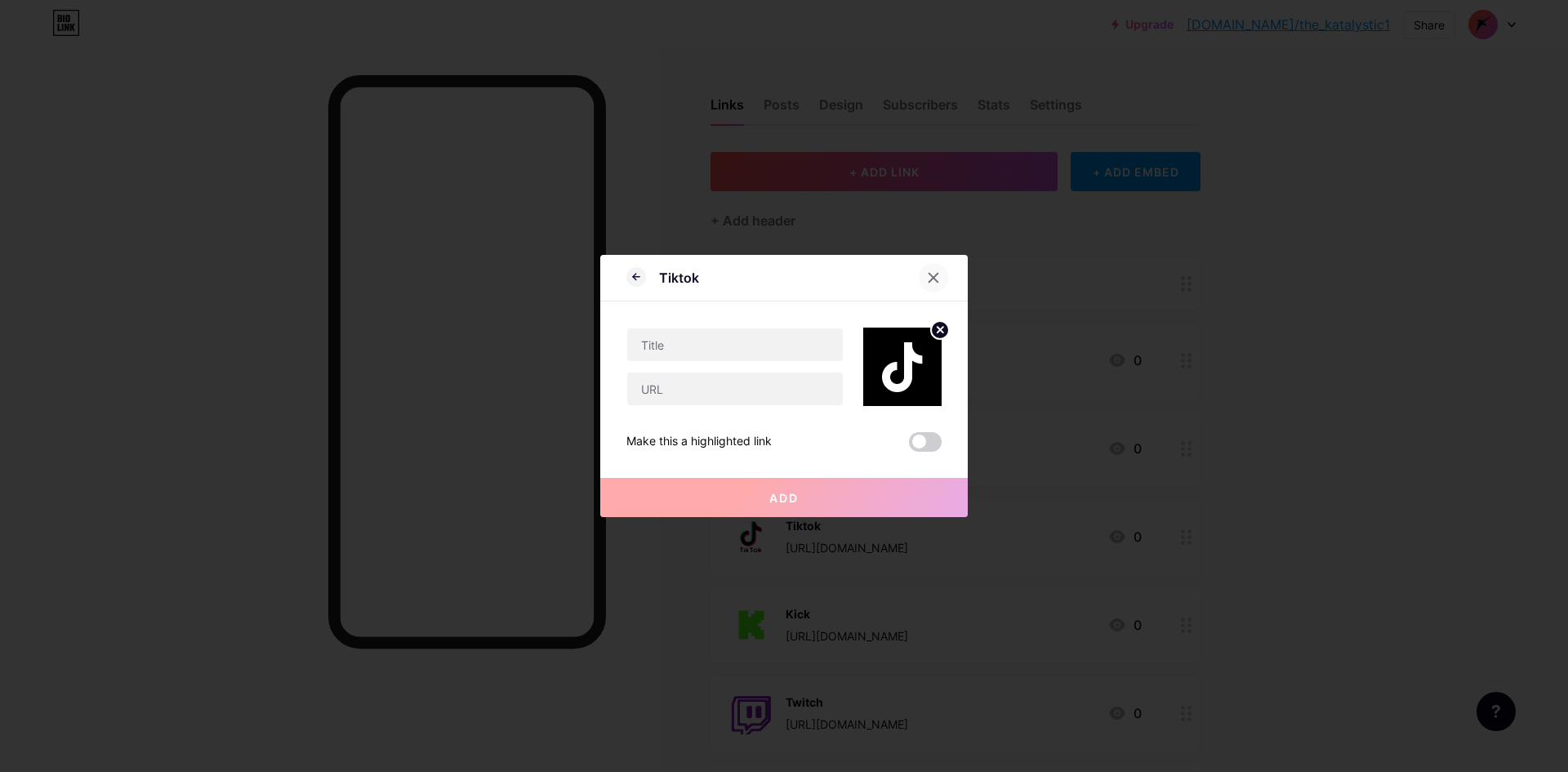
click at [944, 278] on div at bounding box center [933, 277] width 29 height 29
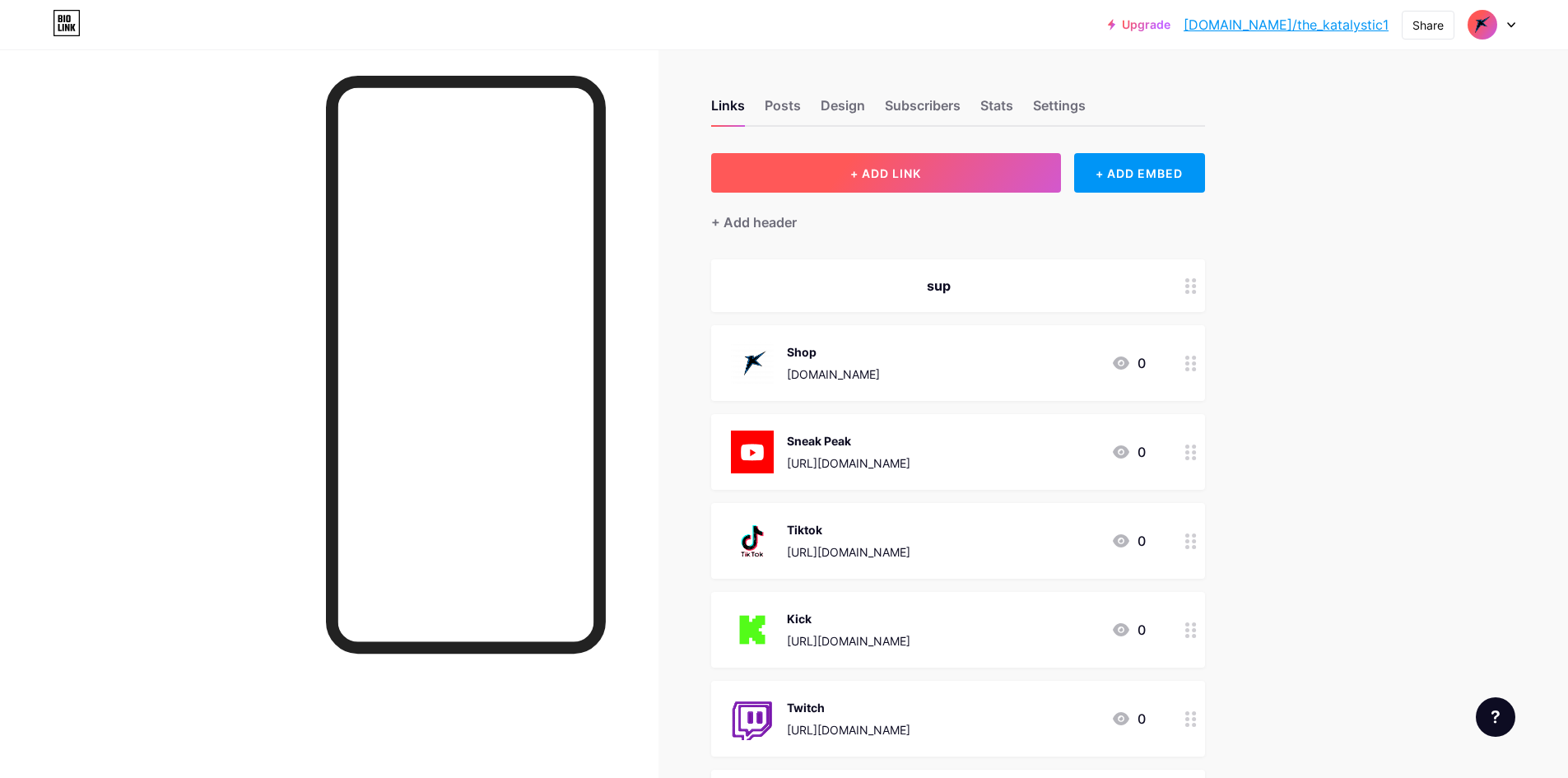
click at [1037, 178] on button "+ ADD LINK" at bounding box center [886, 173] width 350 height 39
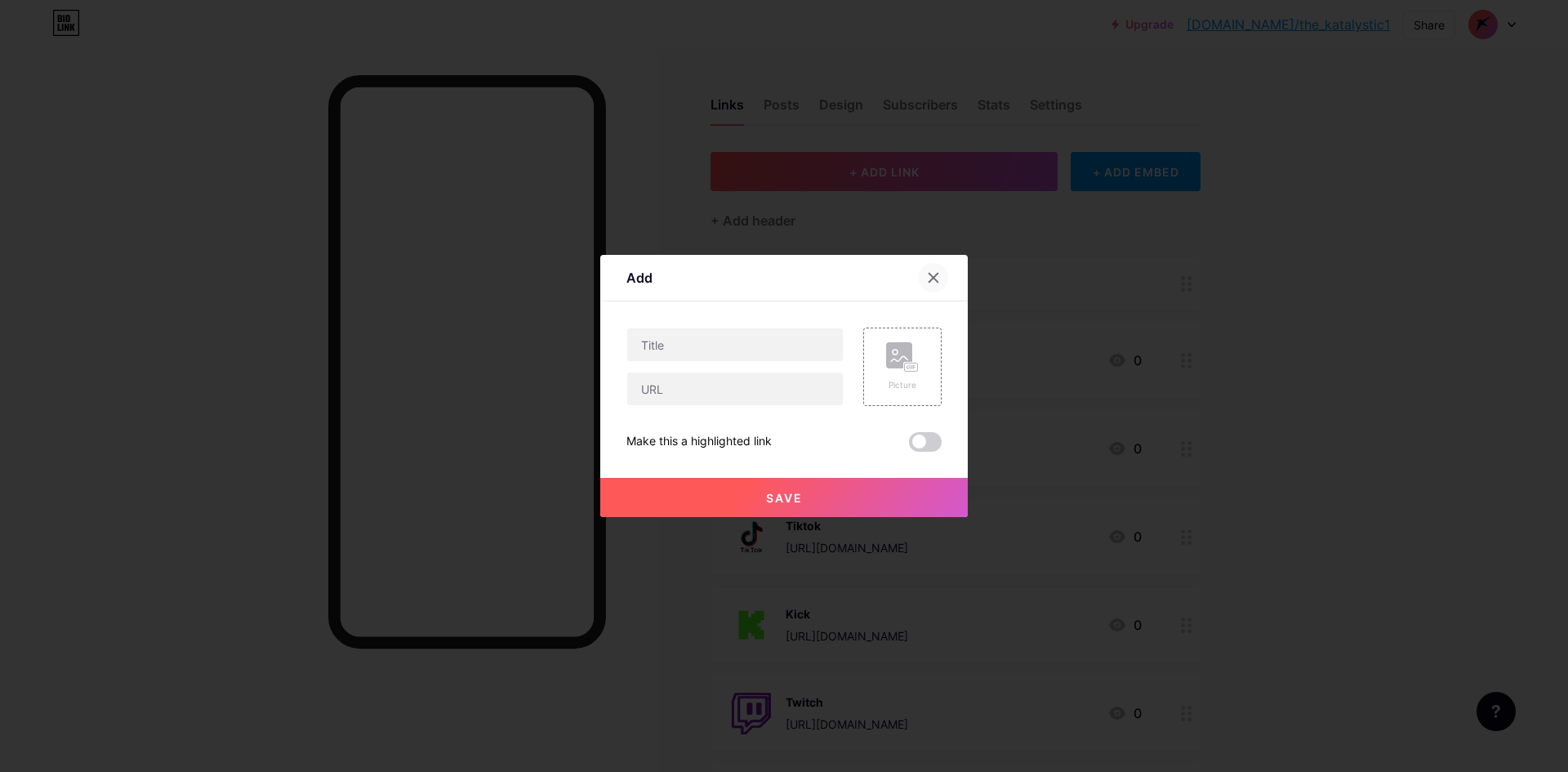
click at [930, 278] on icon at bounding box center [933, 277] width 13 height 13
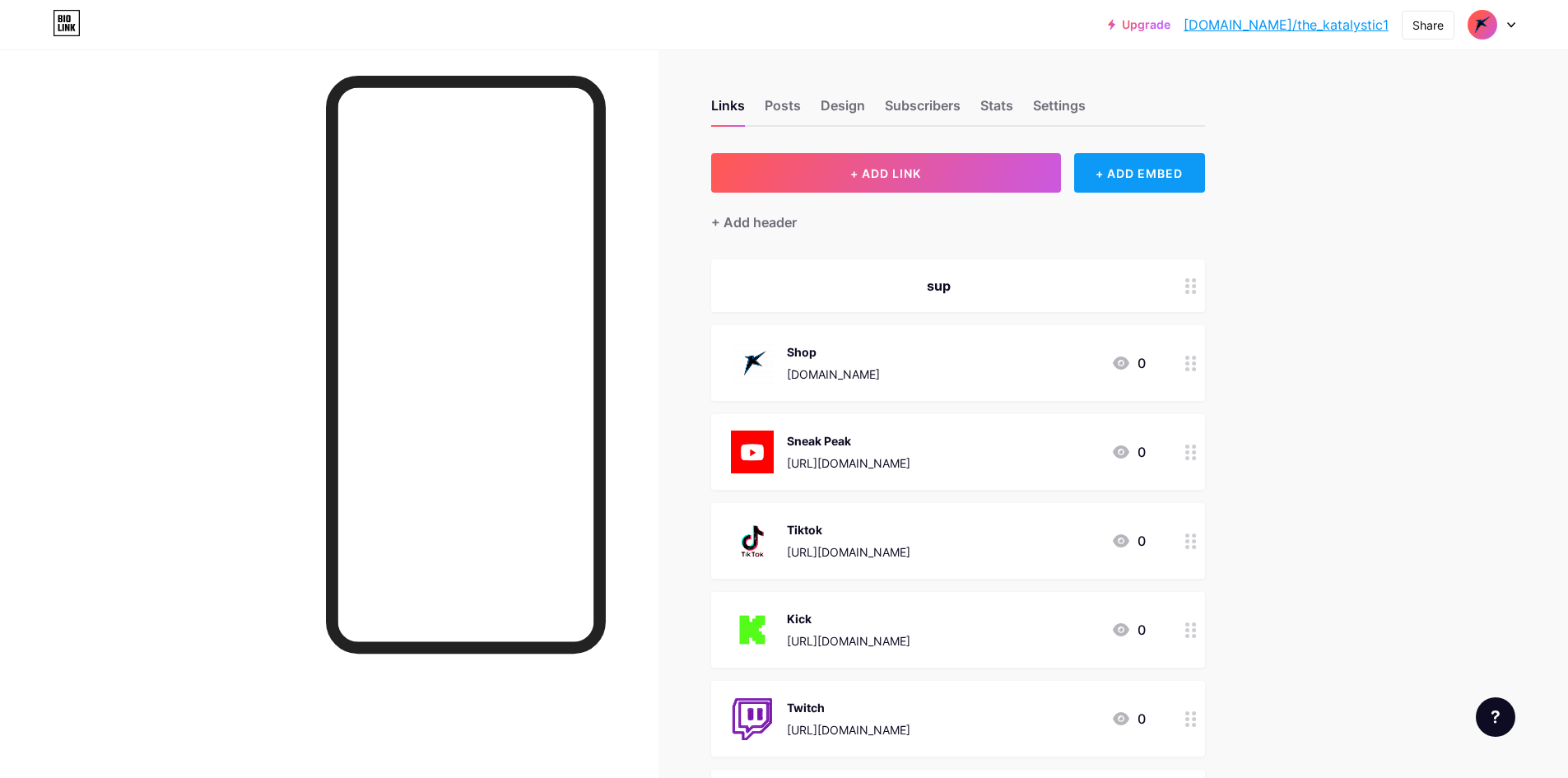
click at [1099, 175] on div "+ ADD EMBED" at bounding box center [1140, 173] width 131 height 39
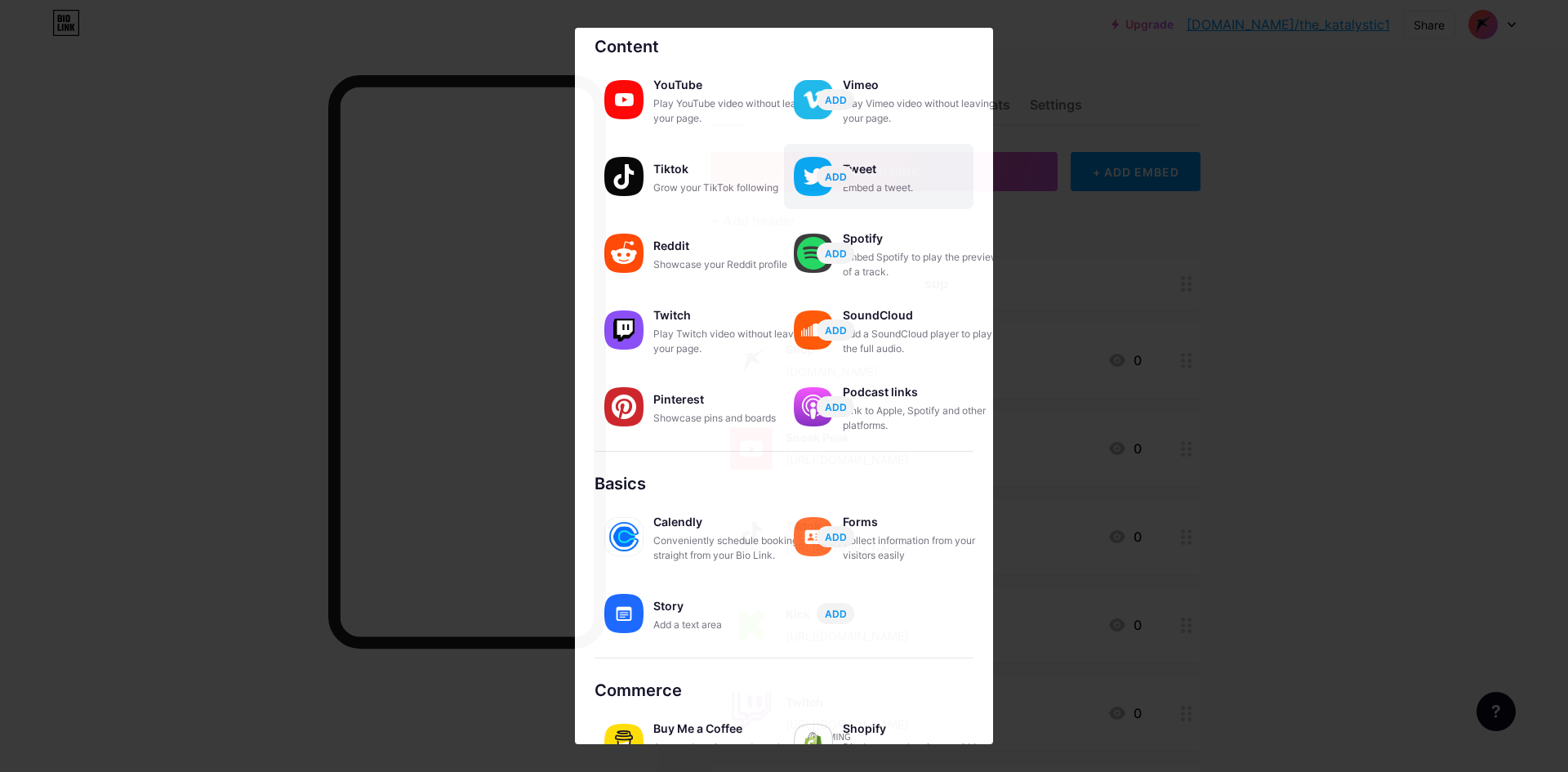
scroll to position [116, 0]
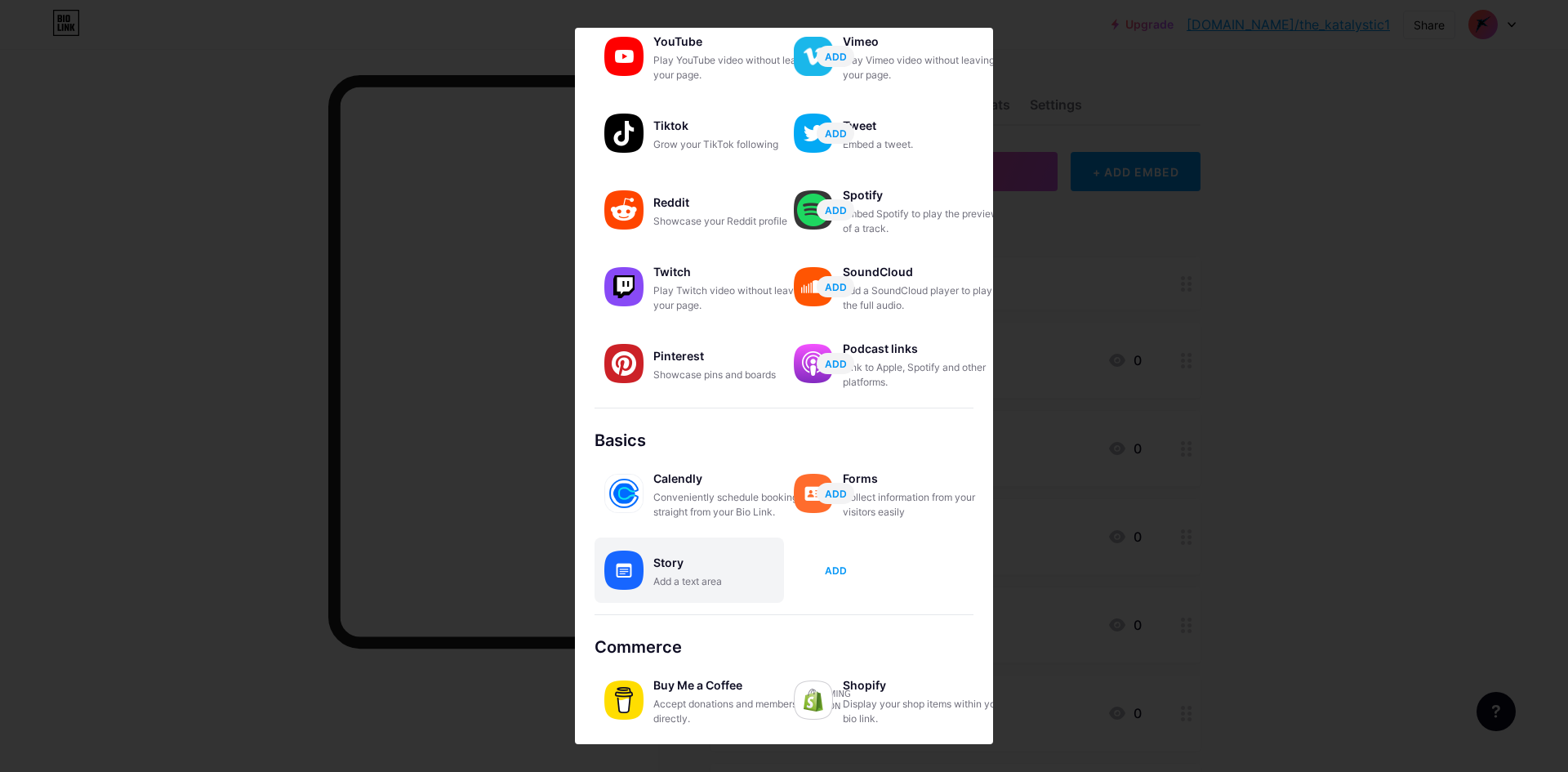
click at [845, 569] on span "ADD" at bounding box center [836, 570] width 22 height 14
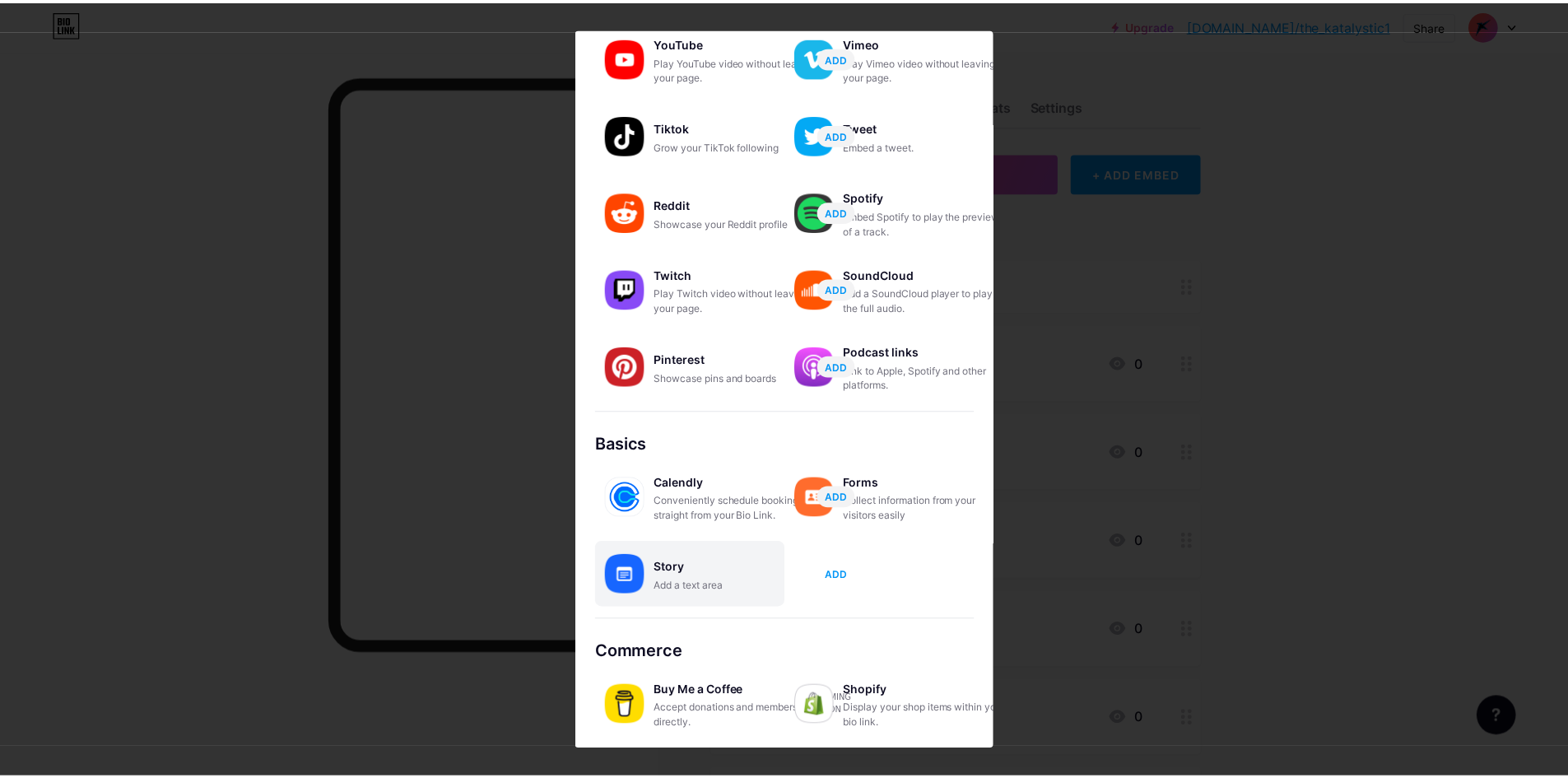
scroll to position [0, 0]
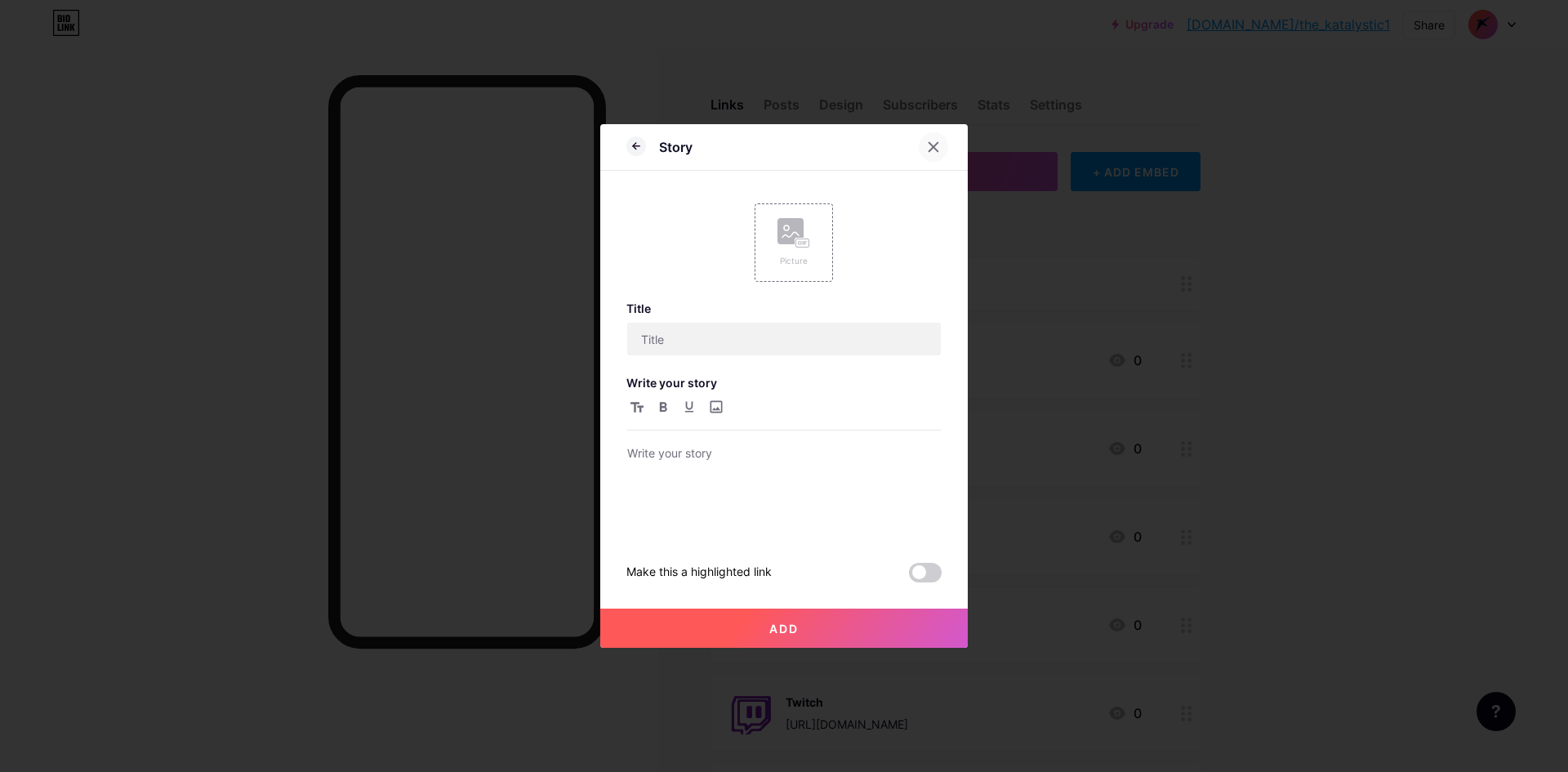
click at [937, 146] on icon at bounding box center [933, 147] width 13 height 13
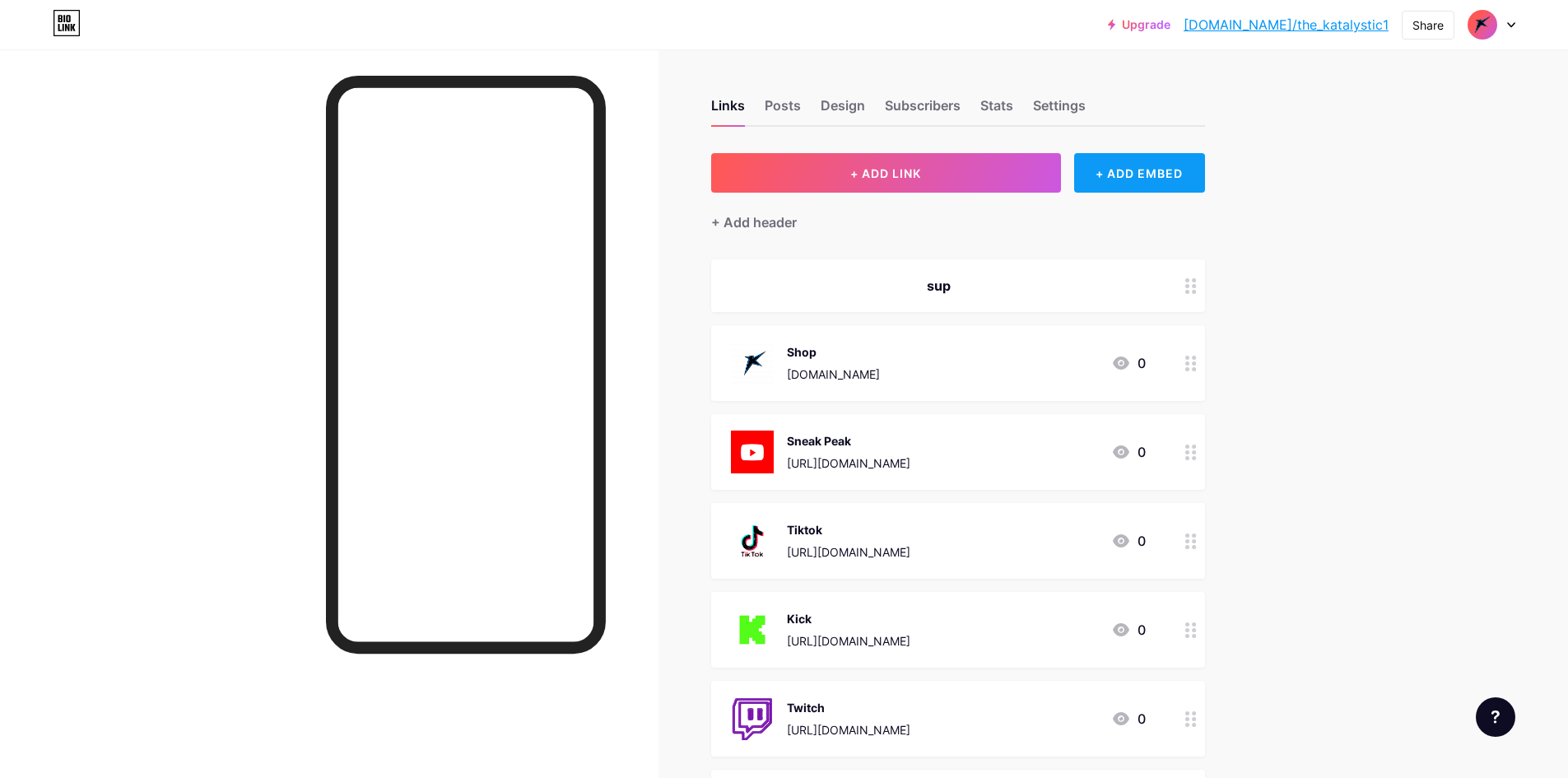
click at [1108, 163] on div "+ ADD EMBED" at bounding box center [1140, 173] width 131 height 39
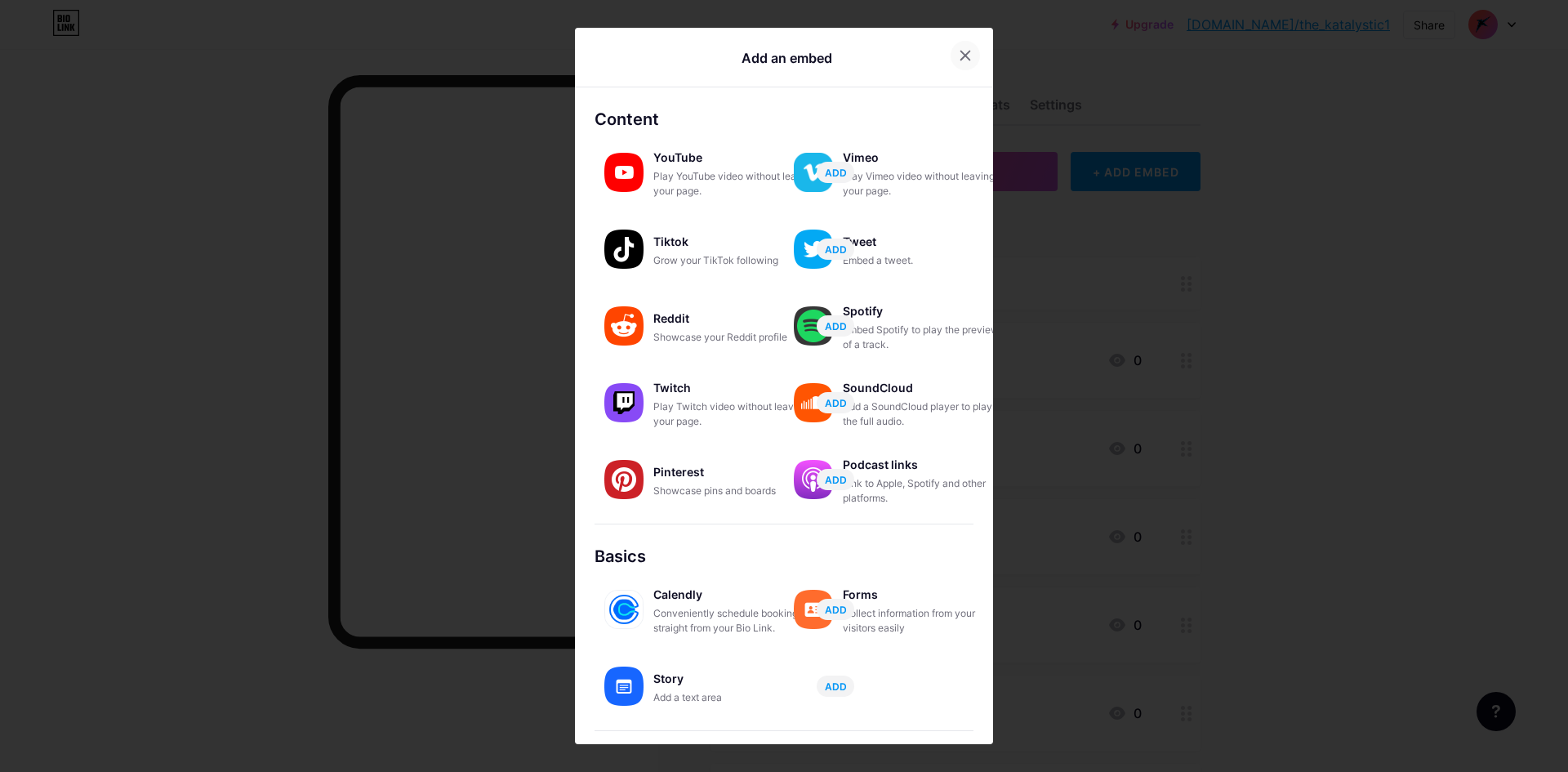
click at [962, 58] on icon at bounding box center [966, 56] width 9 height 9
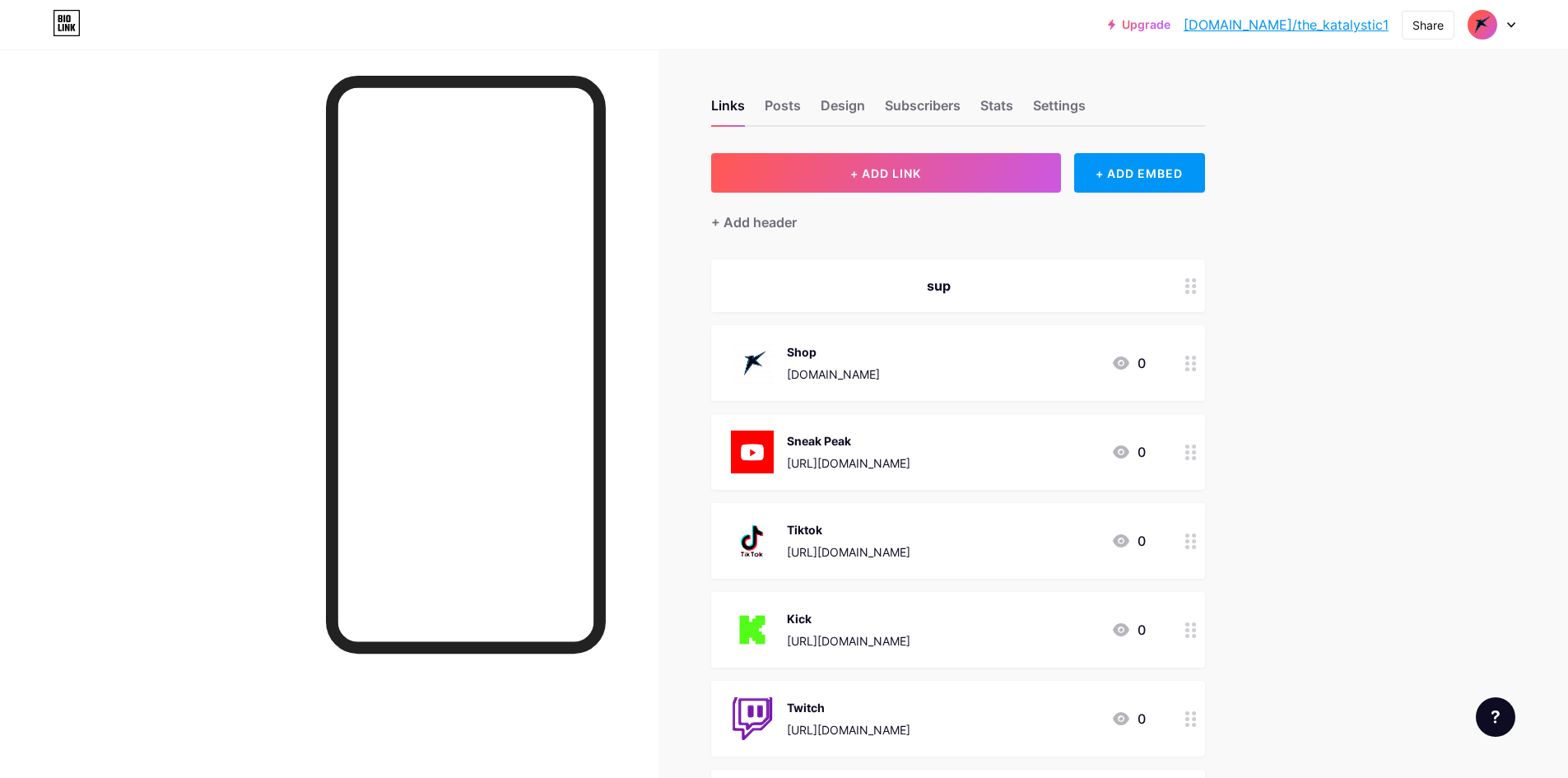
click at [1511, 28] on div at bounding box center [1492, 24] width 48 height 29
click at [1399, 178] on link "Account settings" at bounding box center [1413, 186] width 204 height 45
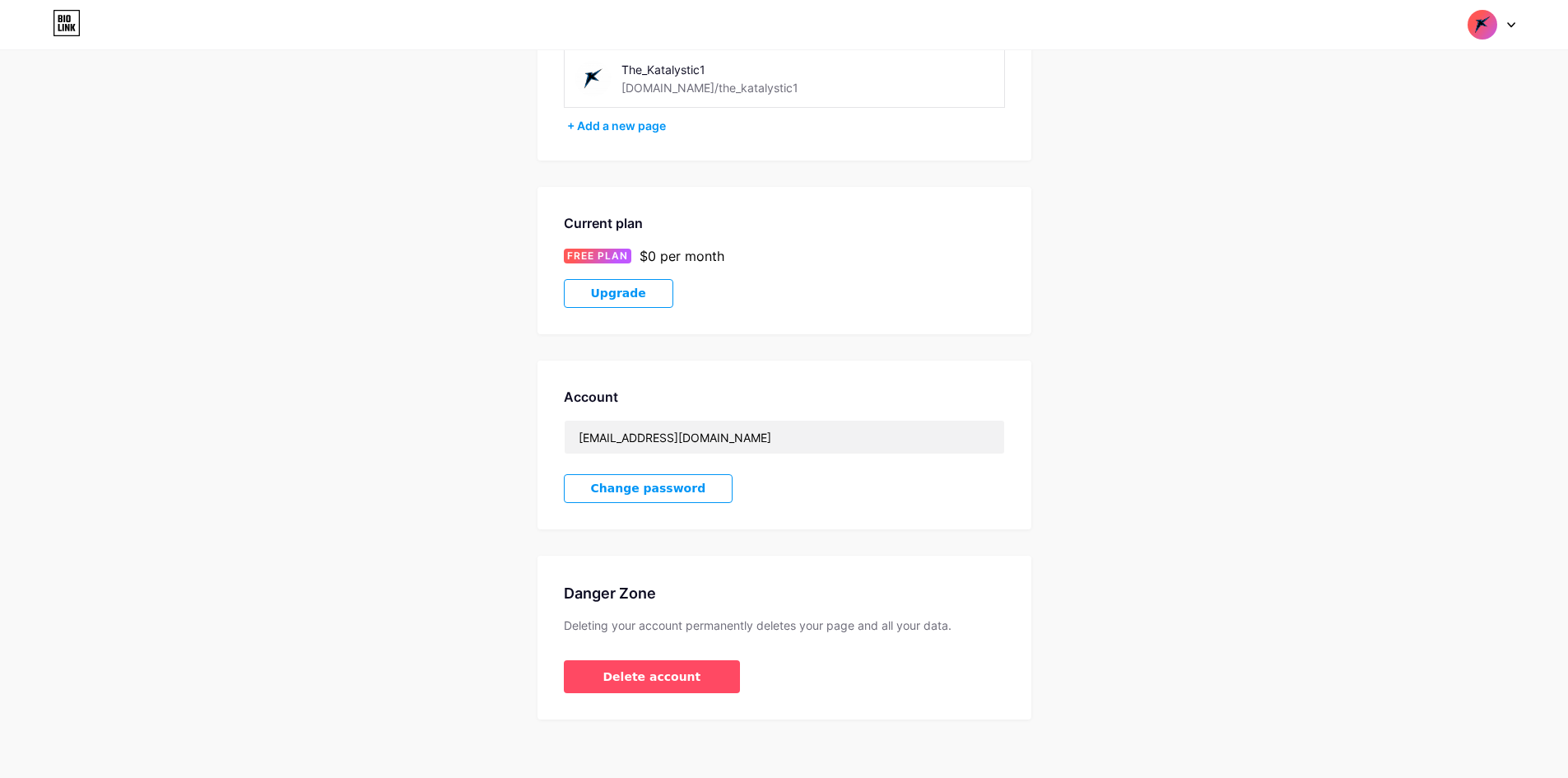
scroll to position [143, 0]
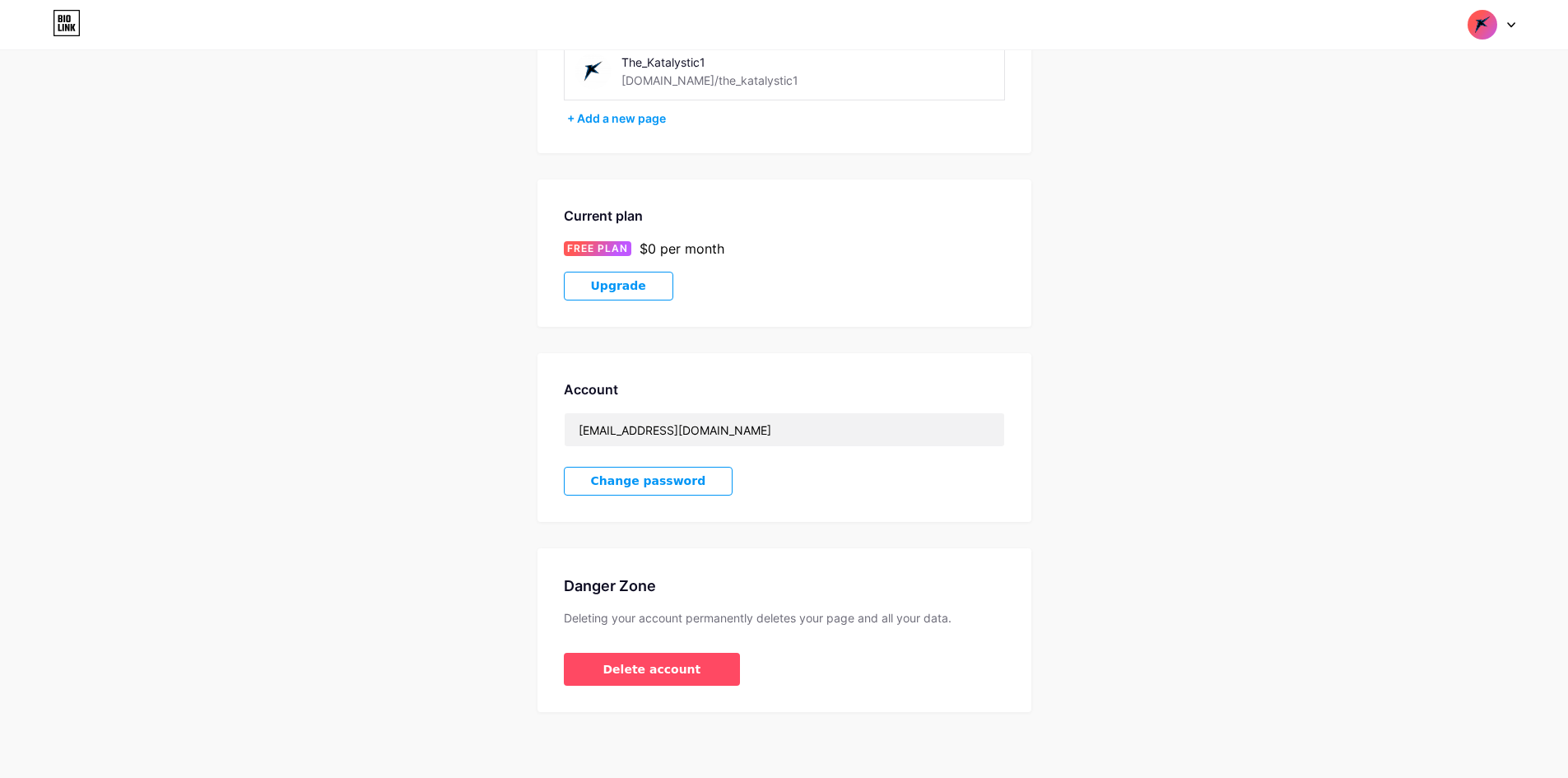
click at [615, 290] on span "Upgrade" at bounding box center [618, 286] width 55 height 14
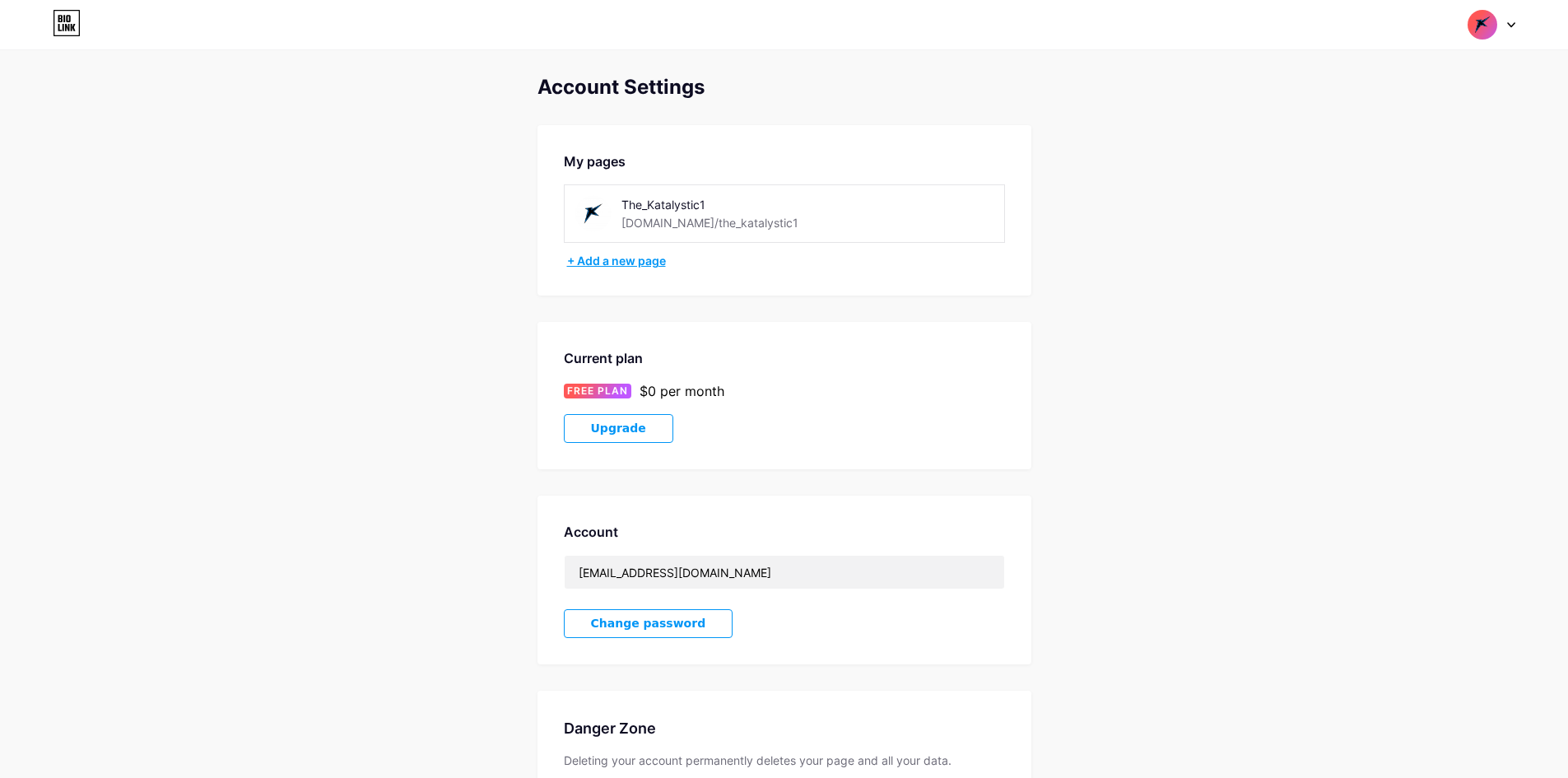
click at [643, 260] on div "+ Add a new page" at bounding box center [786, 261] width 438 height 16
